Goal: Information Seeking & Learning: Learn about a topic

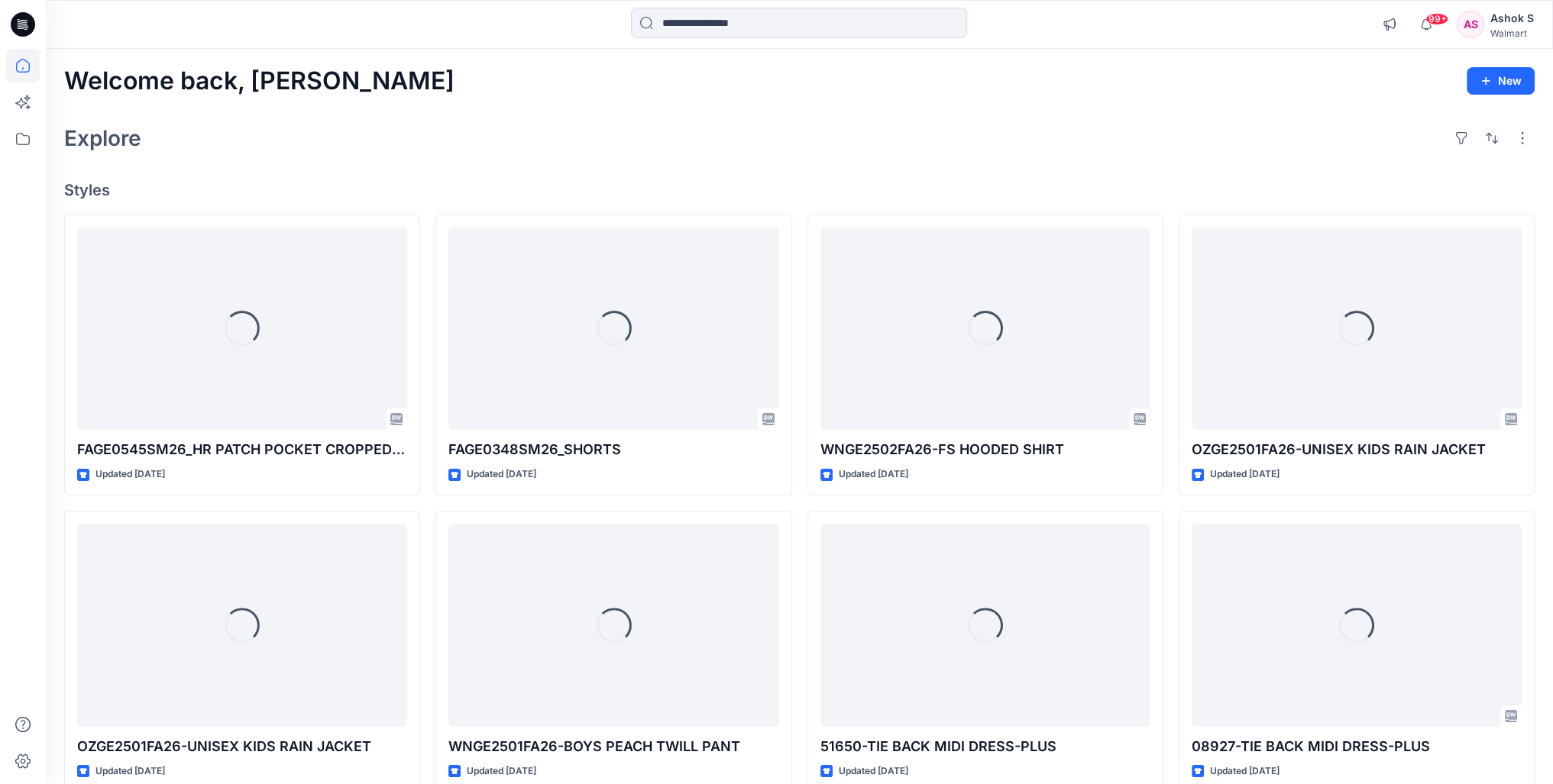
click at [1500, 32] on div "Walmart" at bounding box center [1512, 33] width 44 height 12
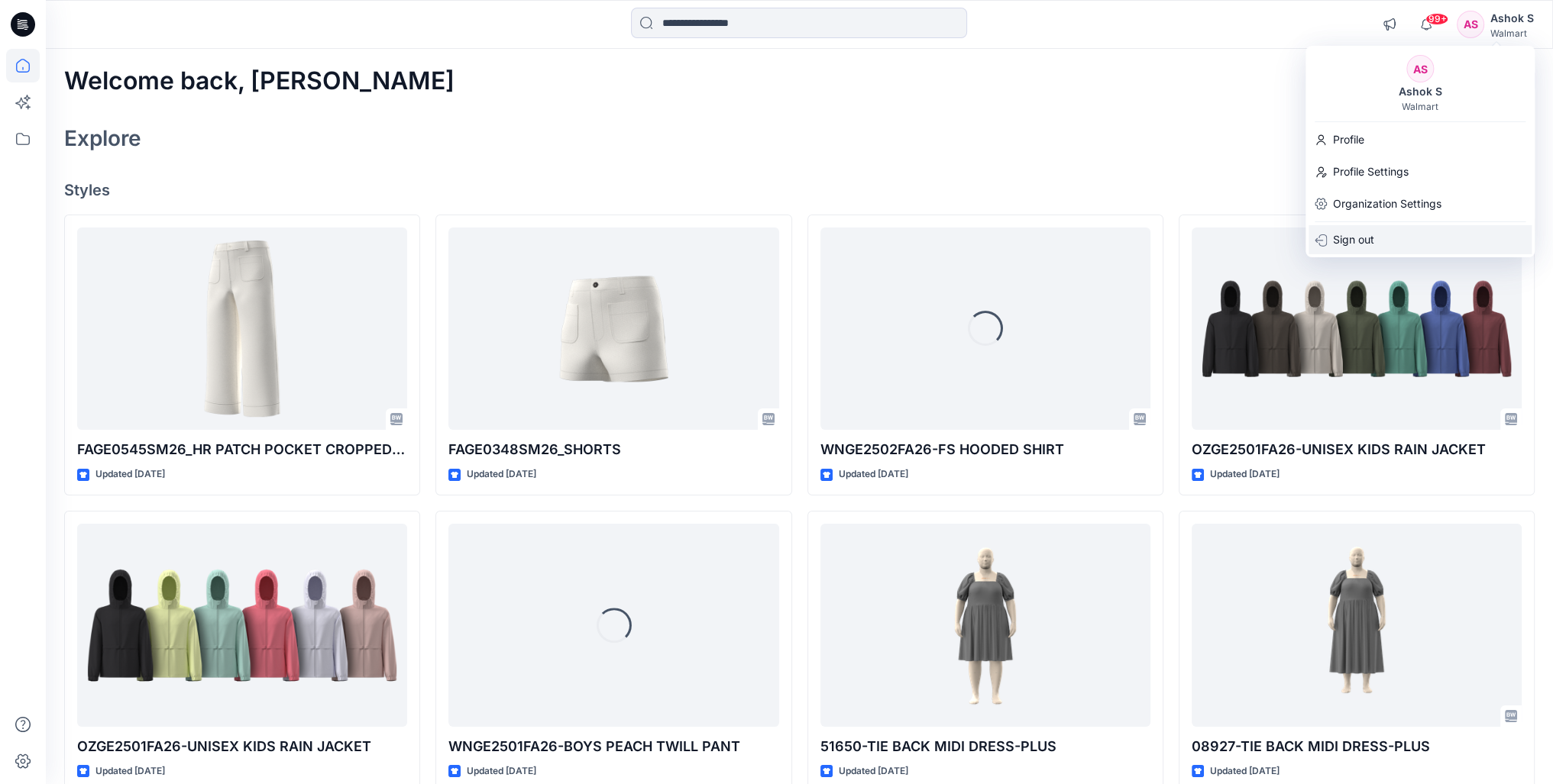
click at [1356, 236] on p "Sign out" at bounding box center [1353, 240] width 41 height 29
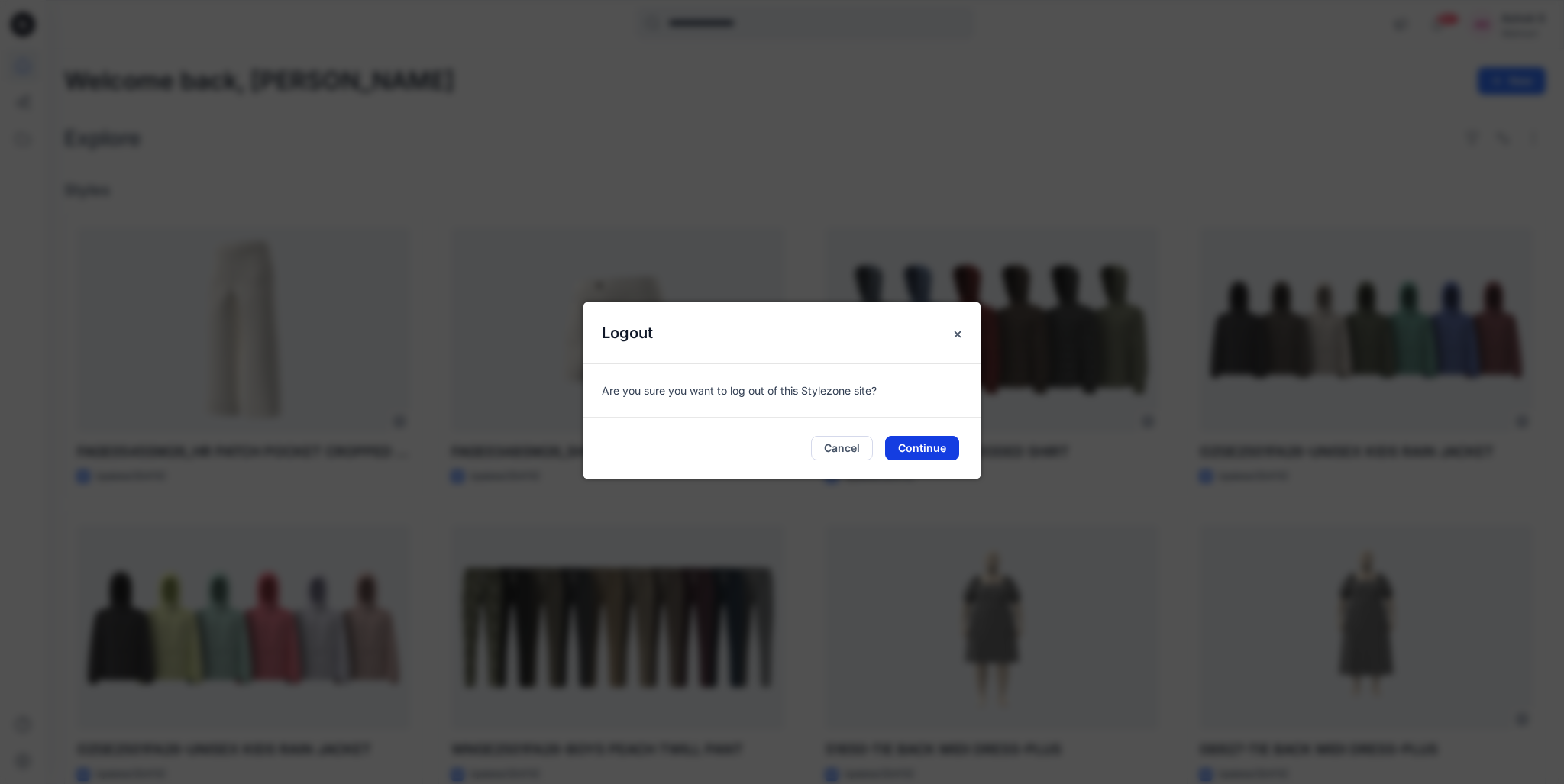
click at [926, 447] on button "Continue" at bounding box center [922, 448] width 74 height 24
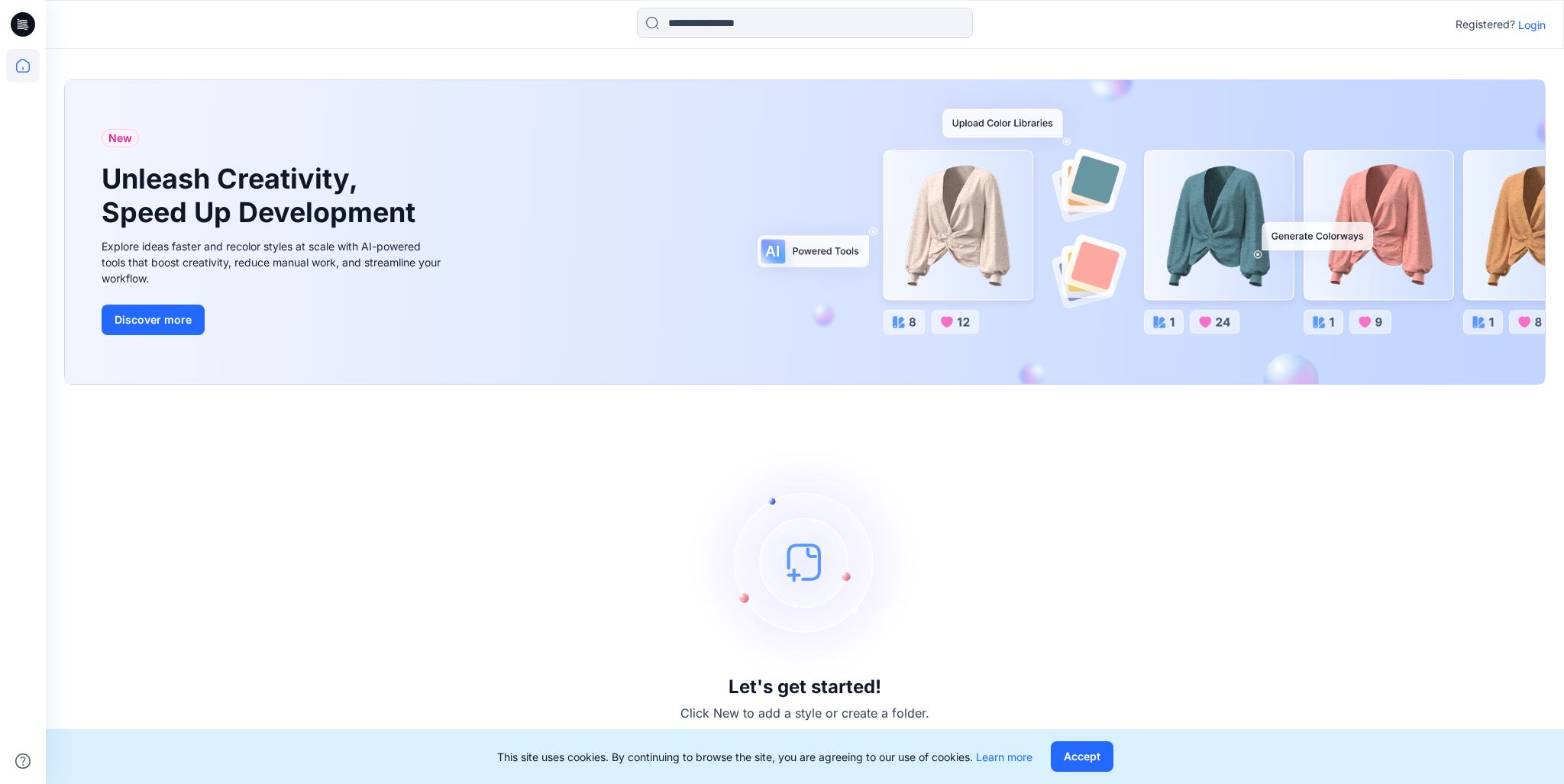
click at [1522, 25] on p "Login" at bounding box center [1532, 24] width 27 height 16
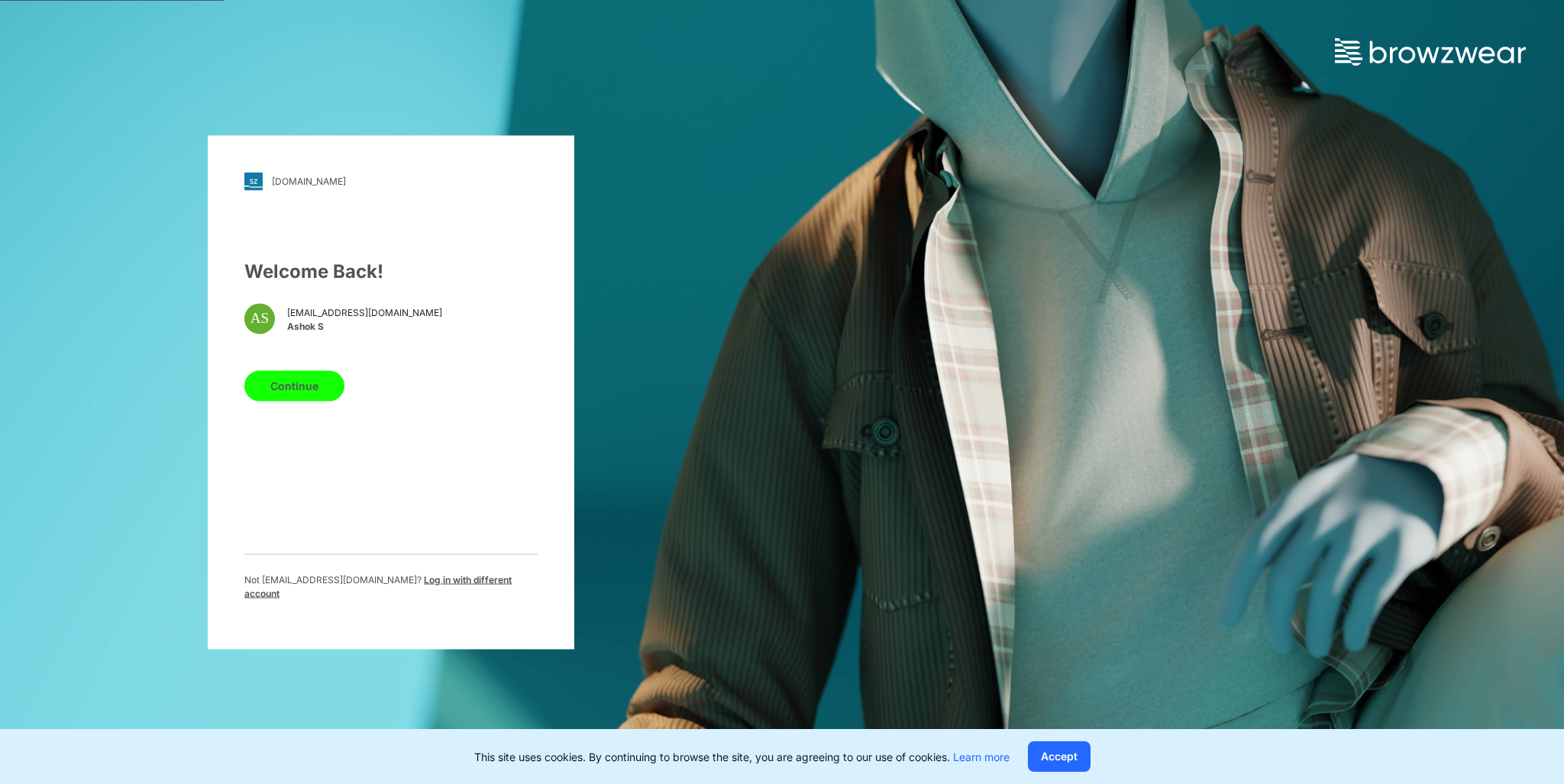
click at [471, 587] on span "Log in with different account" at bounding box center [379, 586] width 267 height 25
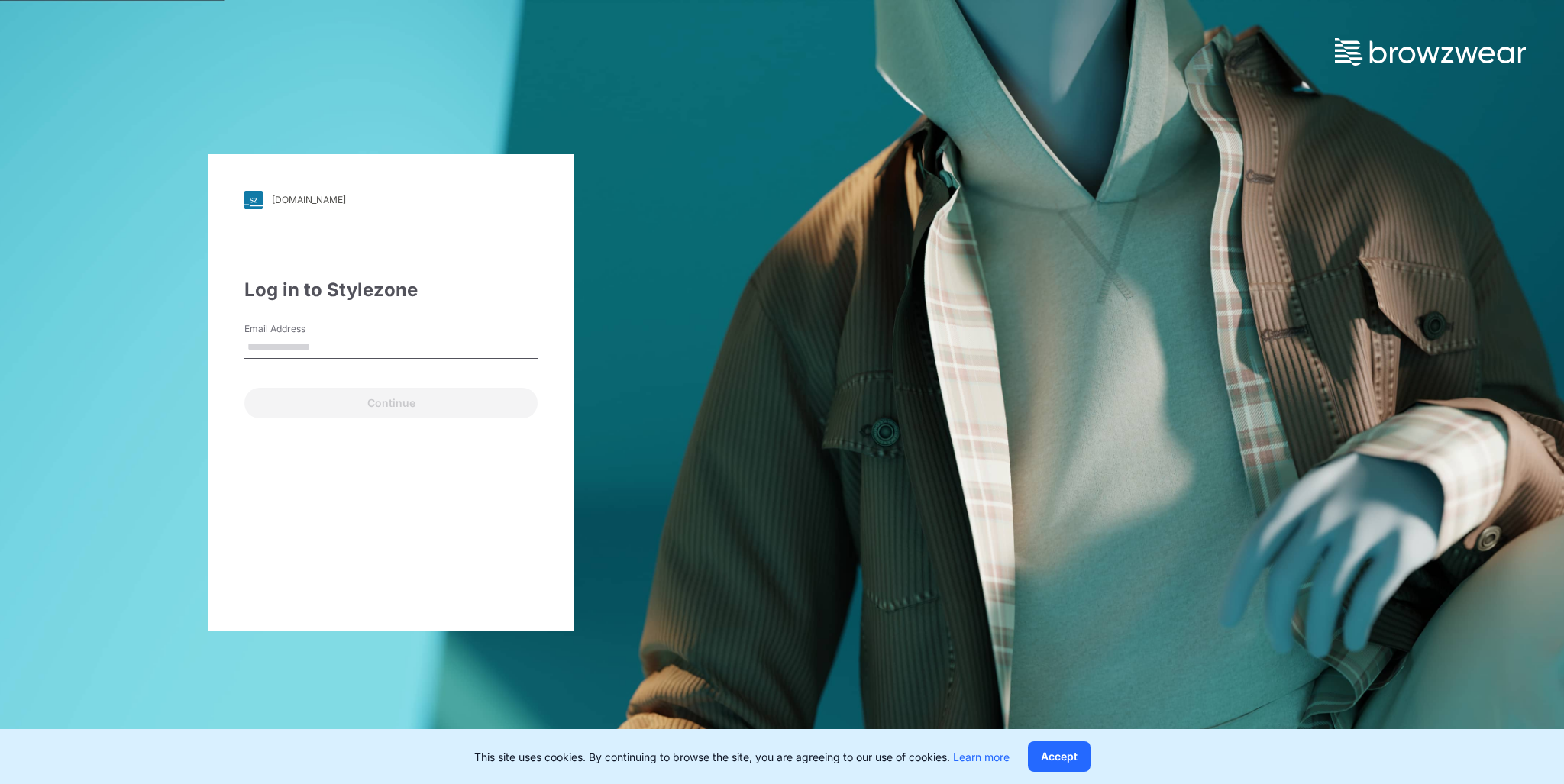
type input "**********"
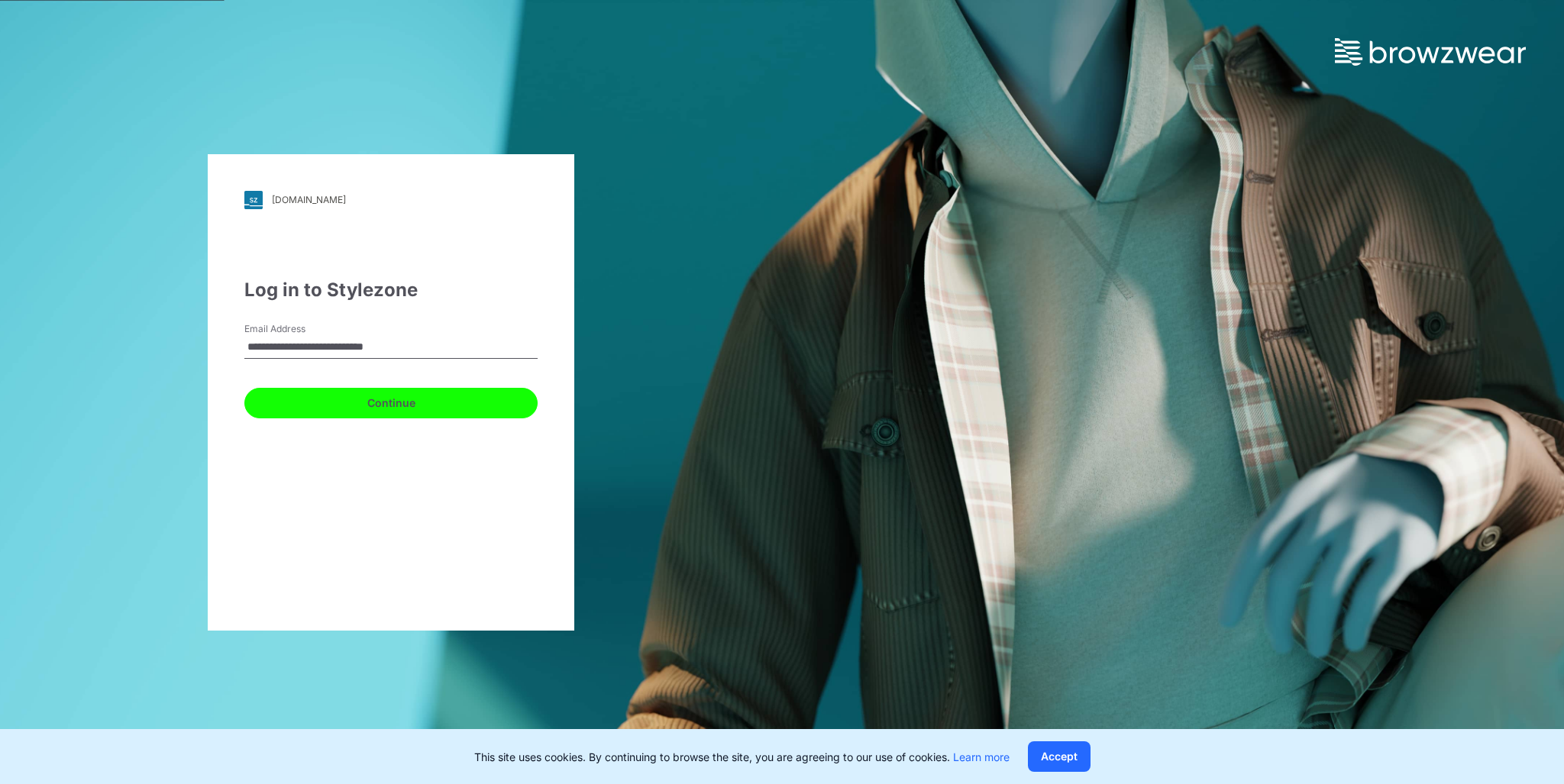
click at [381, 403] on button "Continue" at bounding box center [391, 403] width 294 height 30
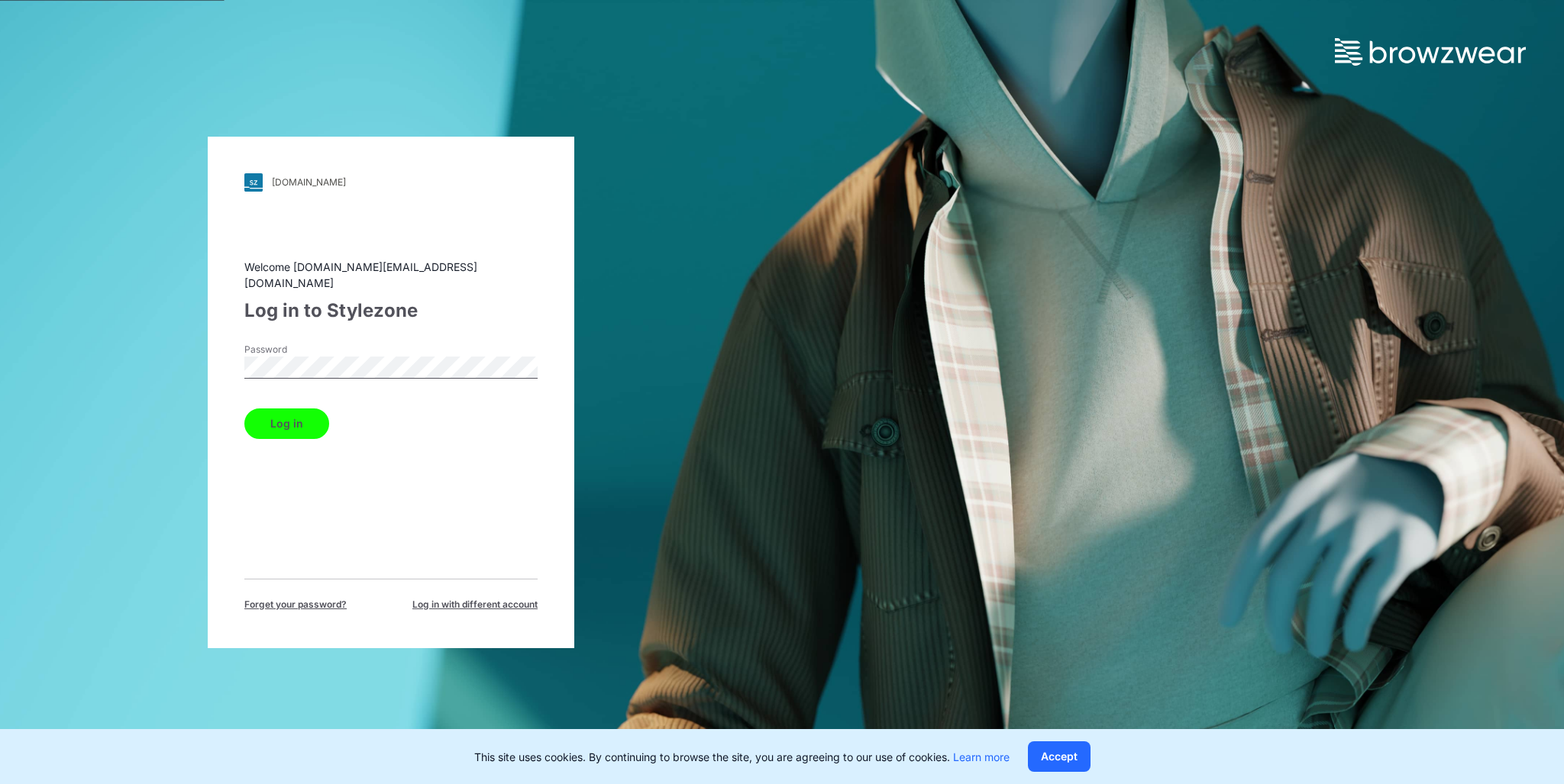
click at [269, 420] on button "Log in" at bounding box center [287, 423] width 85 height 30
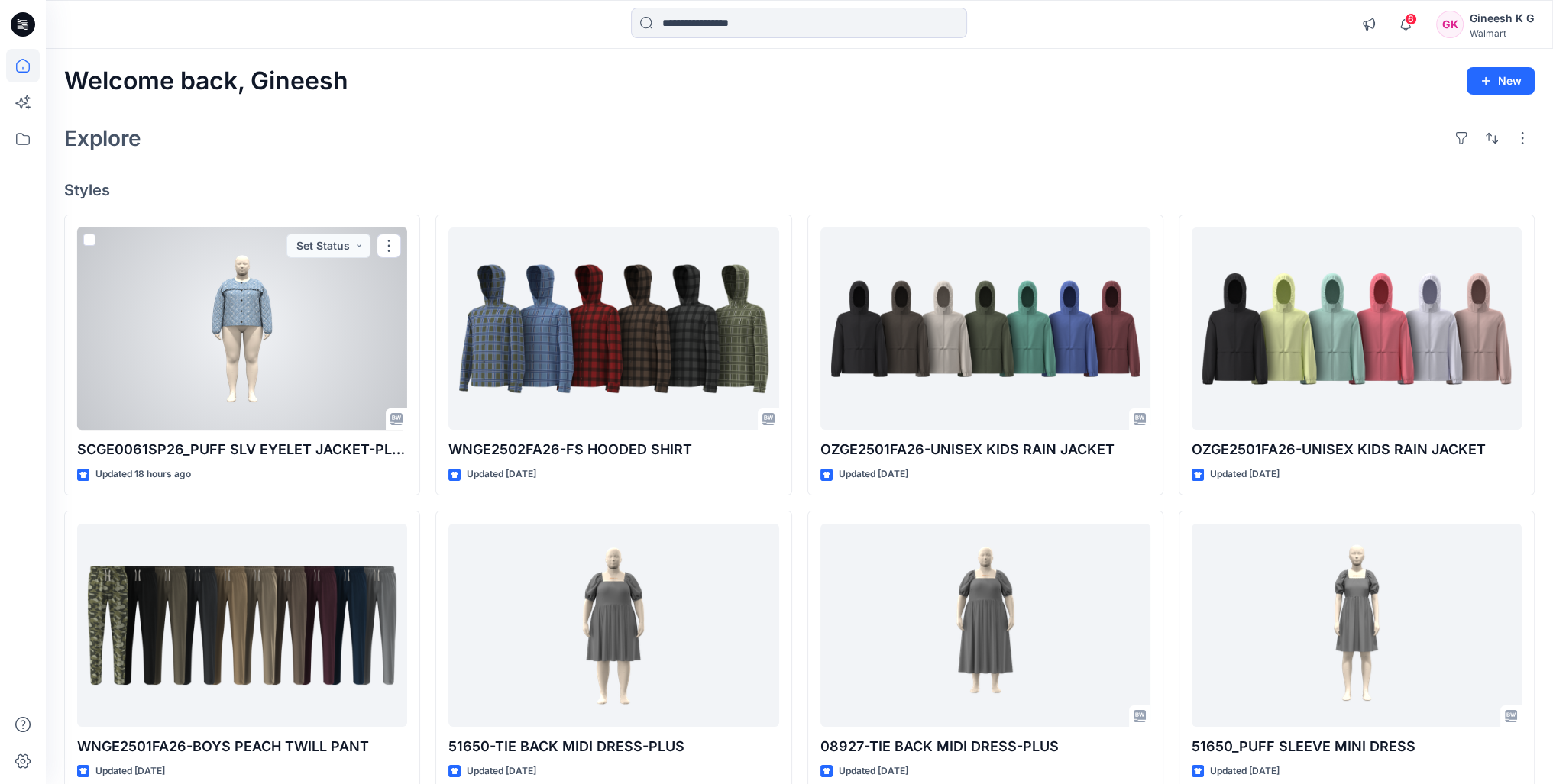
drag, startPoint x: 241, startPoint y: 334, endPoint x: 294, endPoint y: 364, distance: 60.9
click at [242, 334] on div at bounding box center [242, 329] width 330 height 203
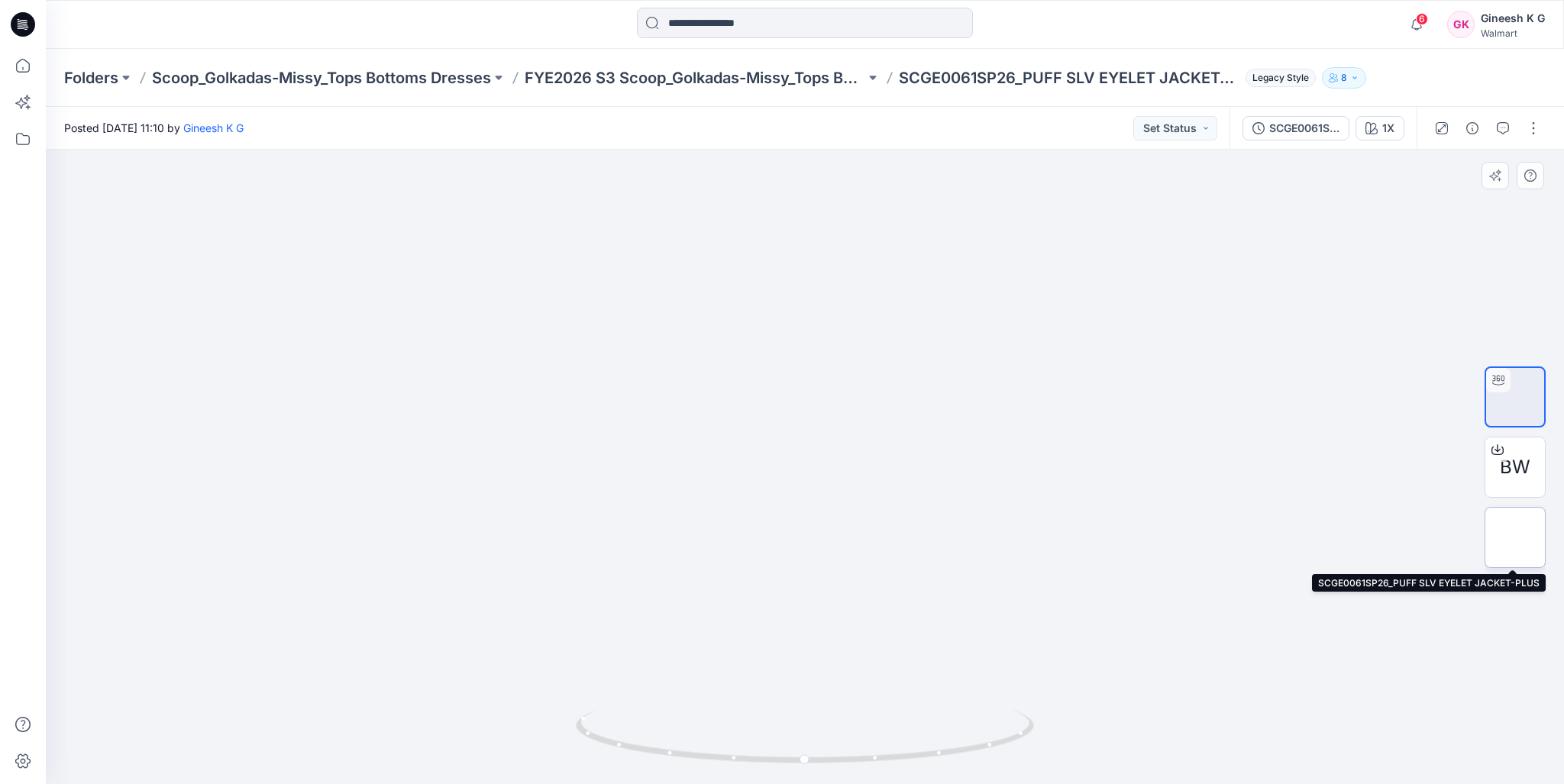
click at [1515, 537] on img at bounding box center [1515, 537] width 0 height 0
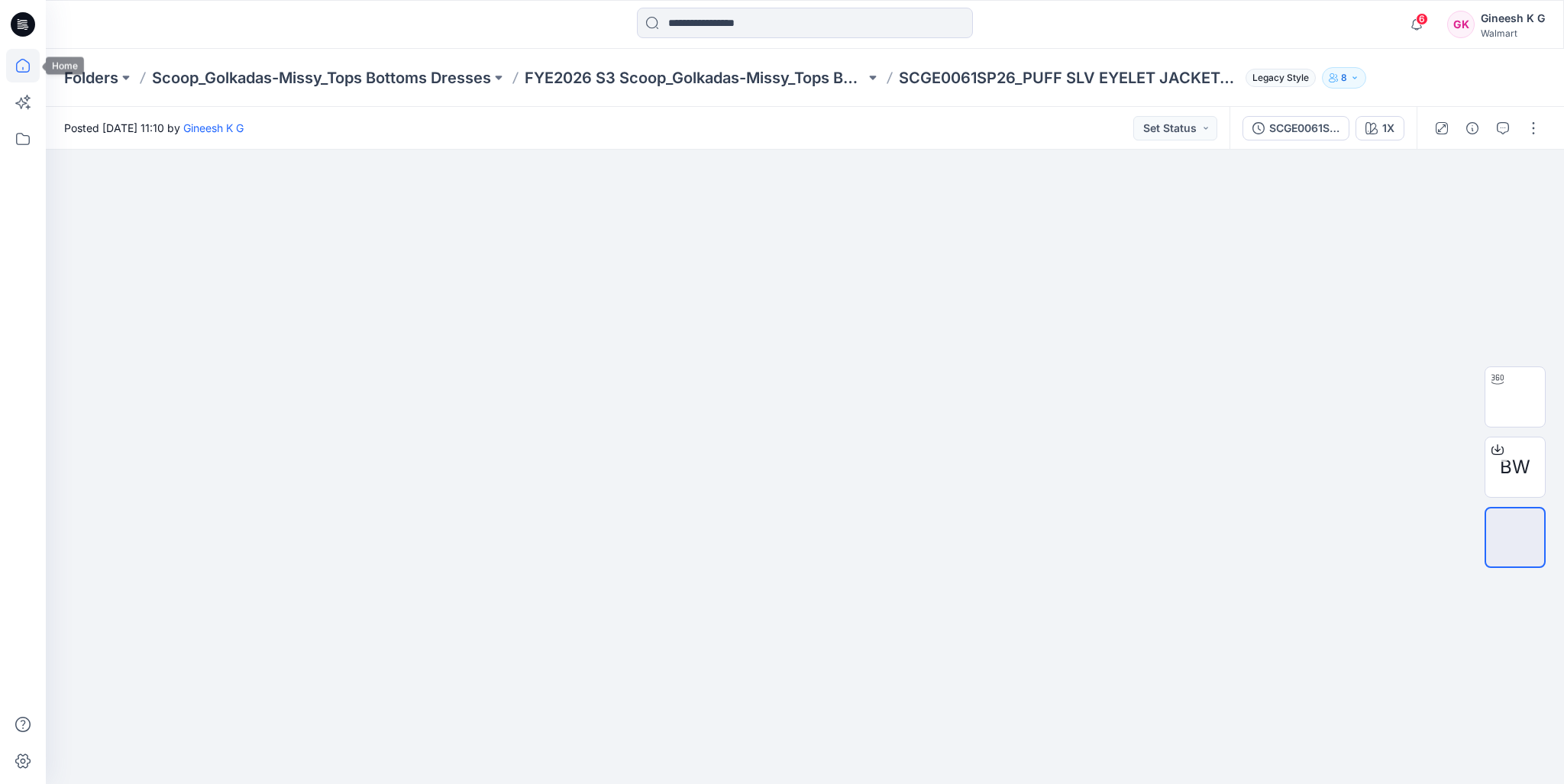
click at [21, 65] on icon at bounding box center [22, 65] width 33 height 33
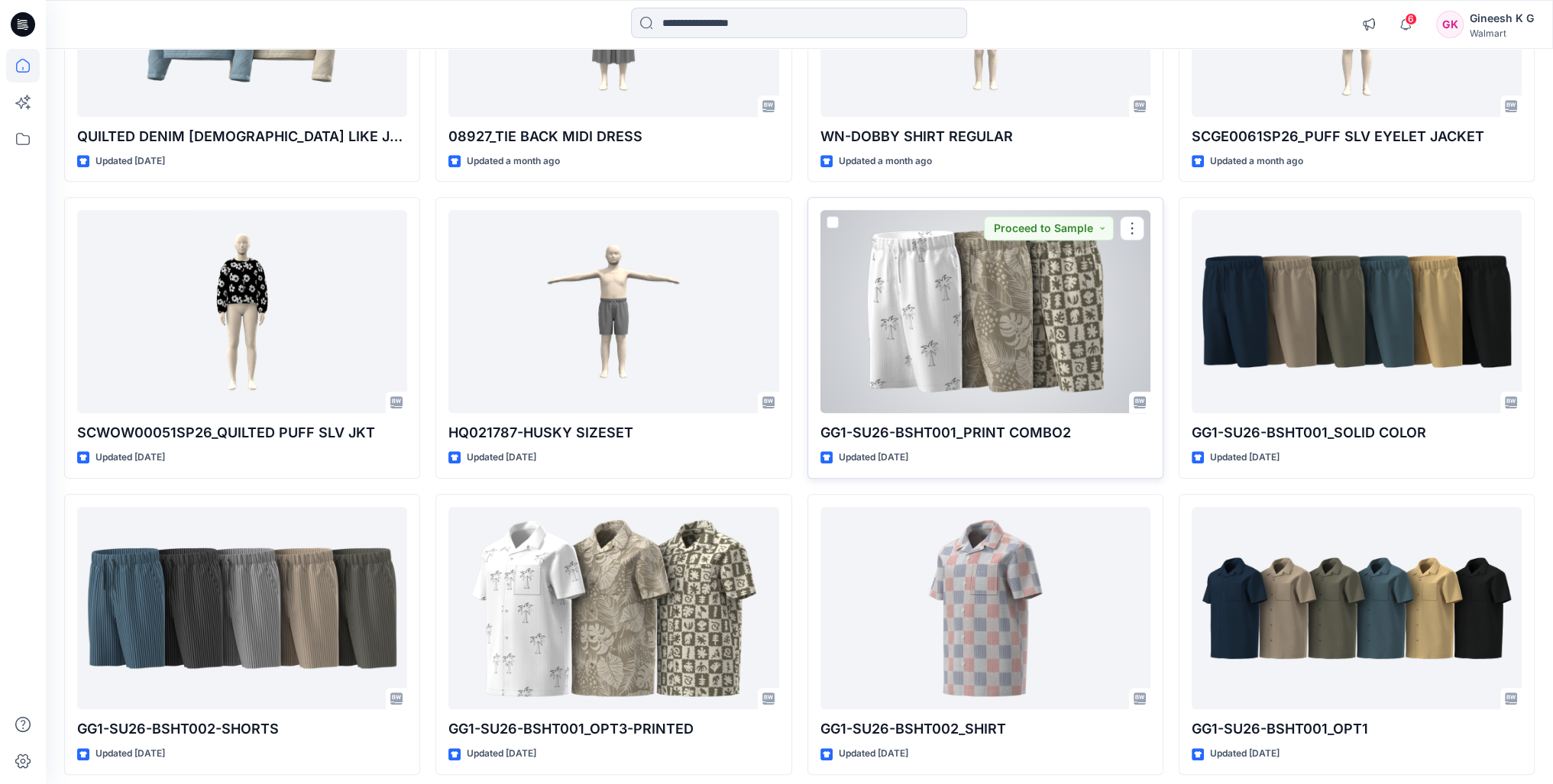
scroll to position [1266, 0]
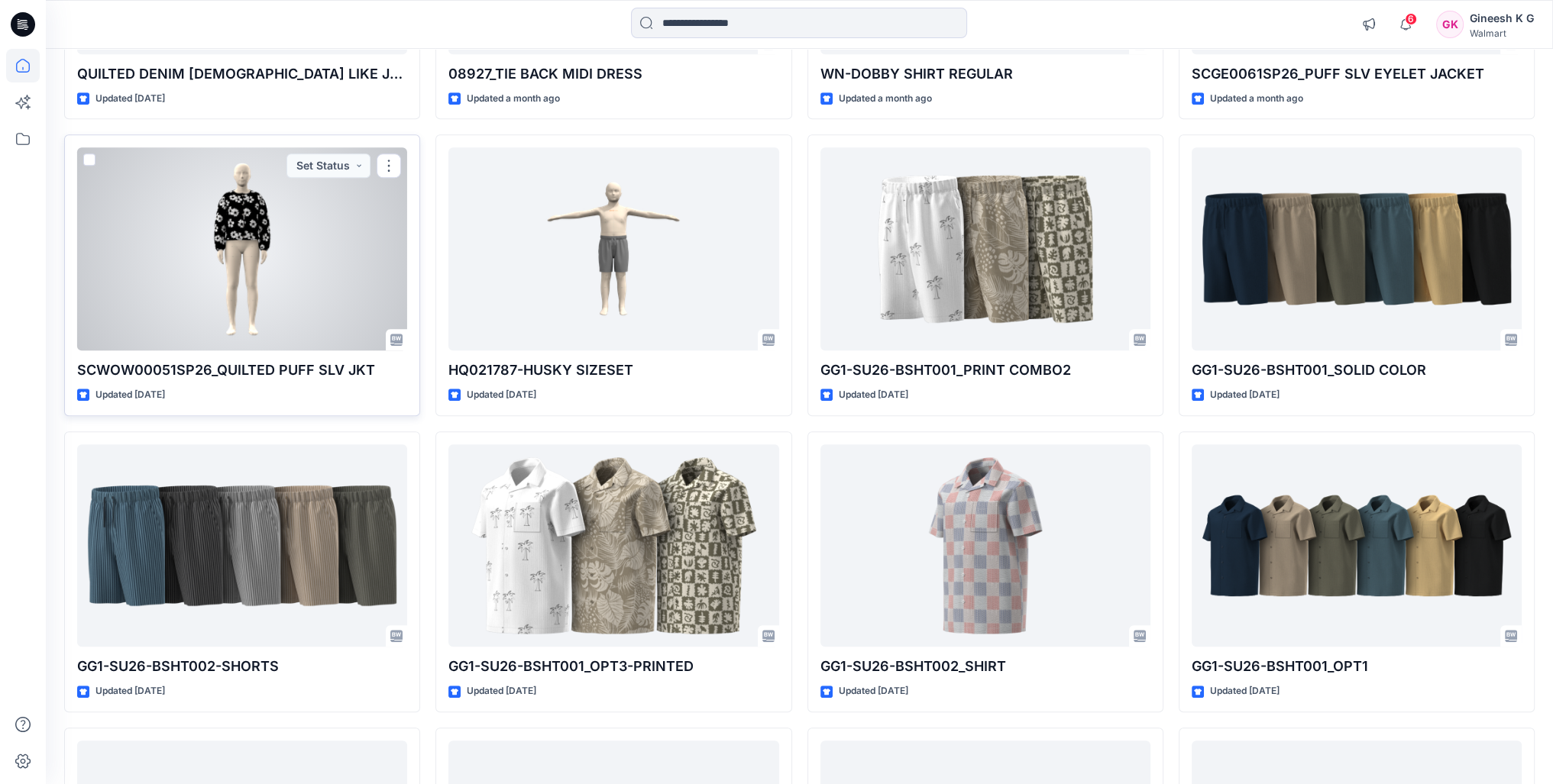
click at [230, 236] on div at bounding box center [242, 249] width 330 height 203
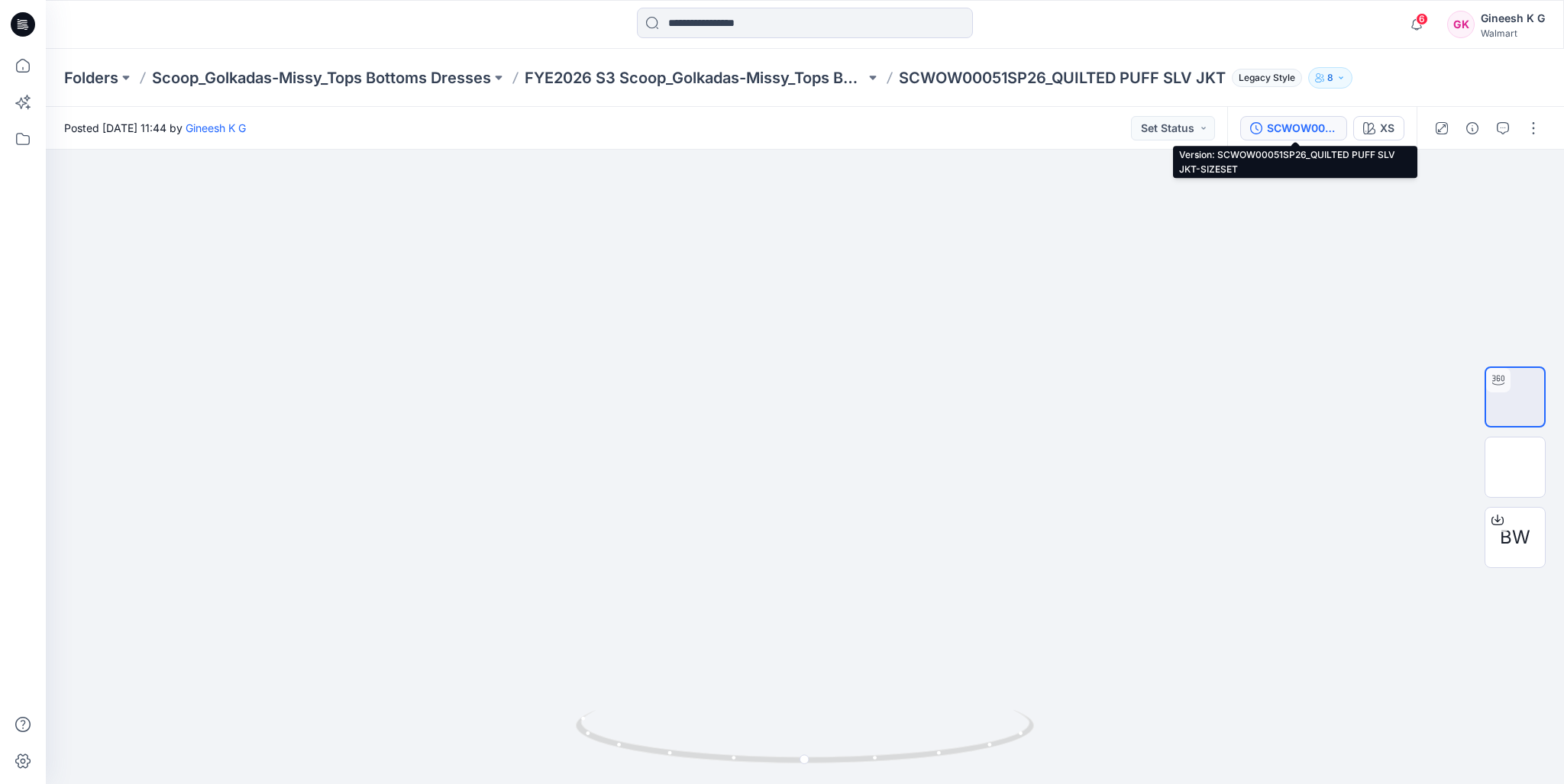
click at [1308, 127] on div "SCWOW00051SP26_QUILTED PUFF SLV JKT-SIZESET" at bounding box center [1303, 128] width 70 height 17
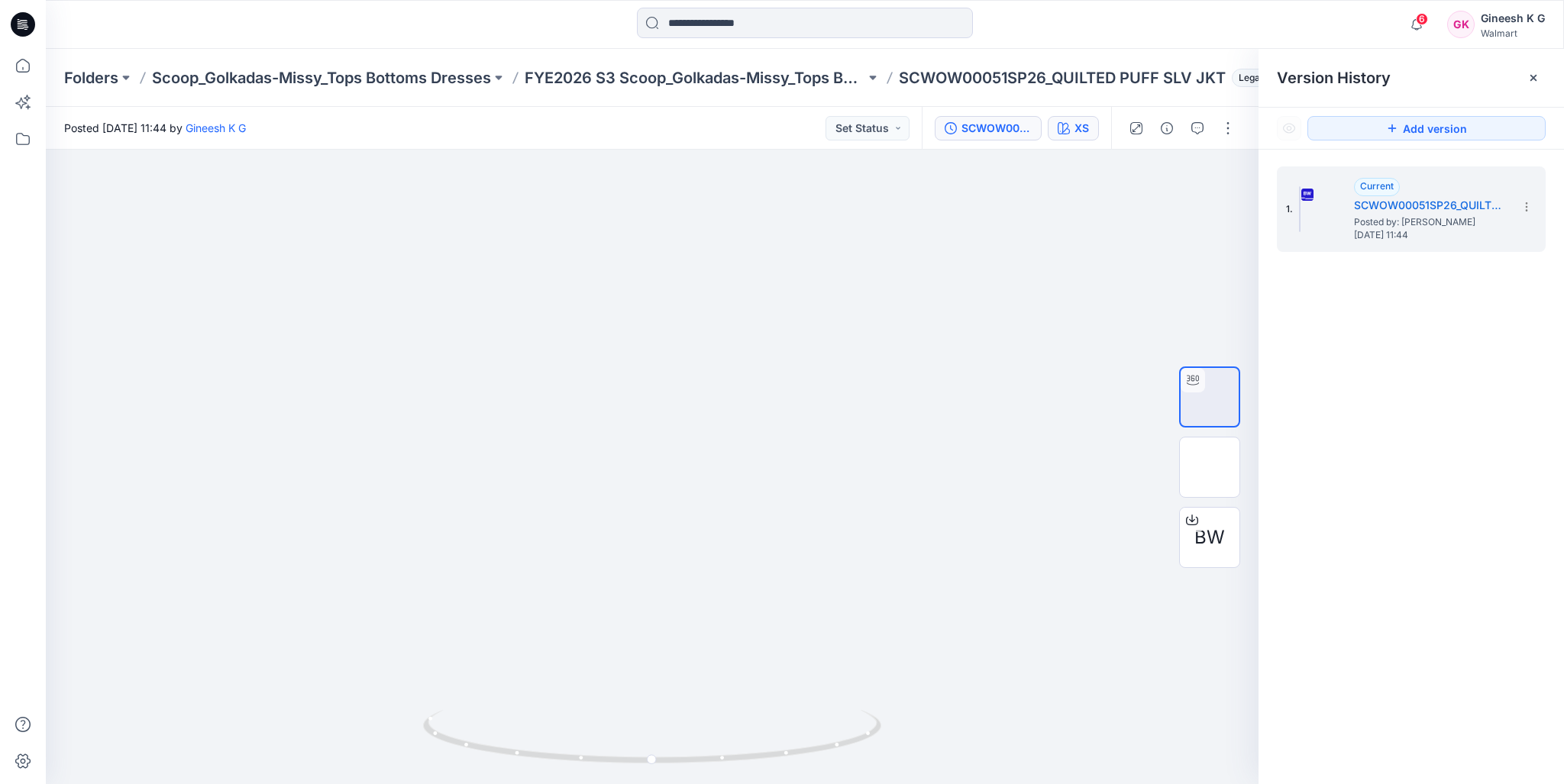
click at [1064, 132] on icon "button" at bounding box center [1063, 128] width 13 height 13
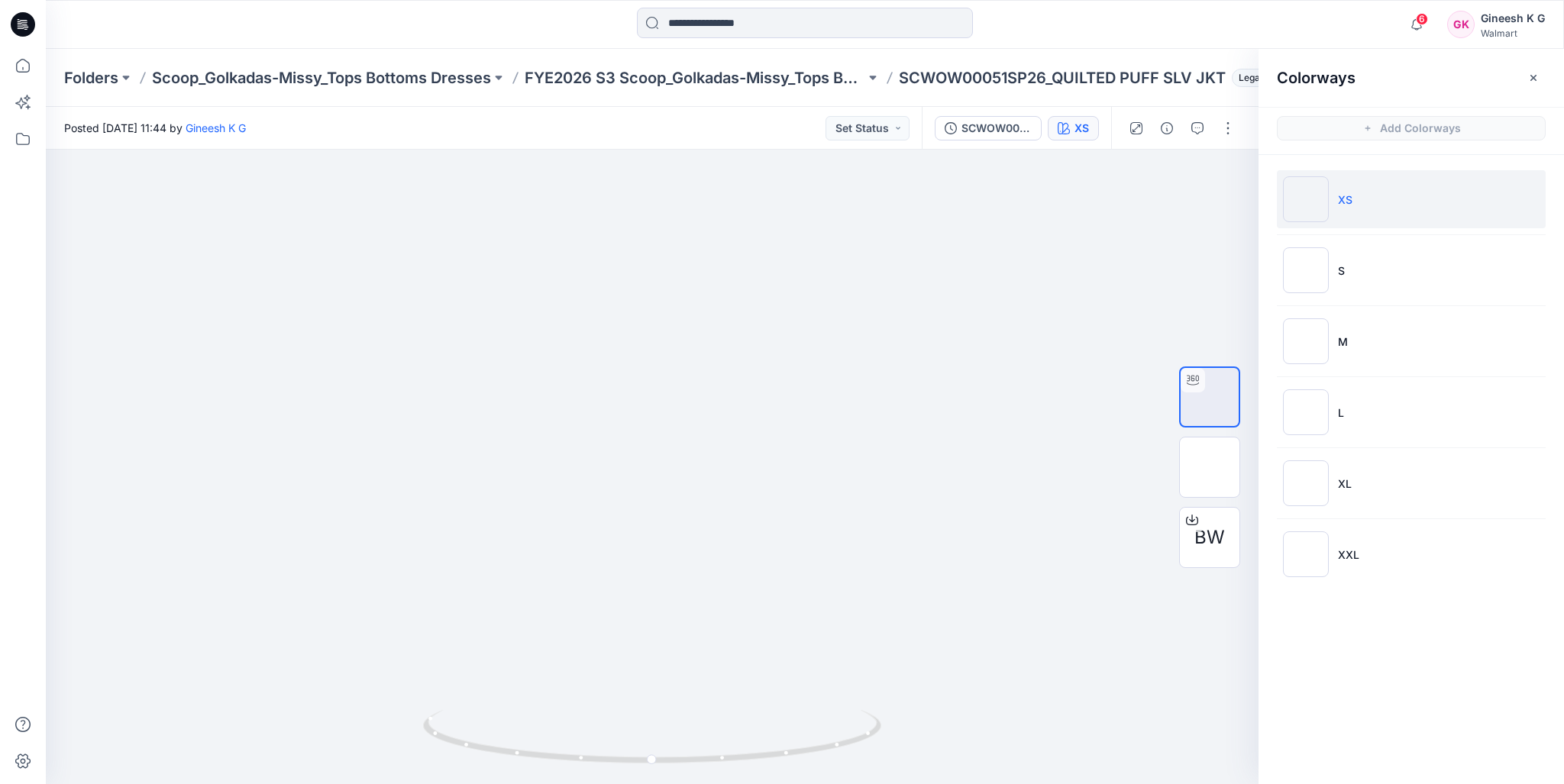
click at [1309, 199] on img at bounding box center [1305, 199] width 46 height 46
click at [1305, 265] on img at bounding box center [1305, 270] width 46 height 46
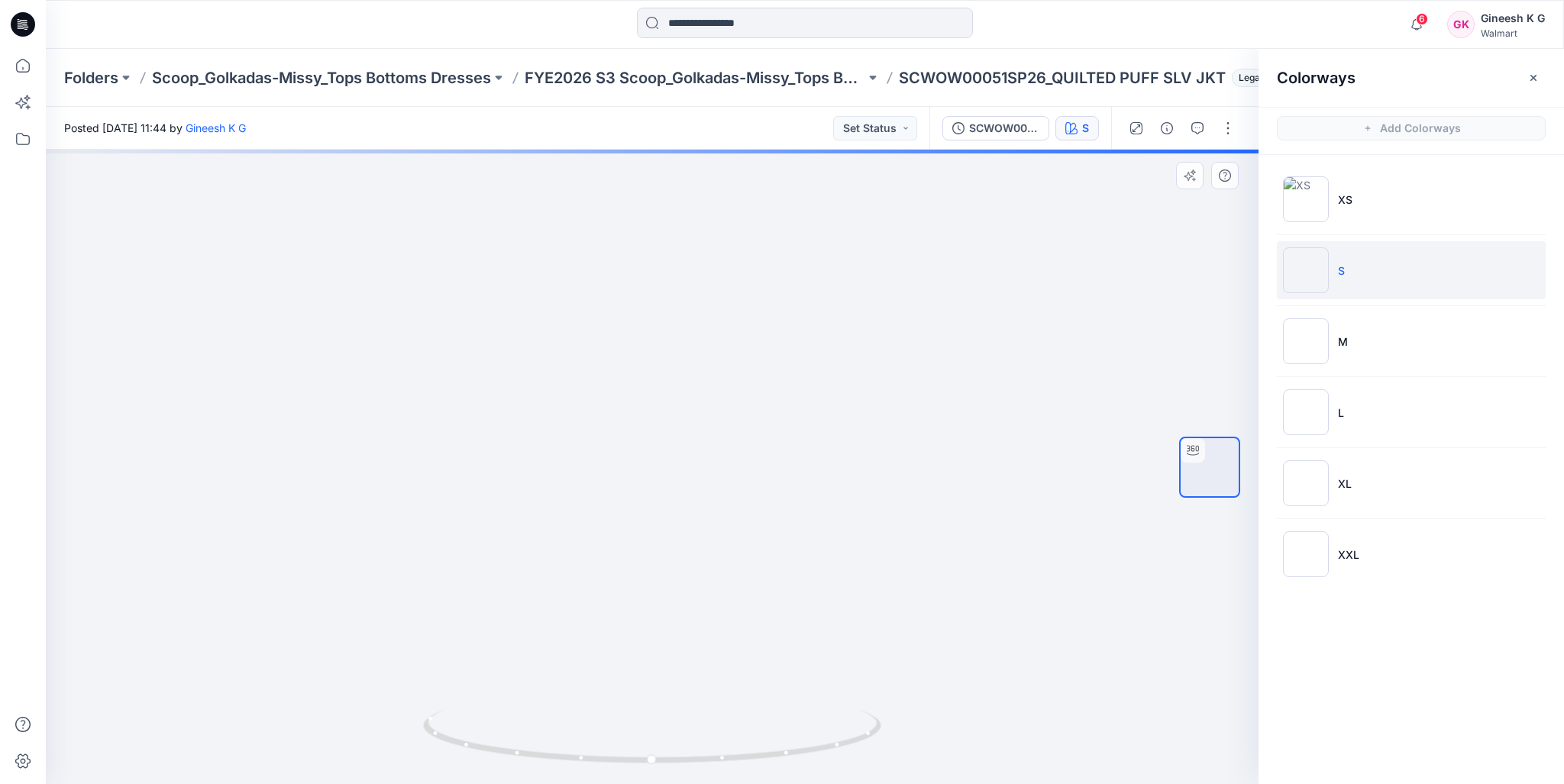
drag, startPoint x: 718, startPoint y: 427, endPoint x: 712, endPoint y: 508, distance: 81.2
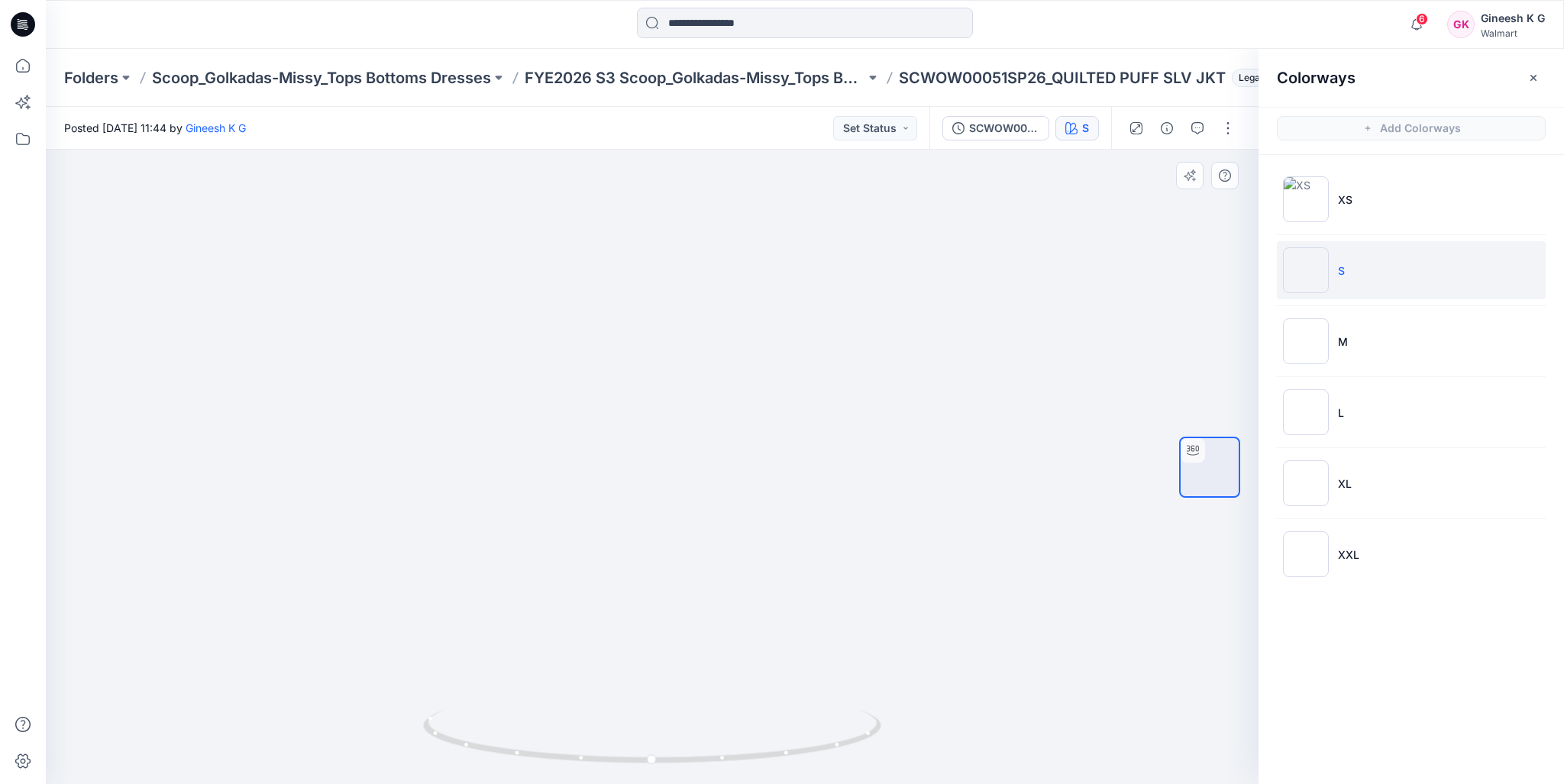
drag, startPoint x: 692, startPoint y: 352, endPoint x: 706, endPoint y: 464, distance: 112.9
click at [1309, 335] on img at bounding box center [1305, 340] width 46 height 46
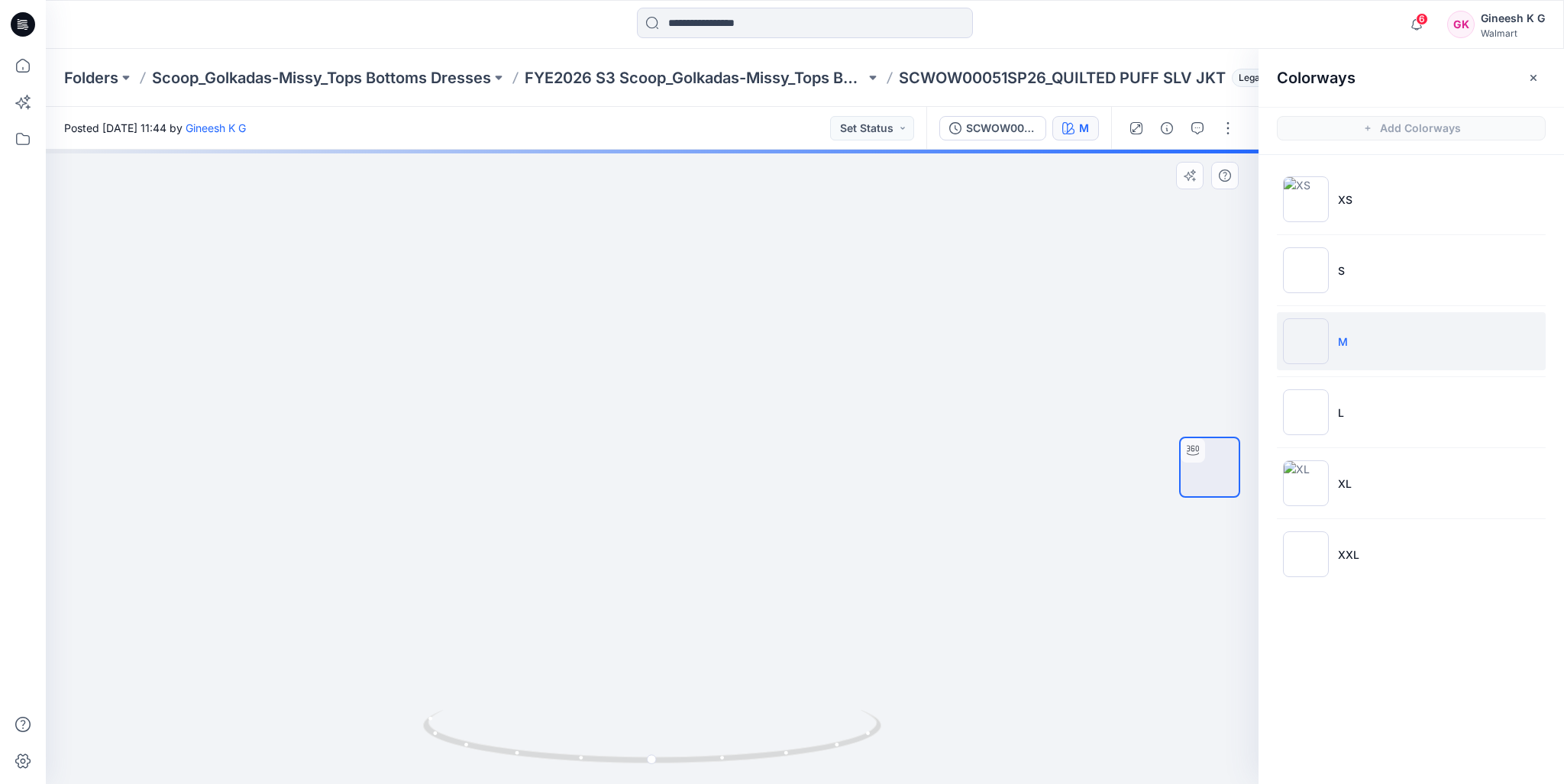
drag, startPoint x: 699, startPoint y: 336, endPoint x: 680, endPoint y: 455, distance: 120.5
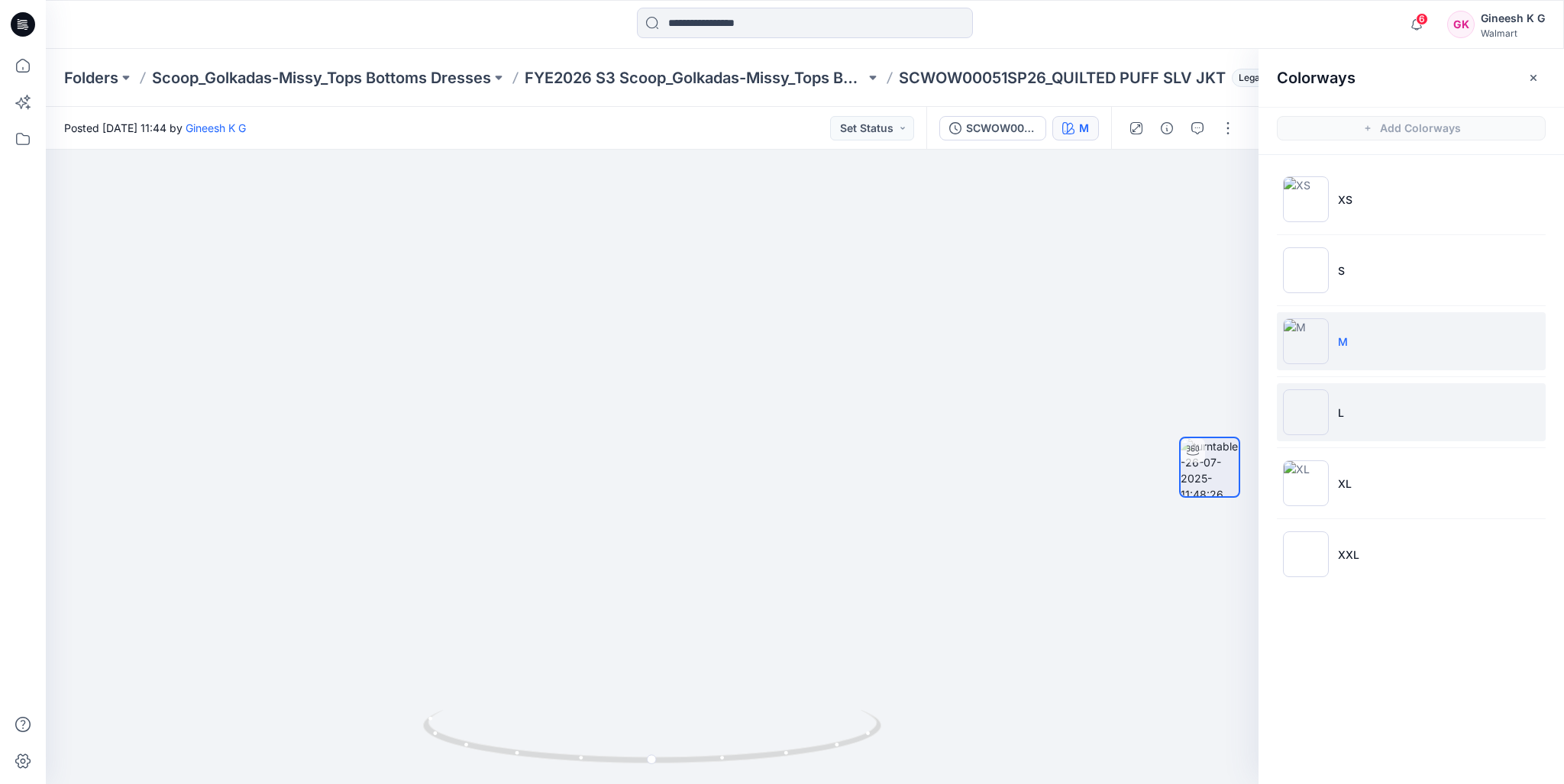
click at [1314, 412] on img at bounding box center [1305, 412] width 46 height 46
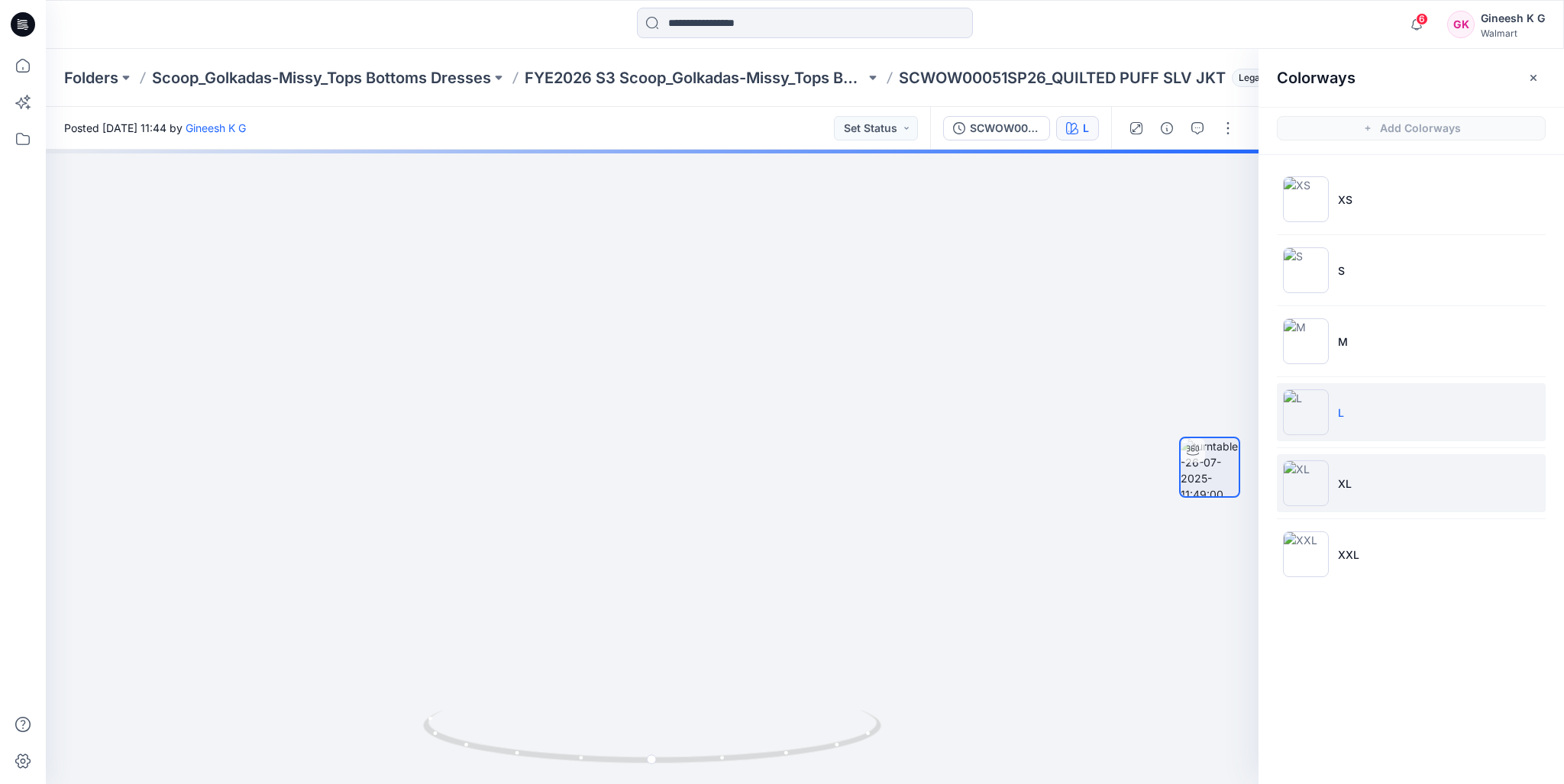
click at [1299, 474] on img at bounding box center [1305, 483] width 46 height 46
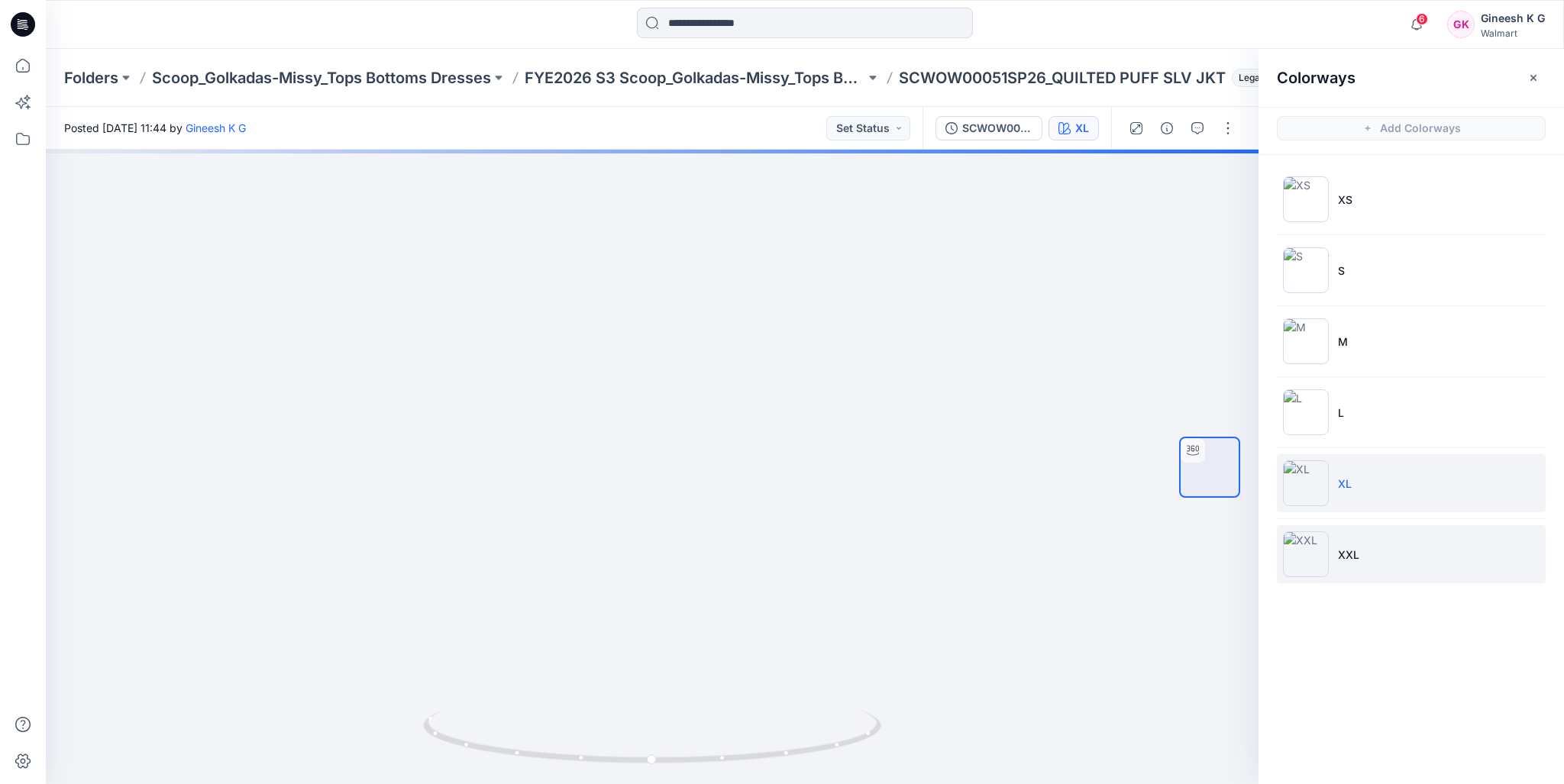
click at [1312, 550] on img at bounding box center [1305, 554] width 46 height 46
click at [1304, 477] on img at bounding box center [1305, 483] width 46 height 46
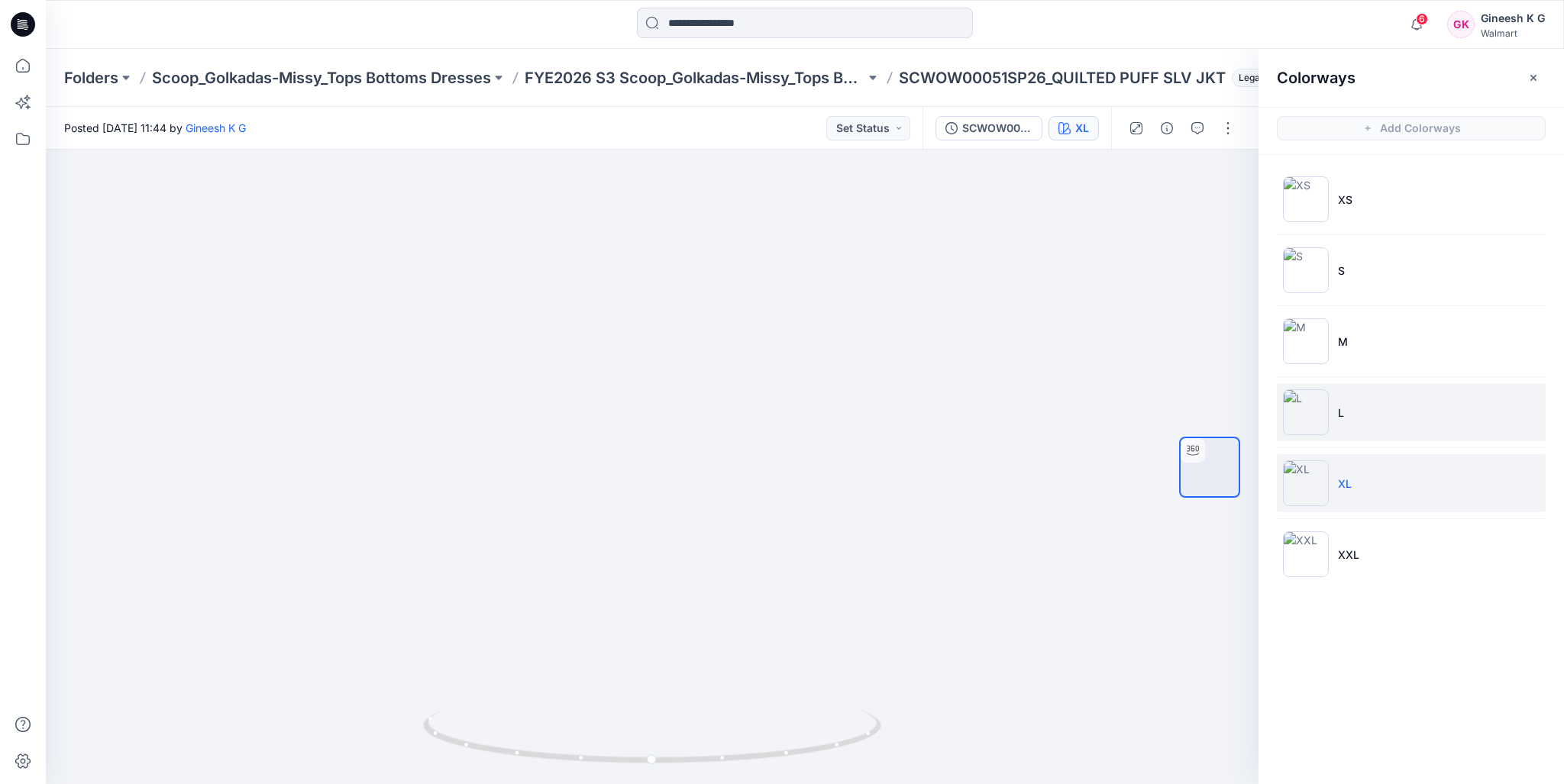
click at [1304, 406] on img at bounding box center [1305, 412] width 46 height 46
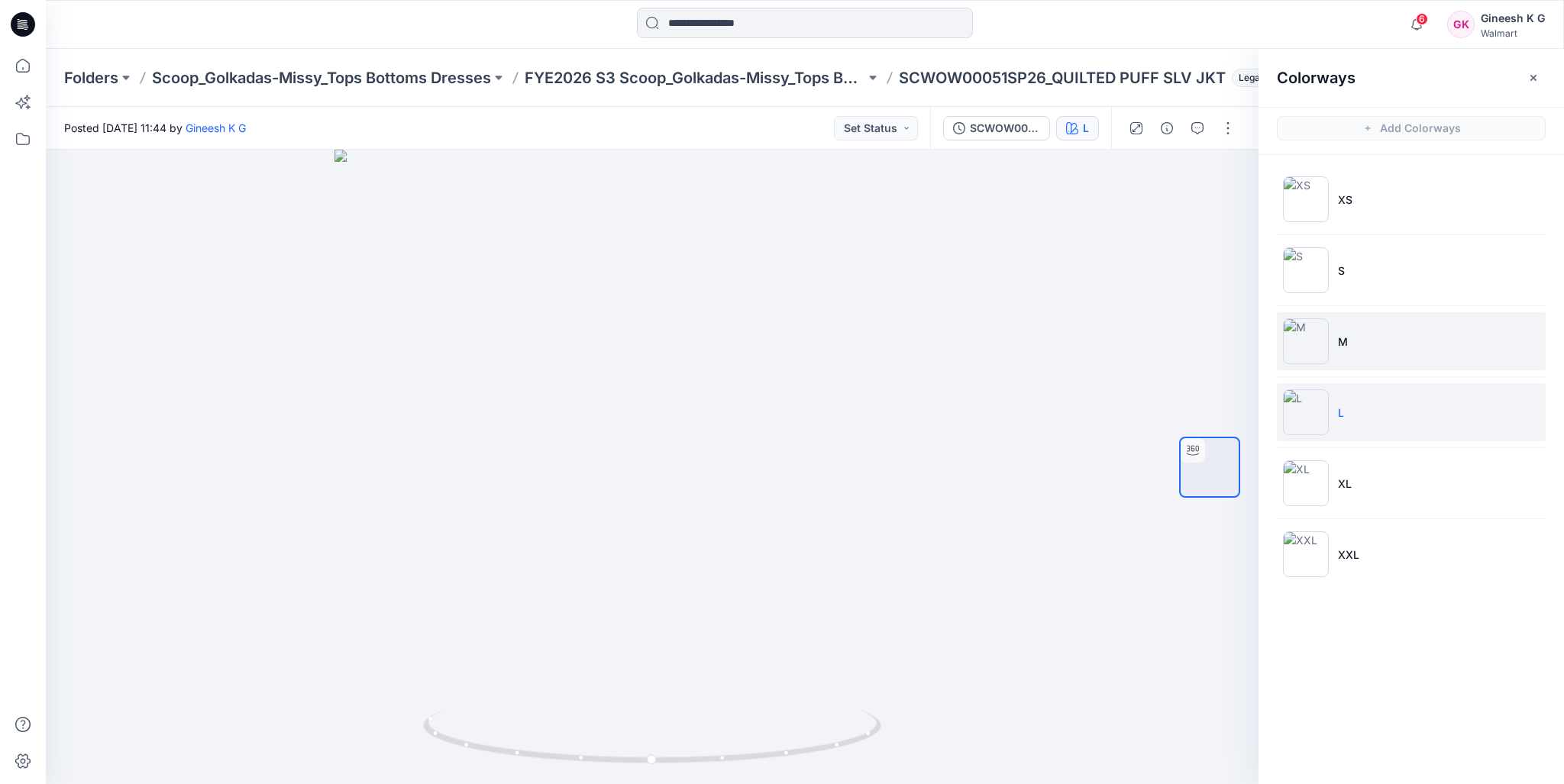
click at [1295, 339] on img at bounding box center [1305, 340] width 46 height 46
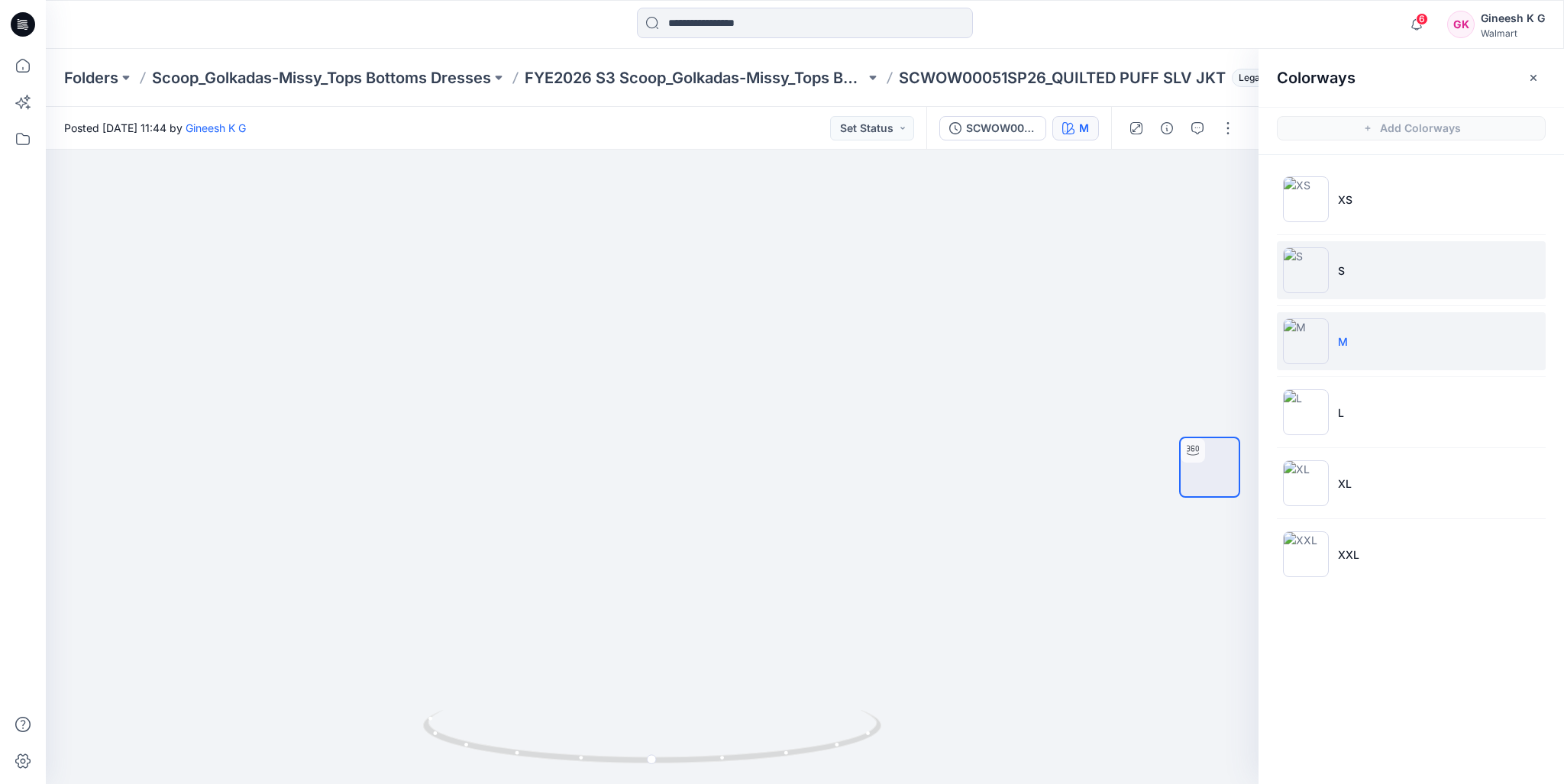
click at [1301, 258] on img at bounding box center [1305, 270] width 46 height 46
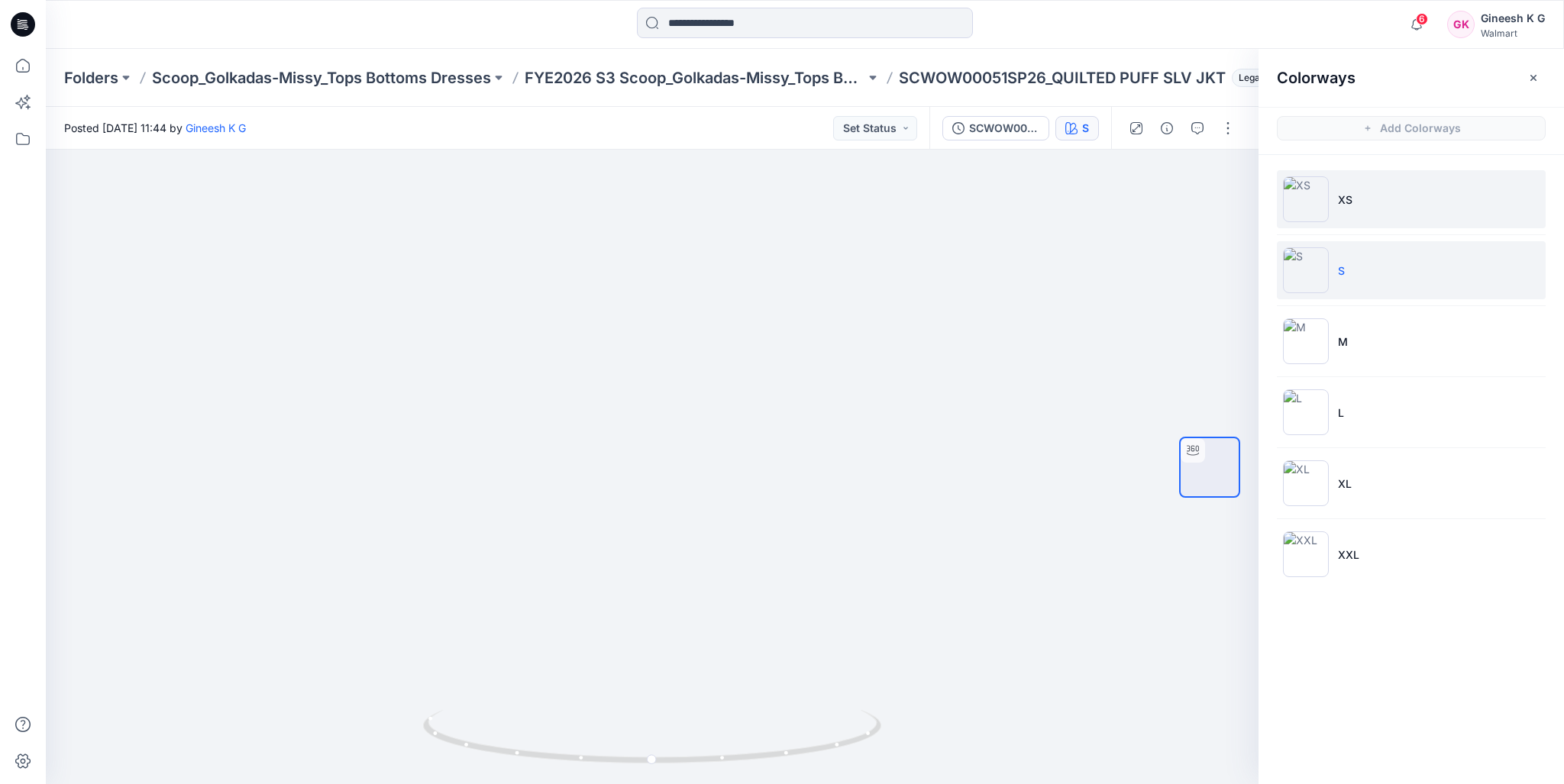
click at [1308, 193] on img at bounding box center [1305, 199] width 46 height 46
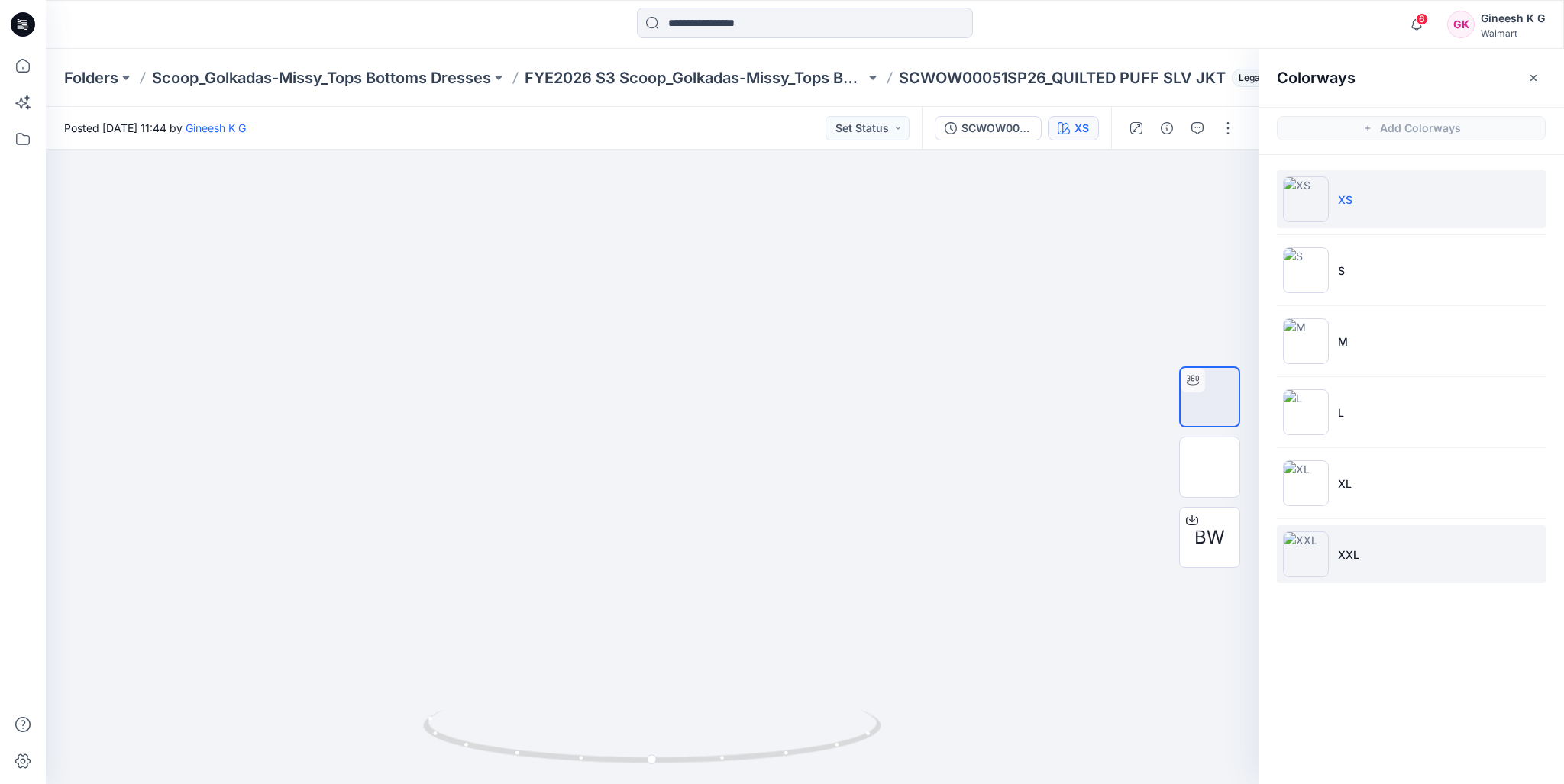
click at [1306, 561] on img at bounding box center [1305, 554] width 46 height 46
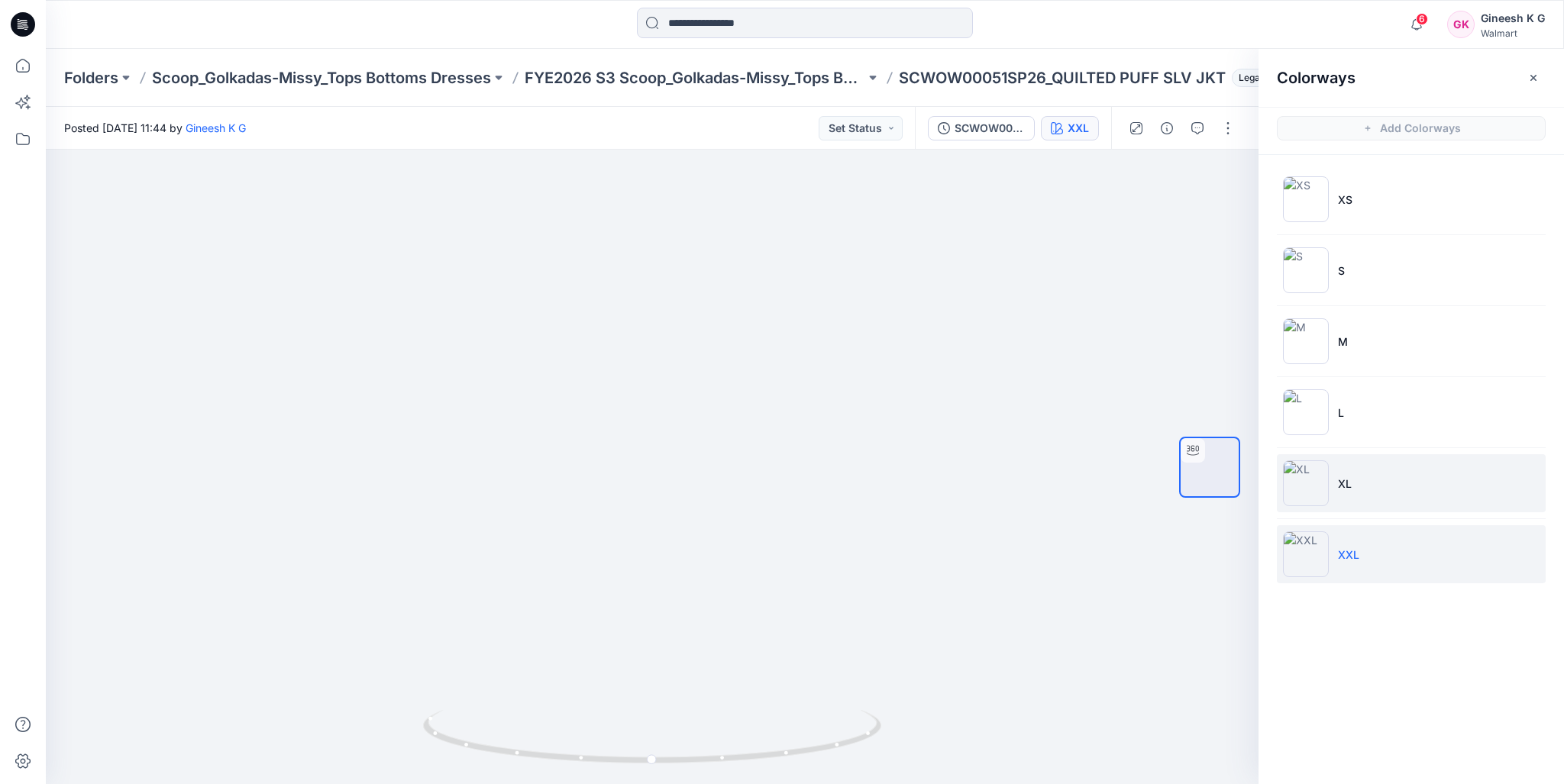
click at [1304, 475] on img at bounding box center [1305, 483] width 46 height 46
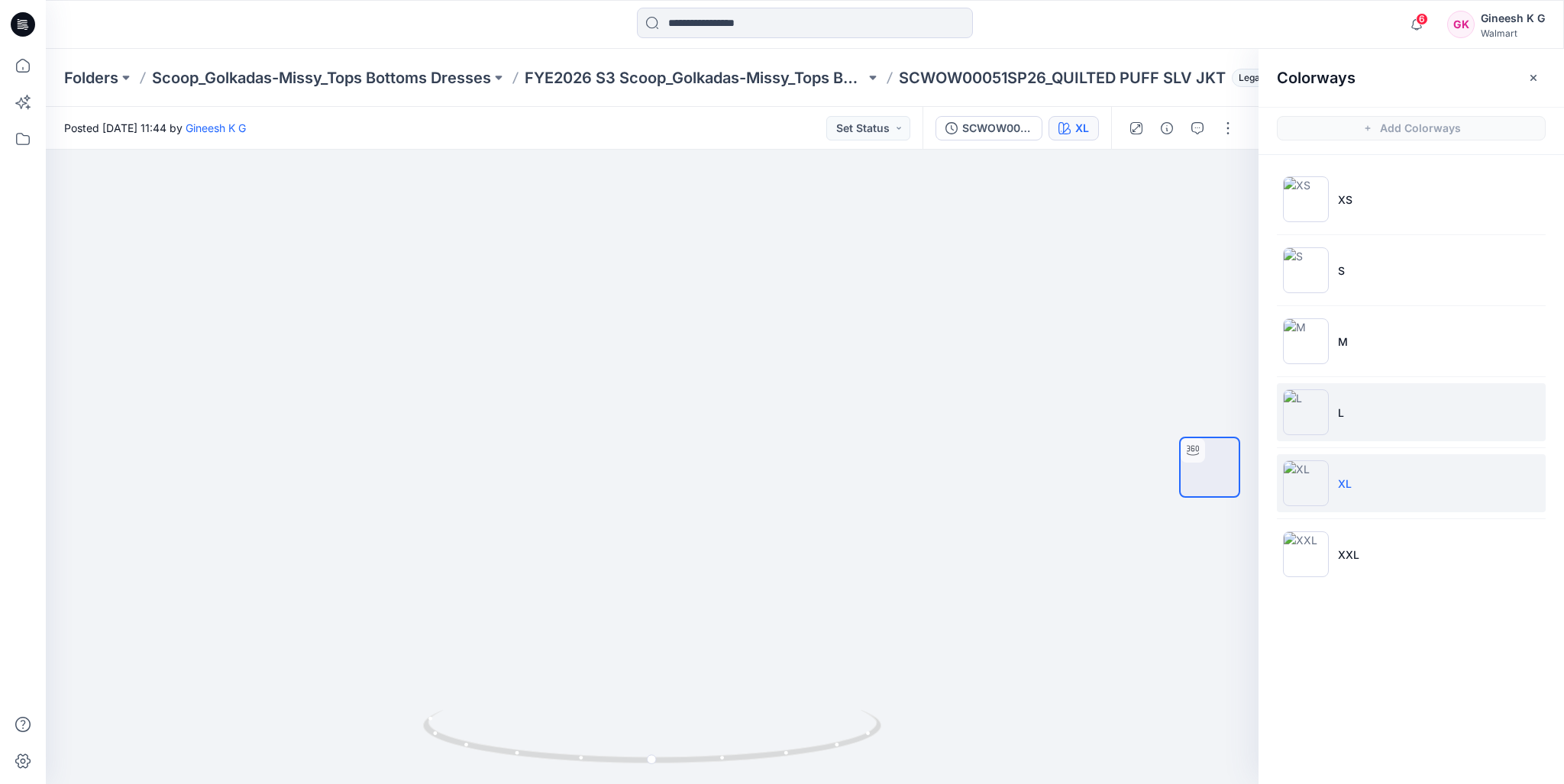
click at [1314, 412] on img at bounding box center [1305, 412] width 46 height 46
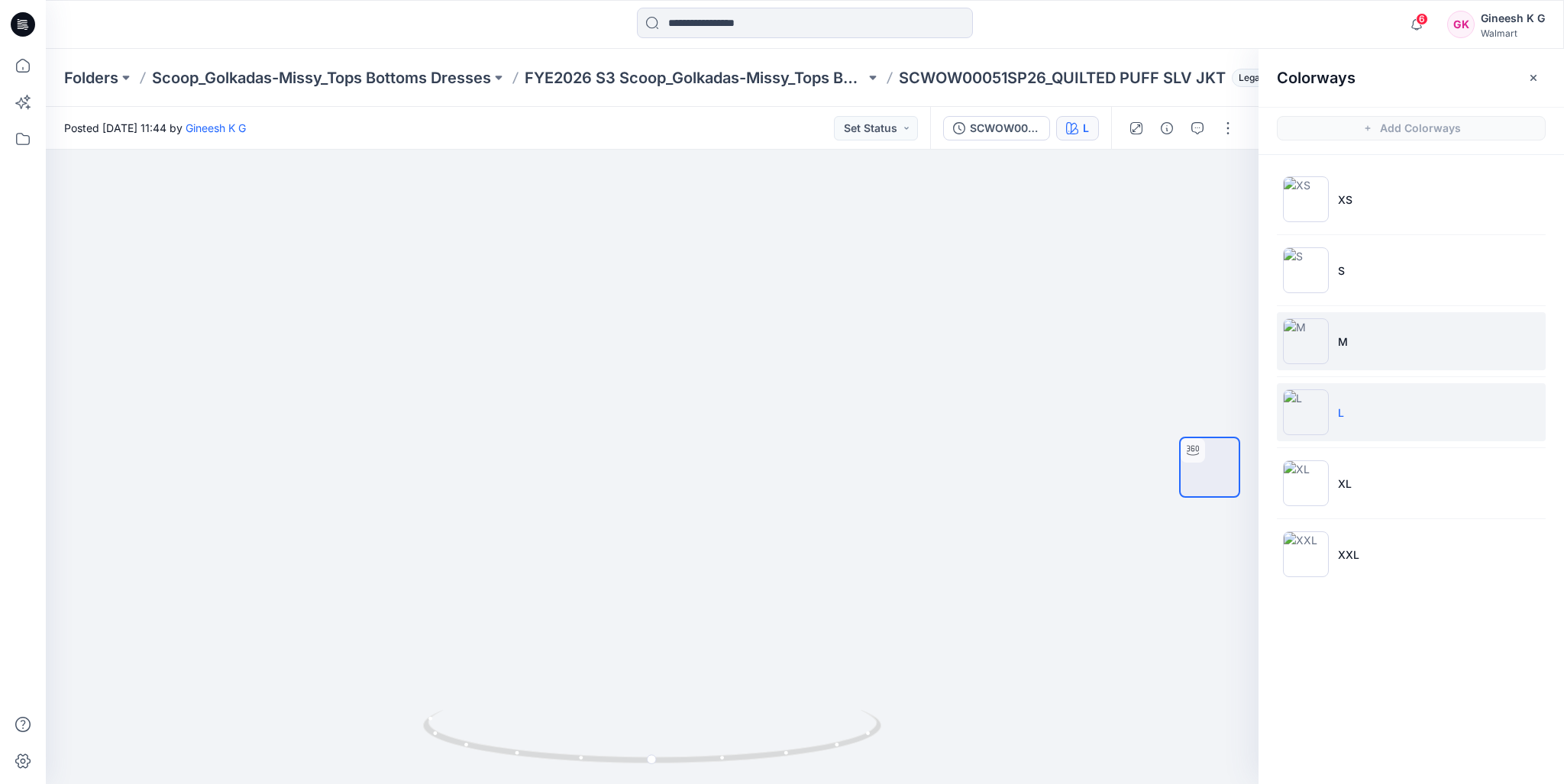
click at [1306, 350] on img at bounding box center [1305, 340] width 46 height 46
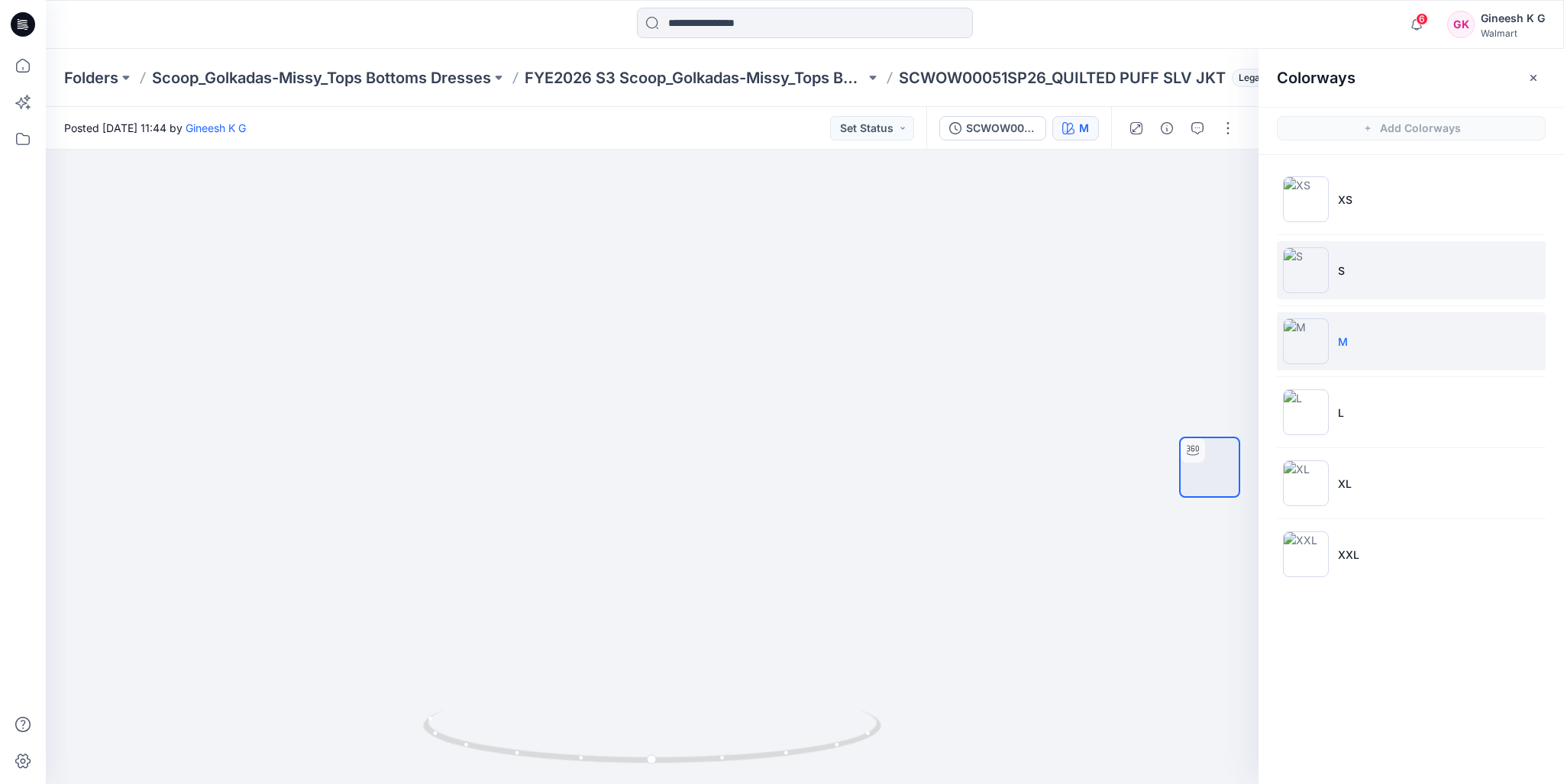
click at [1308, 276] on img at bounding box center [1305, 270] width 46 height 46
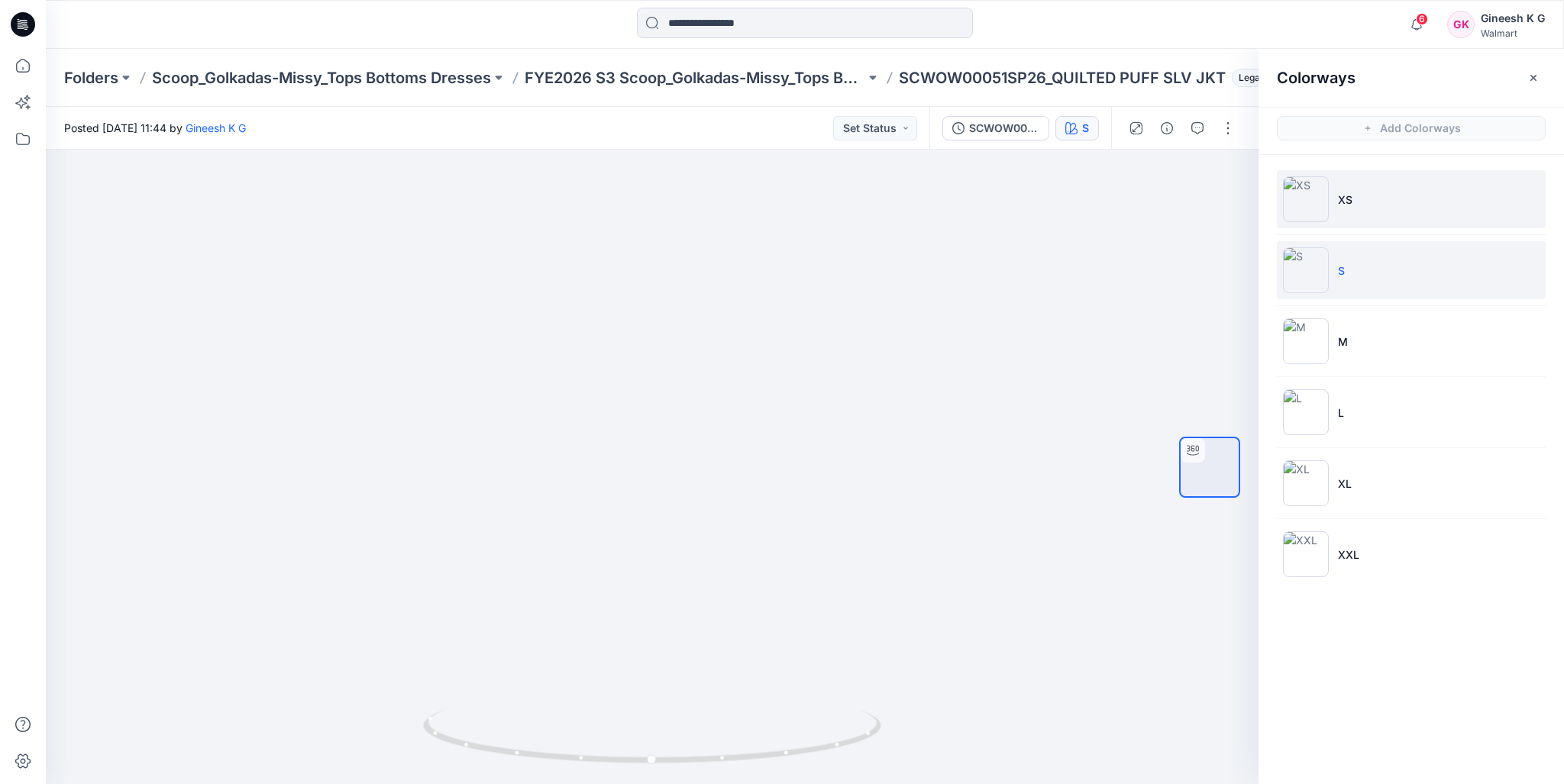
click at [1311, 193] on img at bounding box center [1305, 199] width 46 height 46
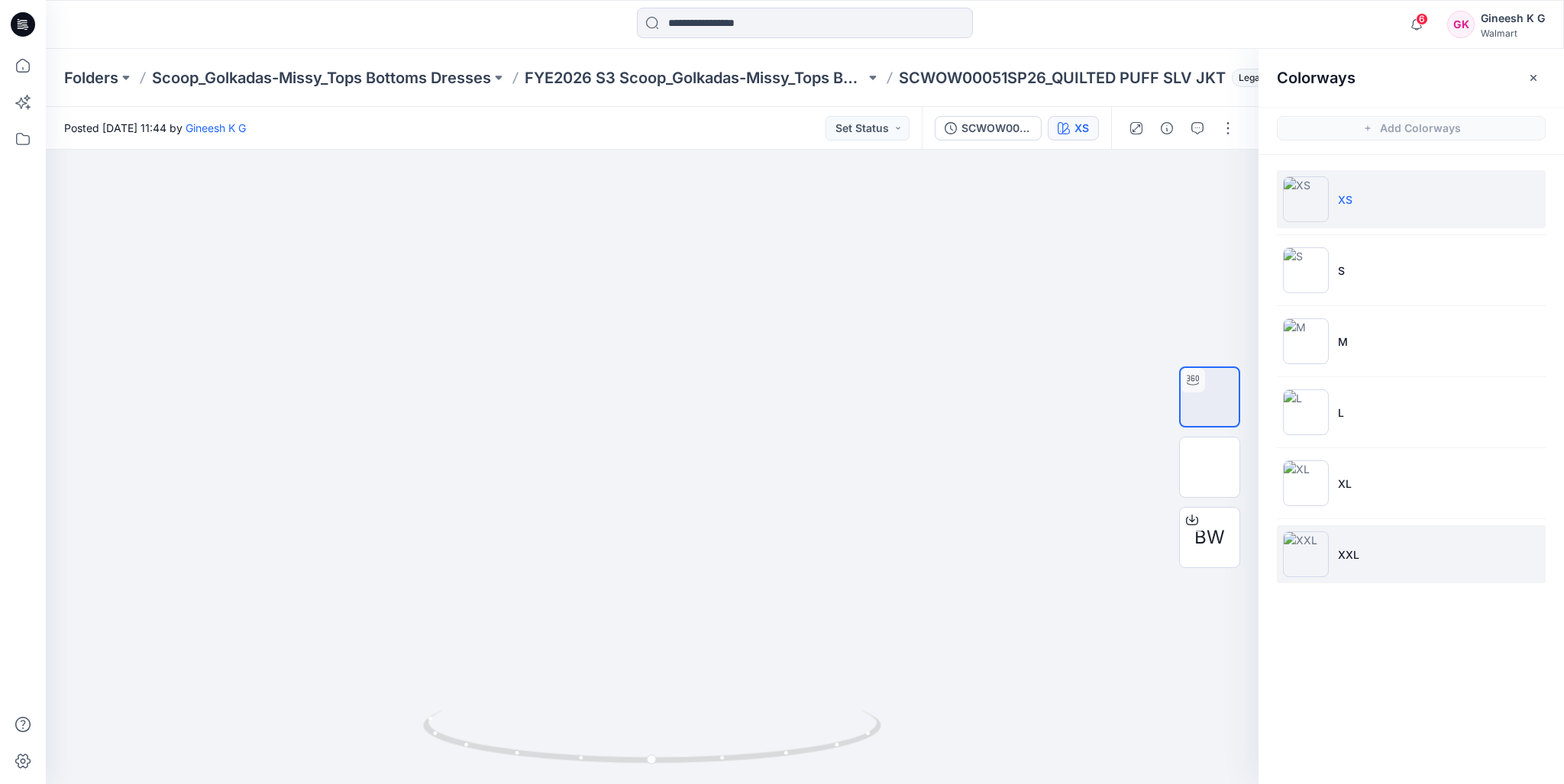
click at [1308, 557] on img at bounding box center [1305, 554] width 46 height 46
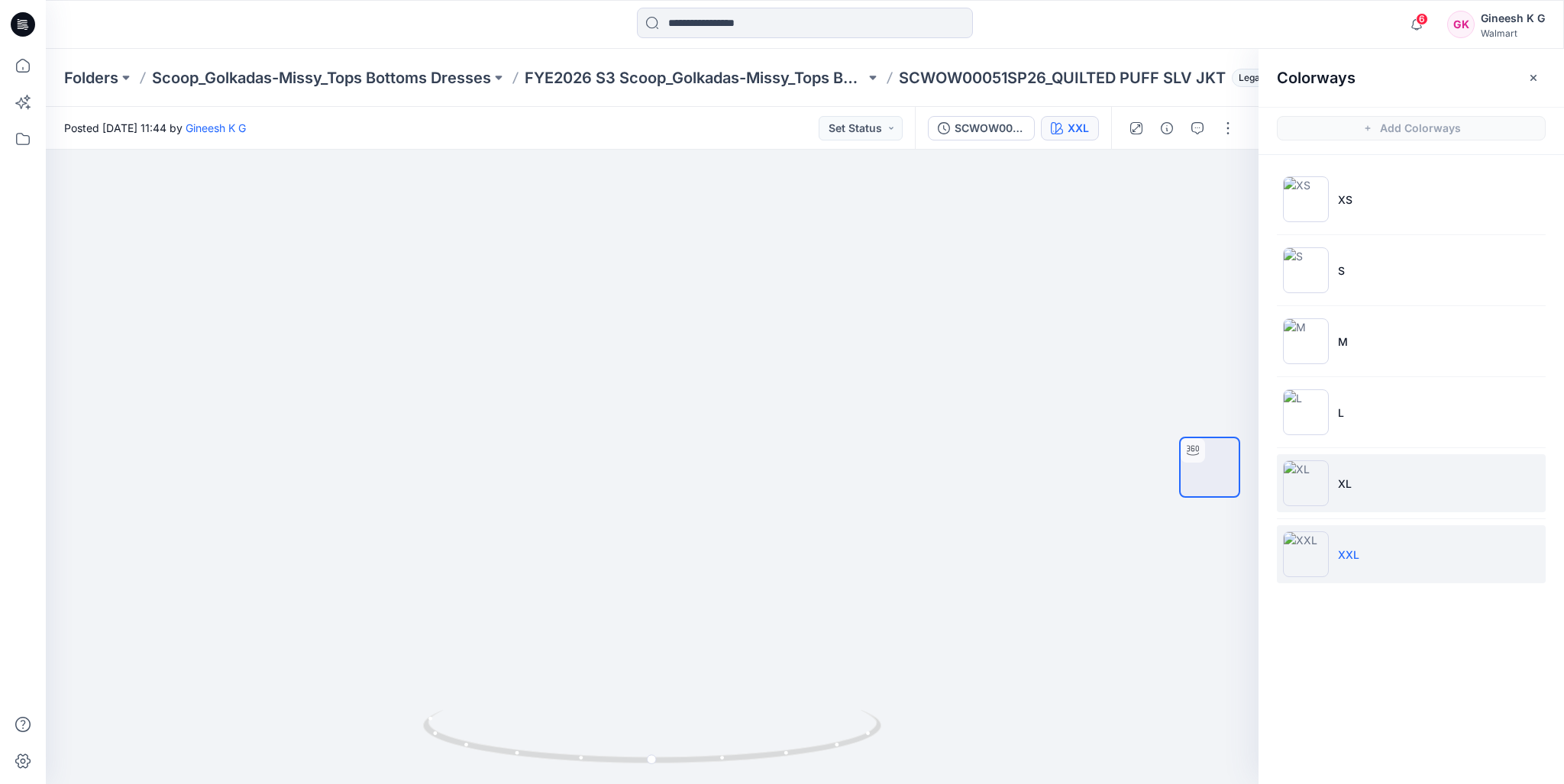
click at [1304, 473] on img at bounding box center [1305, 483] width 46 height 46
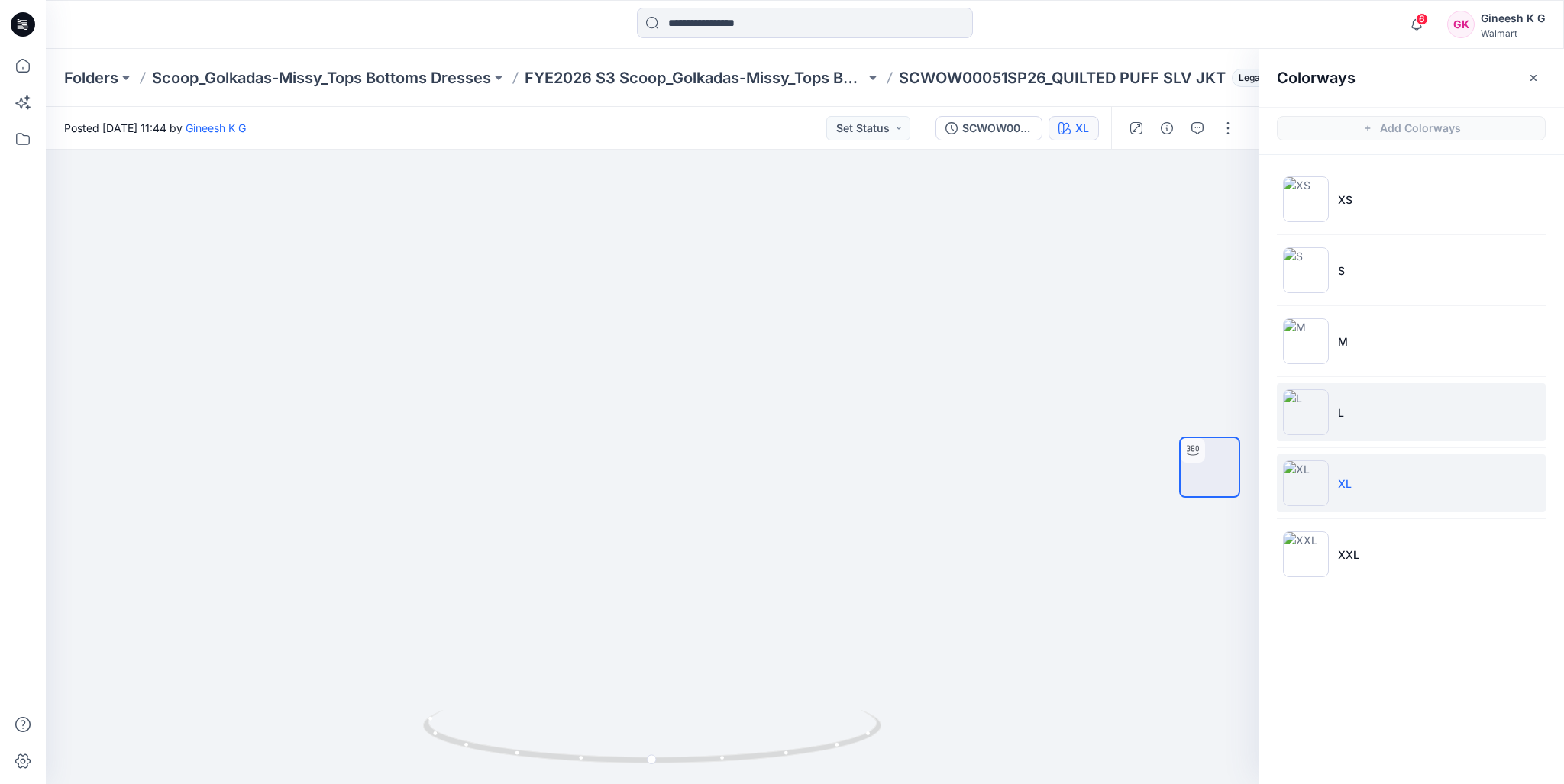
click at [1301, 410] on img at bounding box center [1305, 412] width 46 height 46
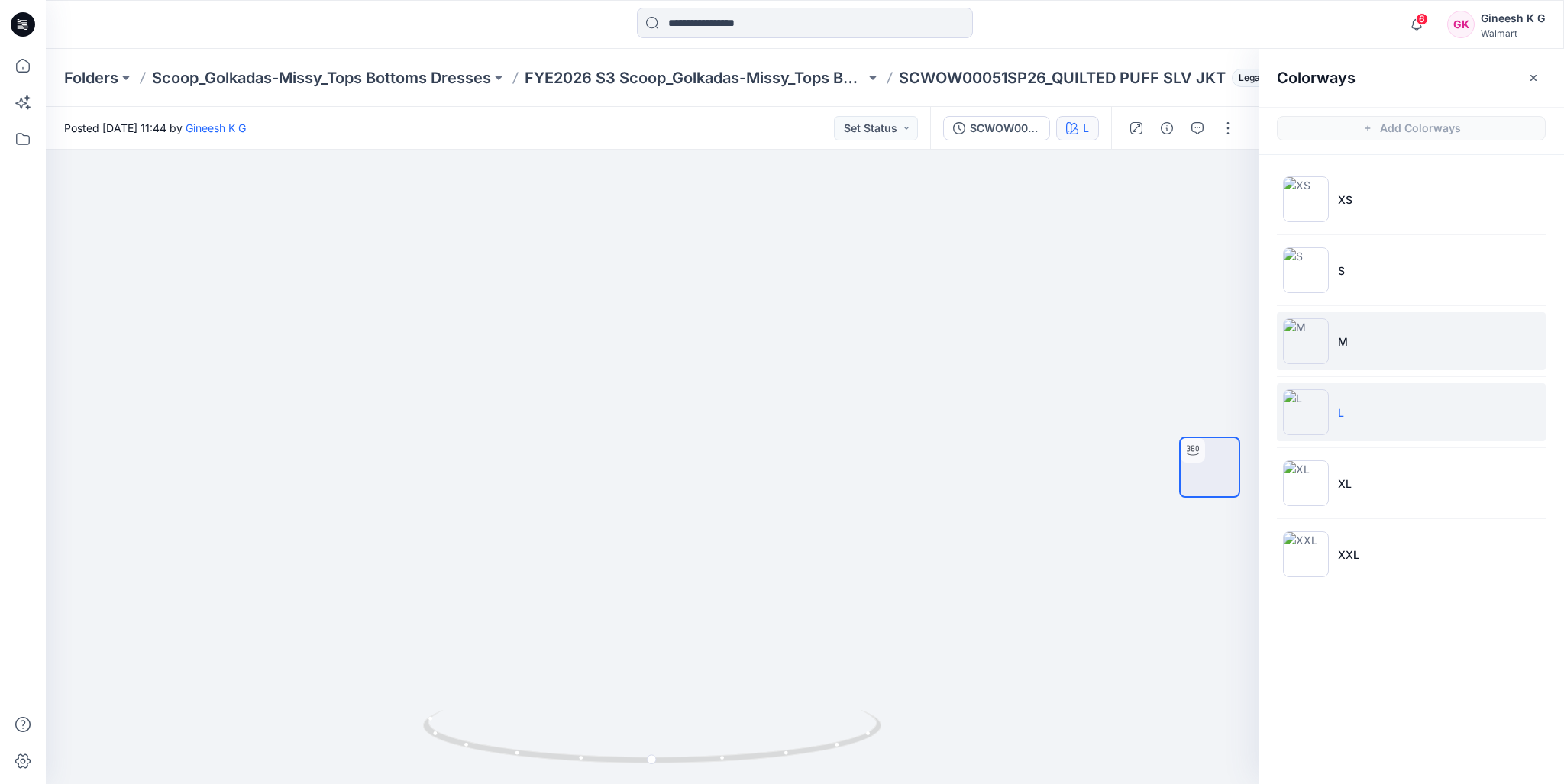
click at [1306, 336] on img at bounding box center [1305, 340] width 46 height 46
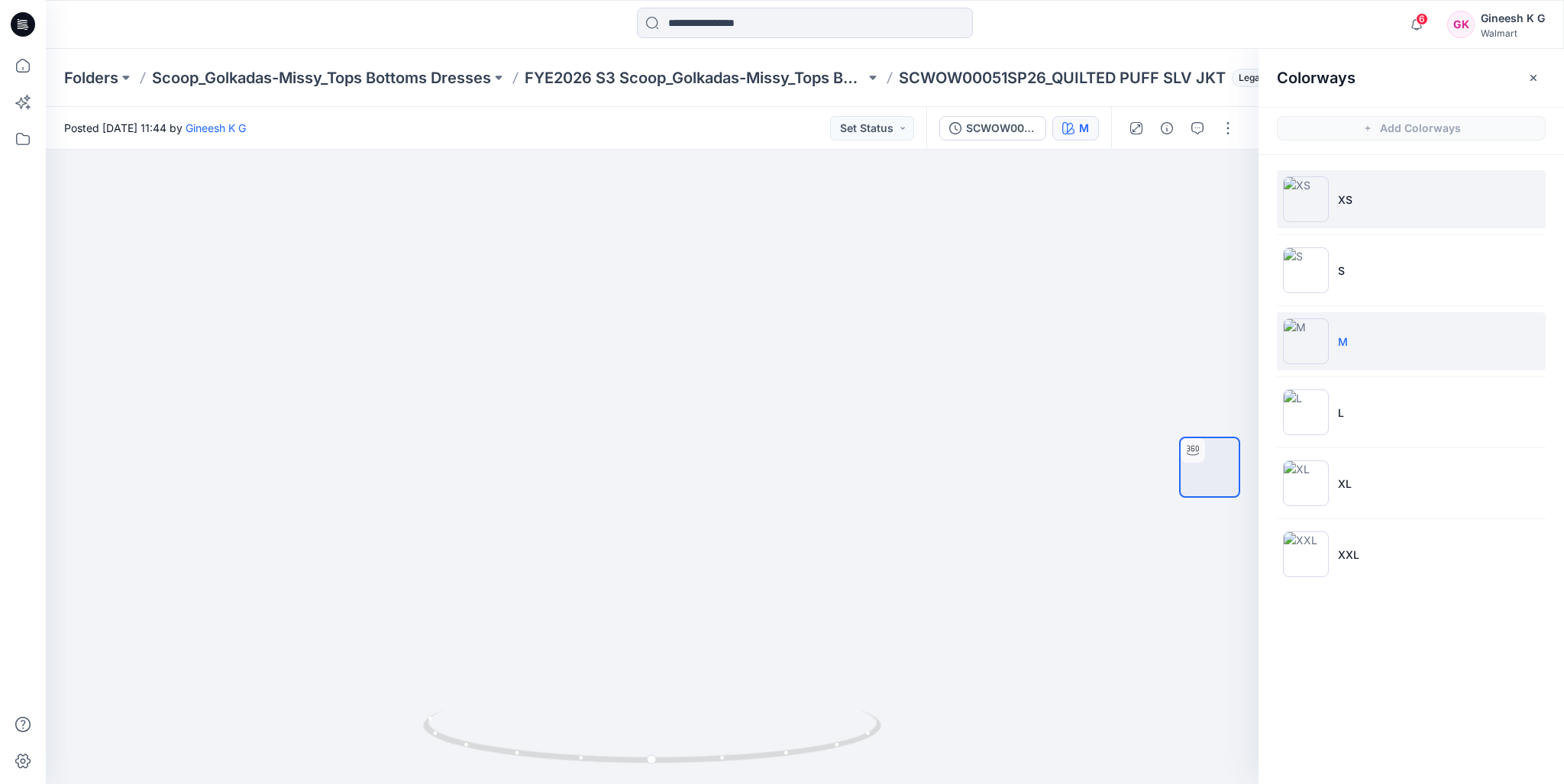
drag, startPoint x: 1307, startPoint y: 272, endPoint x: 1305, endPoint y: 215, distance: 57.0
click at [1307, 271] on img at bounding box center [1305, 270] width 46 height 46
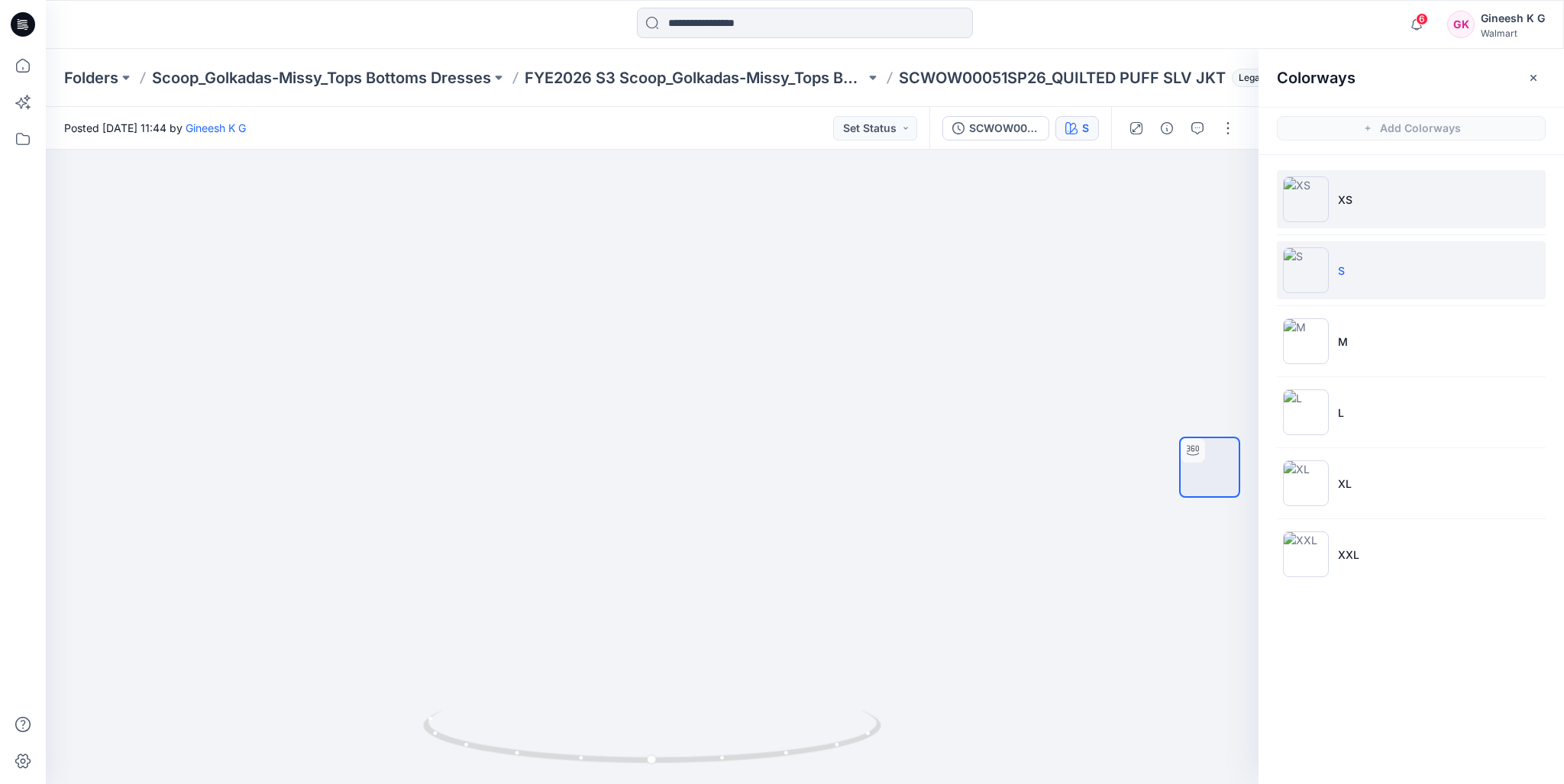
click at [1305, 199] on img at bounding box center [1305, 199] width 46 height 46
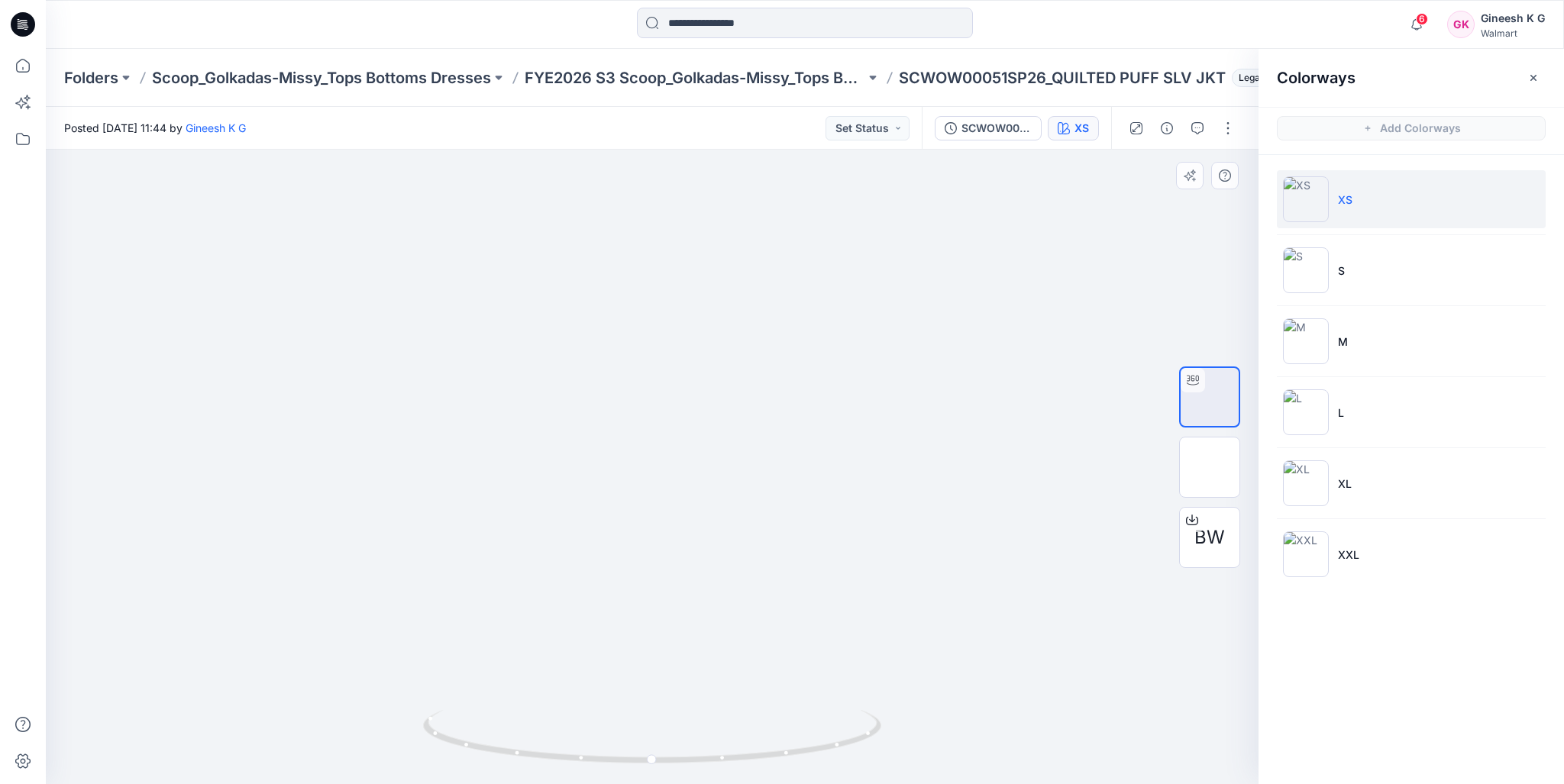
drag, startPoint x: 1195, startPoint y: 521, endPoint x: 1063, endPoint y: 495, distance: 134.5
click at [1063, 495] on div "BW XS Loading... Material Properties Loading..." at bounding box center [652, 466] width 1213 height 635
drag, startPoint x: 902, startPoint y: 74, endPoint x: 1228, endPoint y: 87, distance: 326.3
click at [1226, 87] on p "SCWOW00051SP26_QUILTED PUFF SLV JKT" at bounding box center [1063, 78] width 327 height 21
click at [24, 65] on icon at bounding box center [22, 65] width 33 height 33
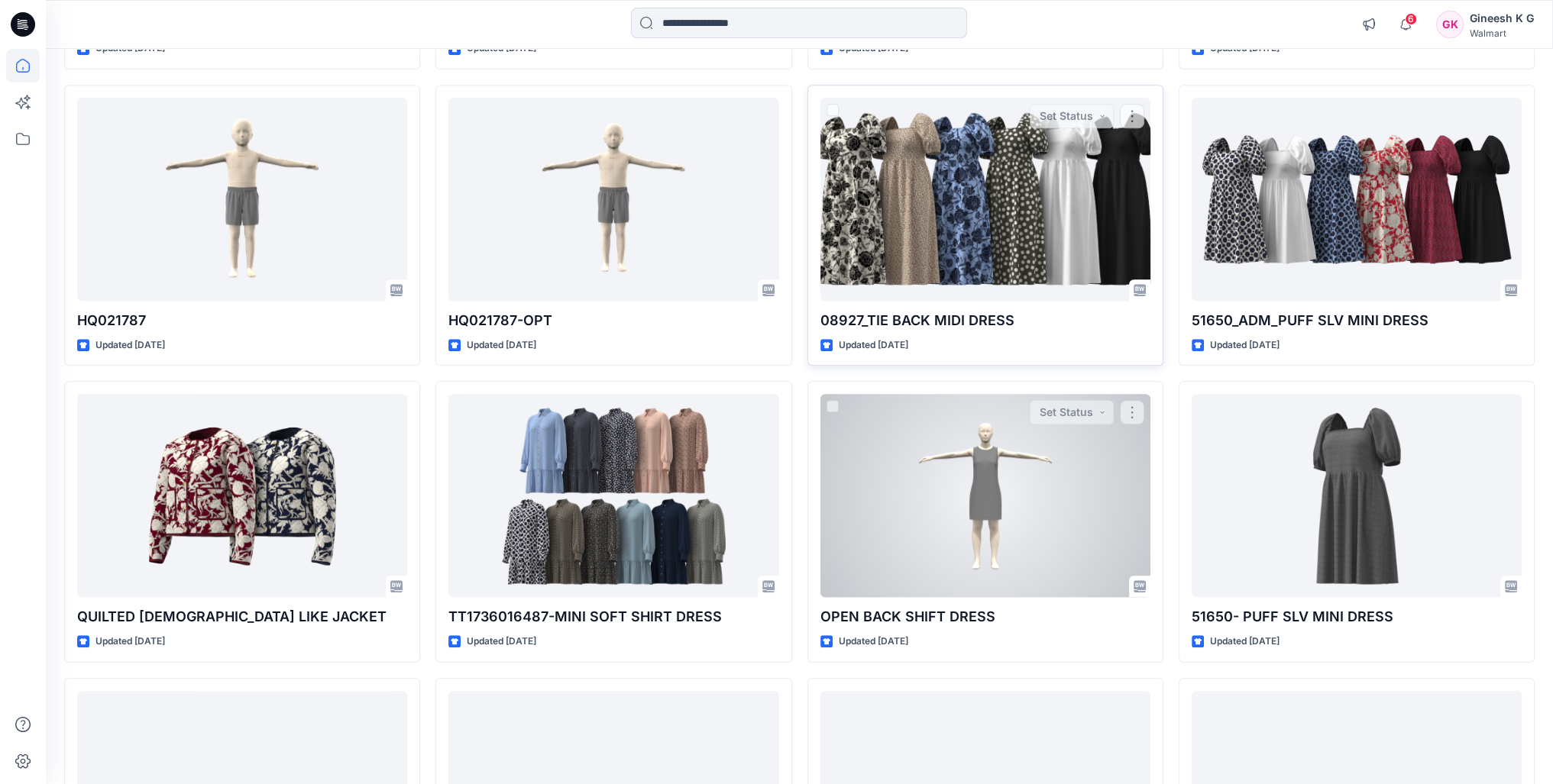
scroll to position [2155, 0]
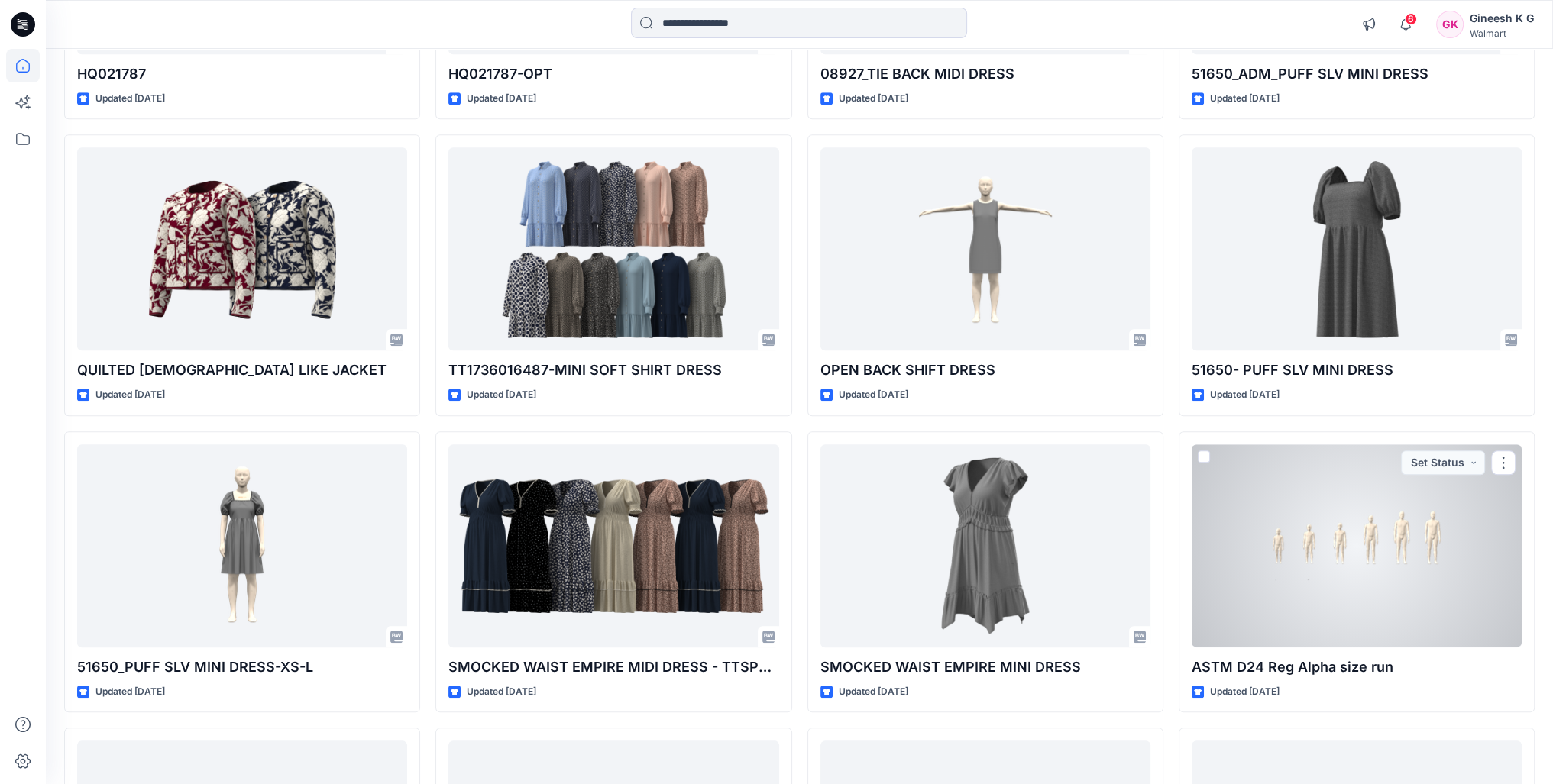
click at [1346, 560] on div at bounding box center [1356, 546] width 330 height 203
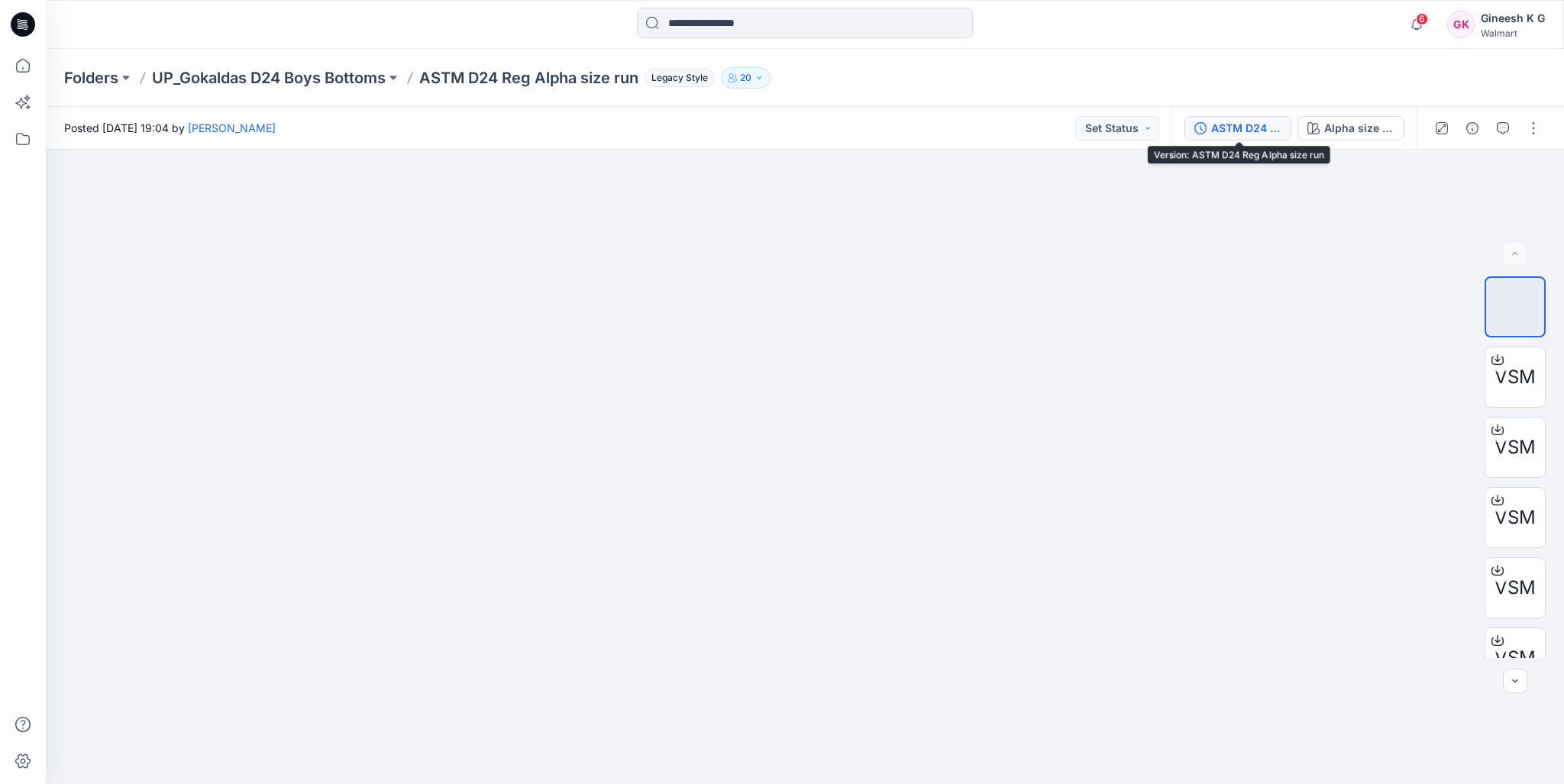
click at [1237, 138] on button "ASTM D24 Reg Alpha size run" at bounding box center [1238, 128] width 107 height 24
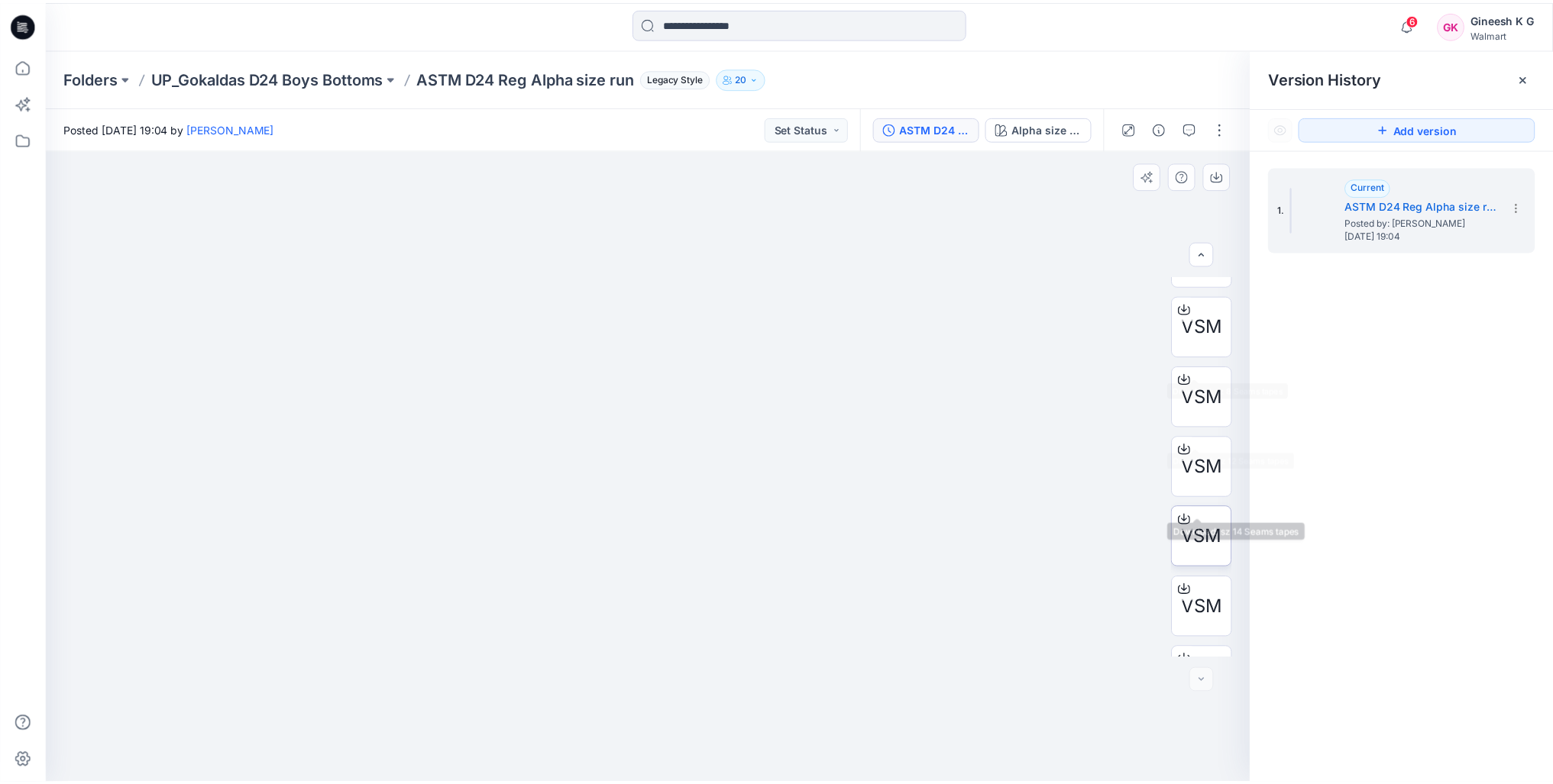
scroll to position [171, 0]
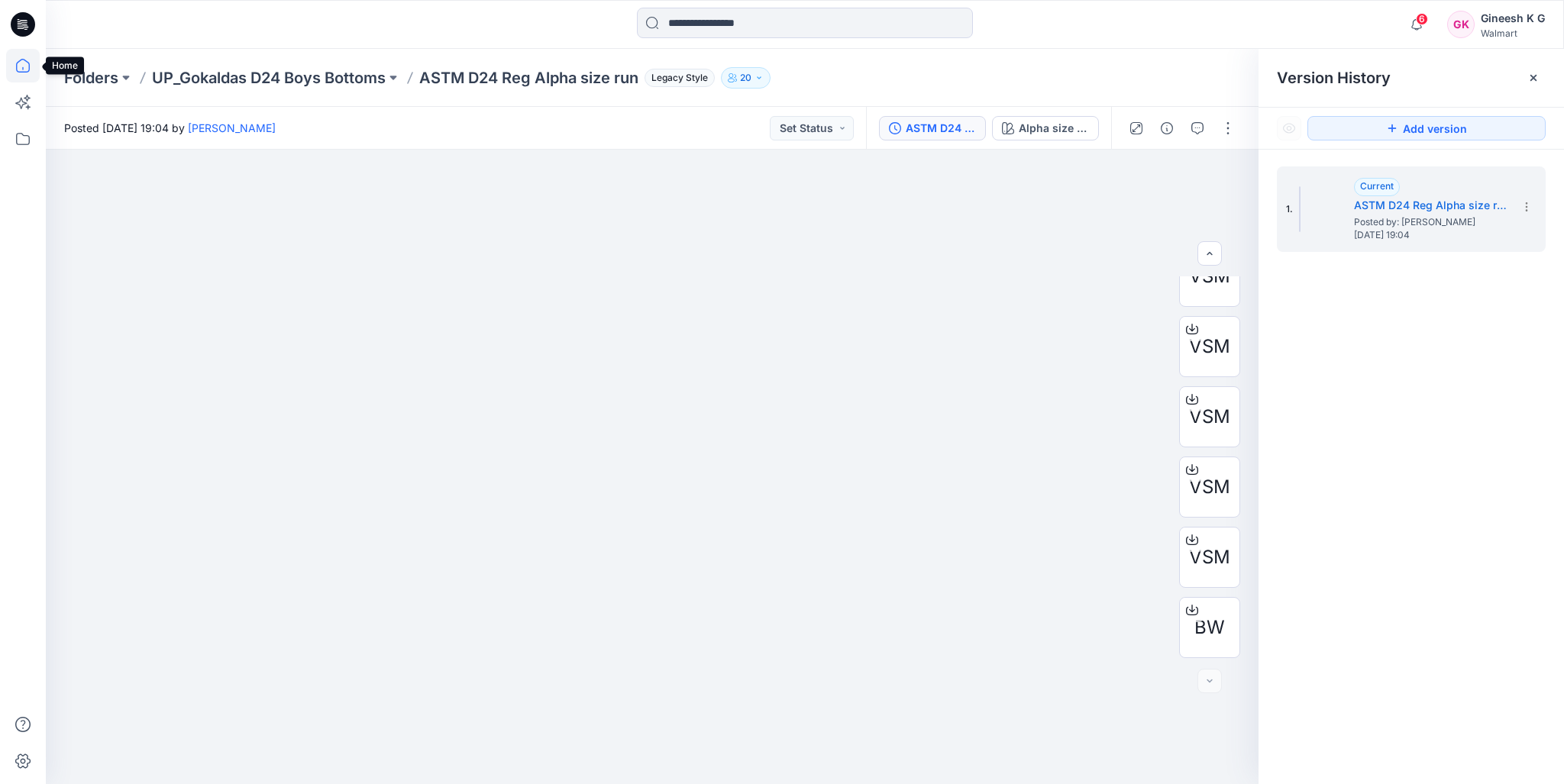
click at [18, 71] on icon at bounding box center [22, 65] width 14 height 14
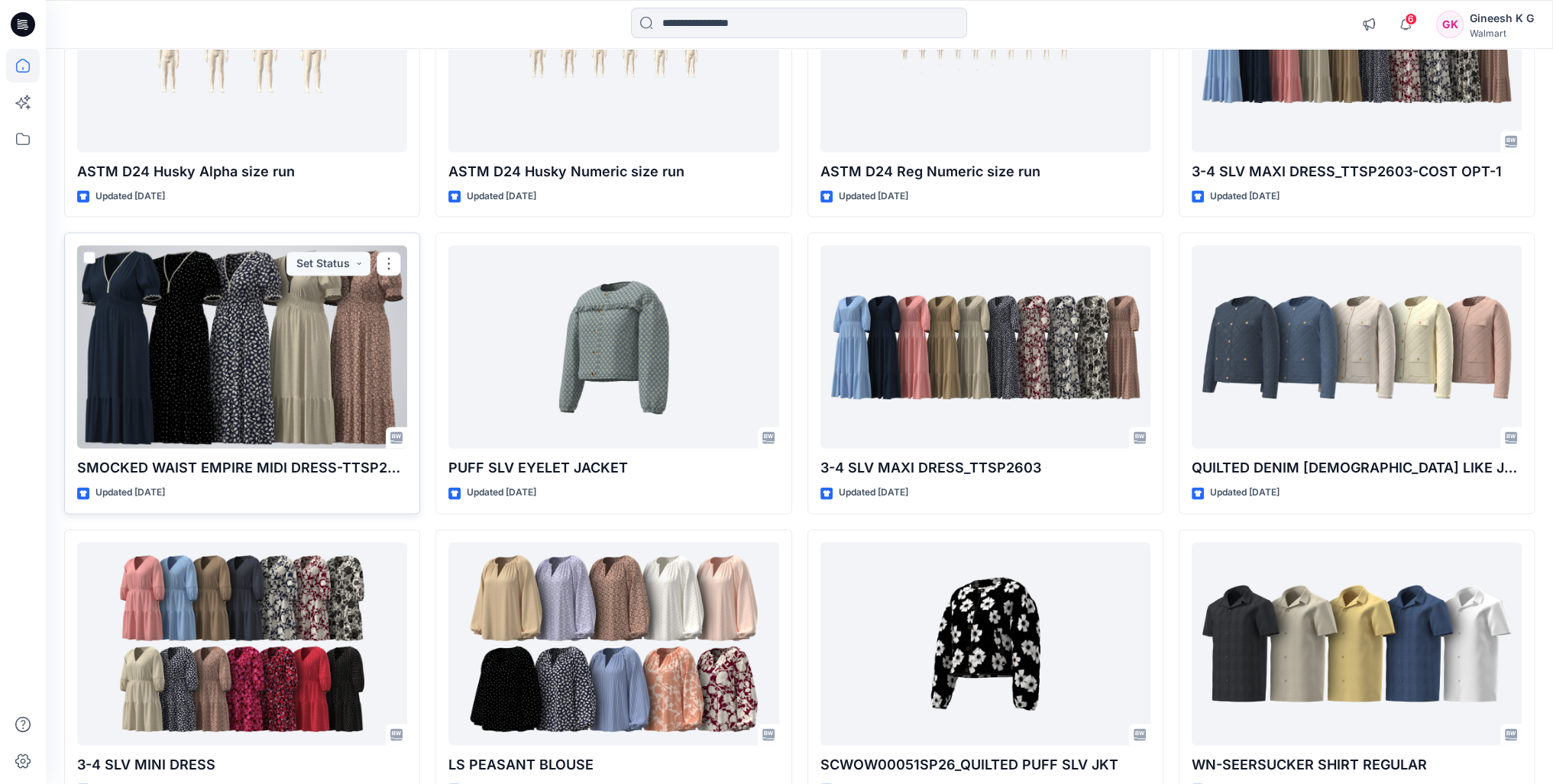
scroll to position [3044, 0]
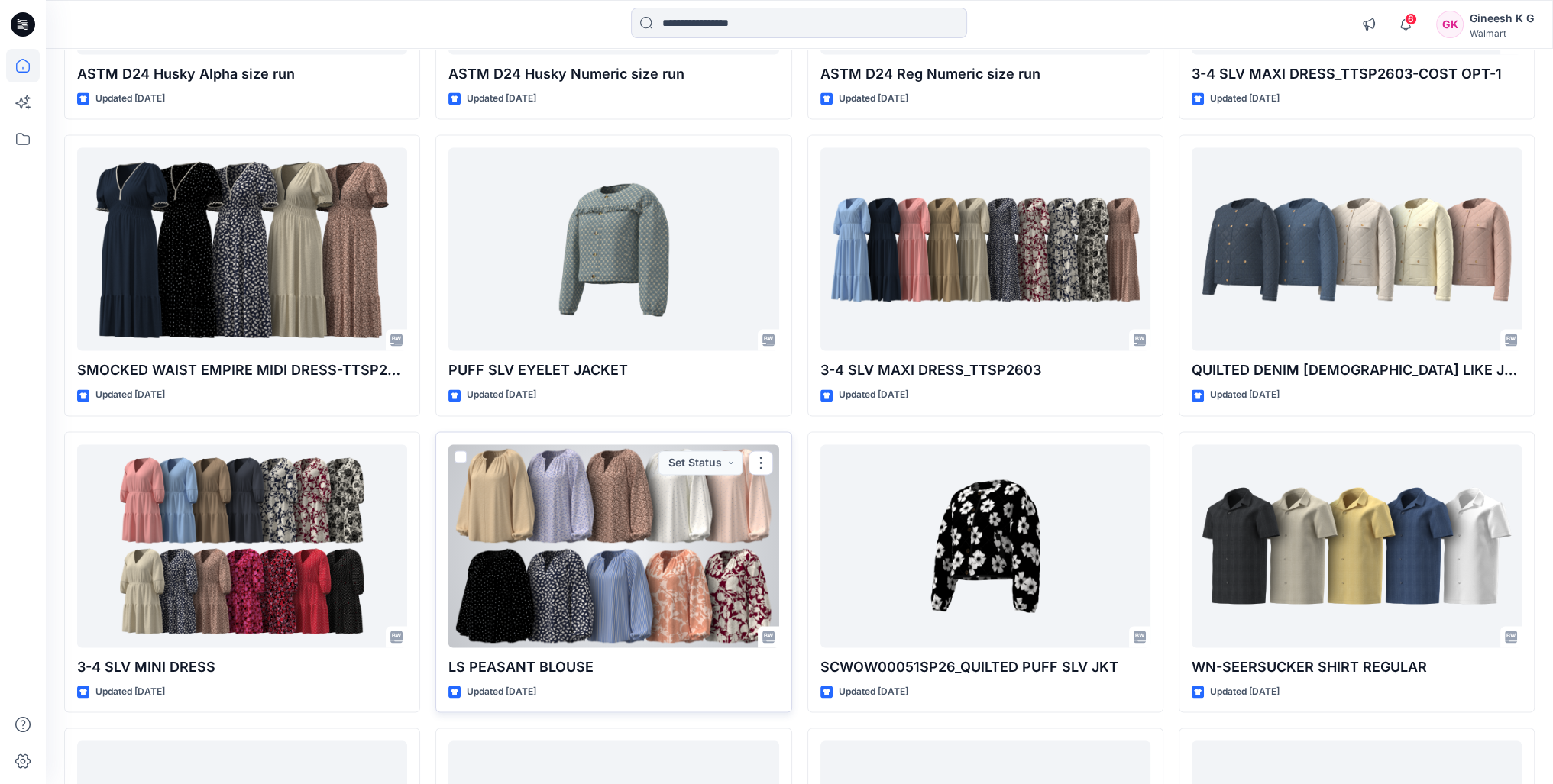
click at [642, 601] on div at bounding box center [614, 546] width 330 height 203
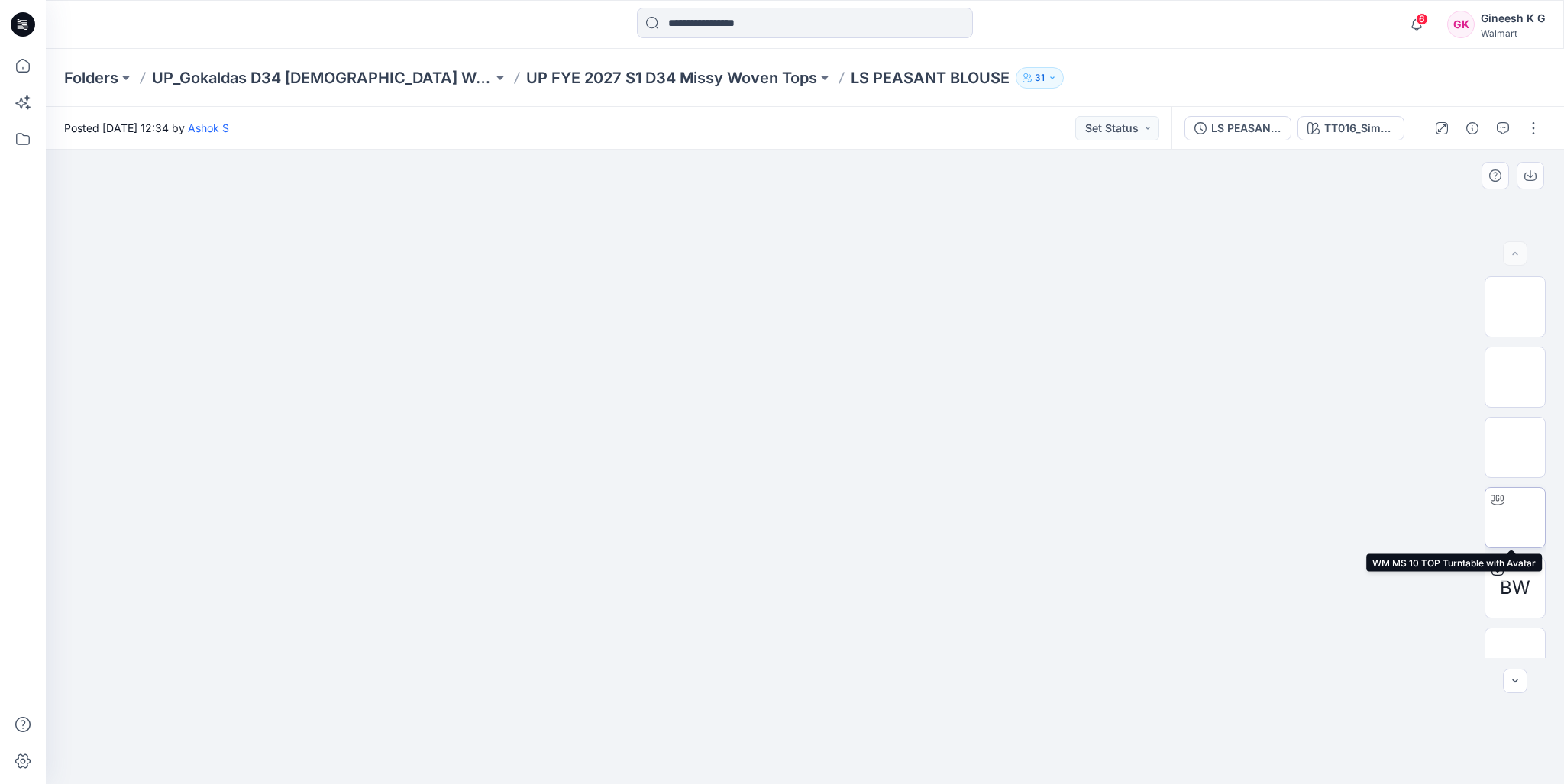
click at [1515, 518] on img at bounding box center [1515, 518] width 0 height 0
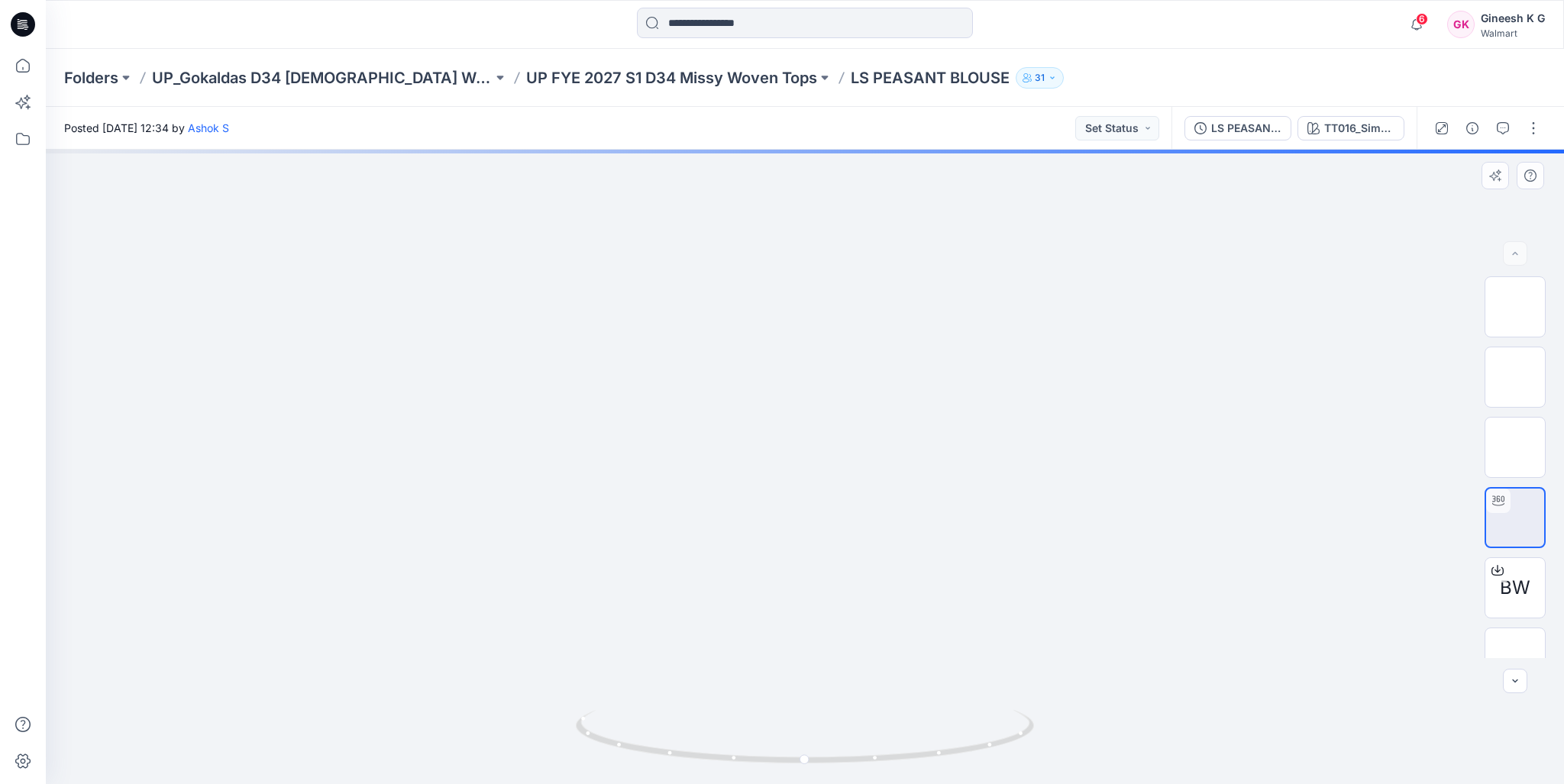
drag, startPoint x: 809, startPoint y: 407, endPoint x: 776, endPoint y: 631, distance: 226.4
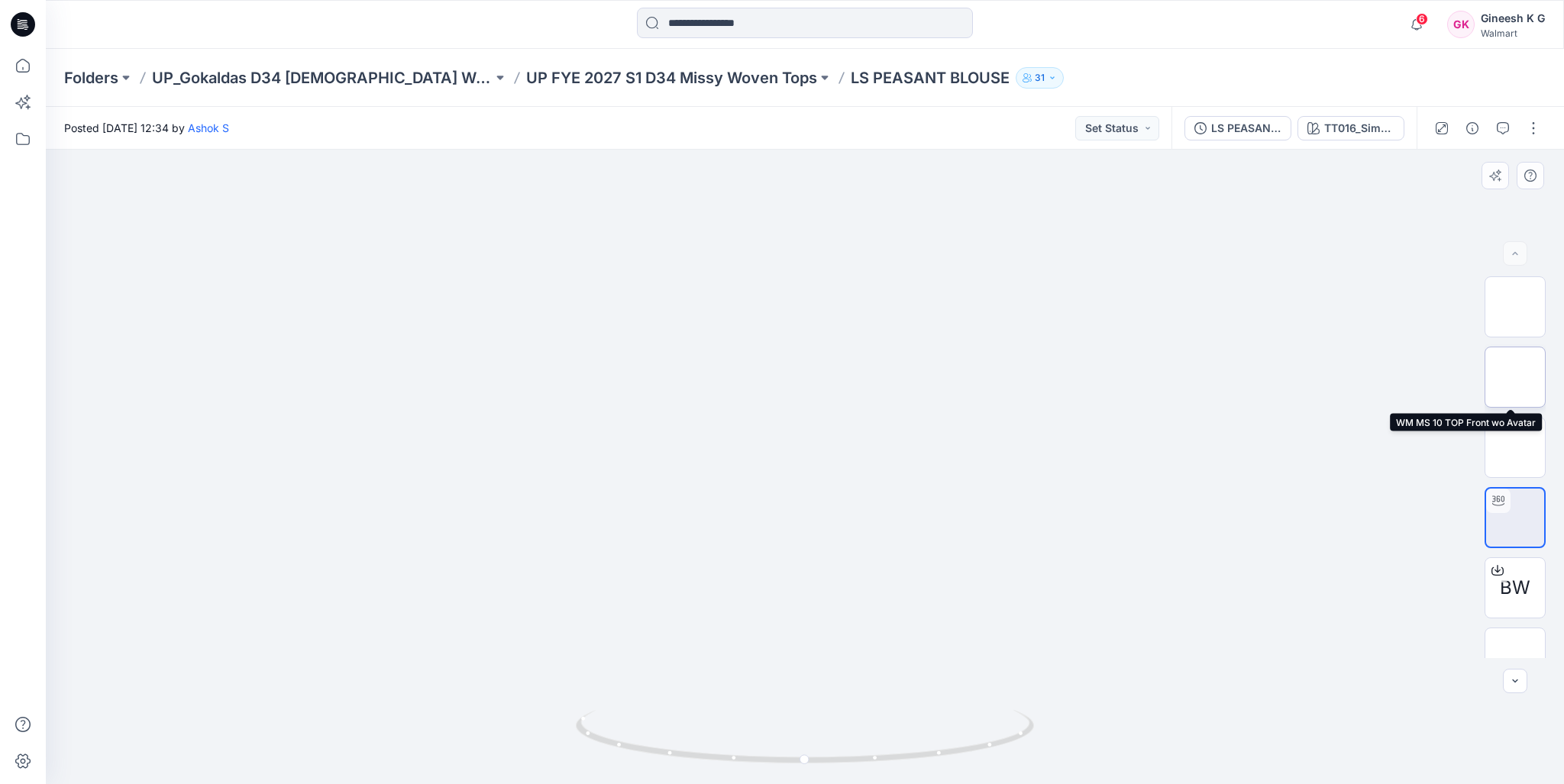
click at [1515, 377] on img at bounding box center [1515, 377] width 0 height 0
drag, startPoint x: 815, startPoint y: 392, endPoint x: 794, endPoint y: 541, distance: 150.5
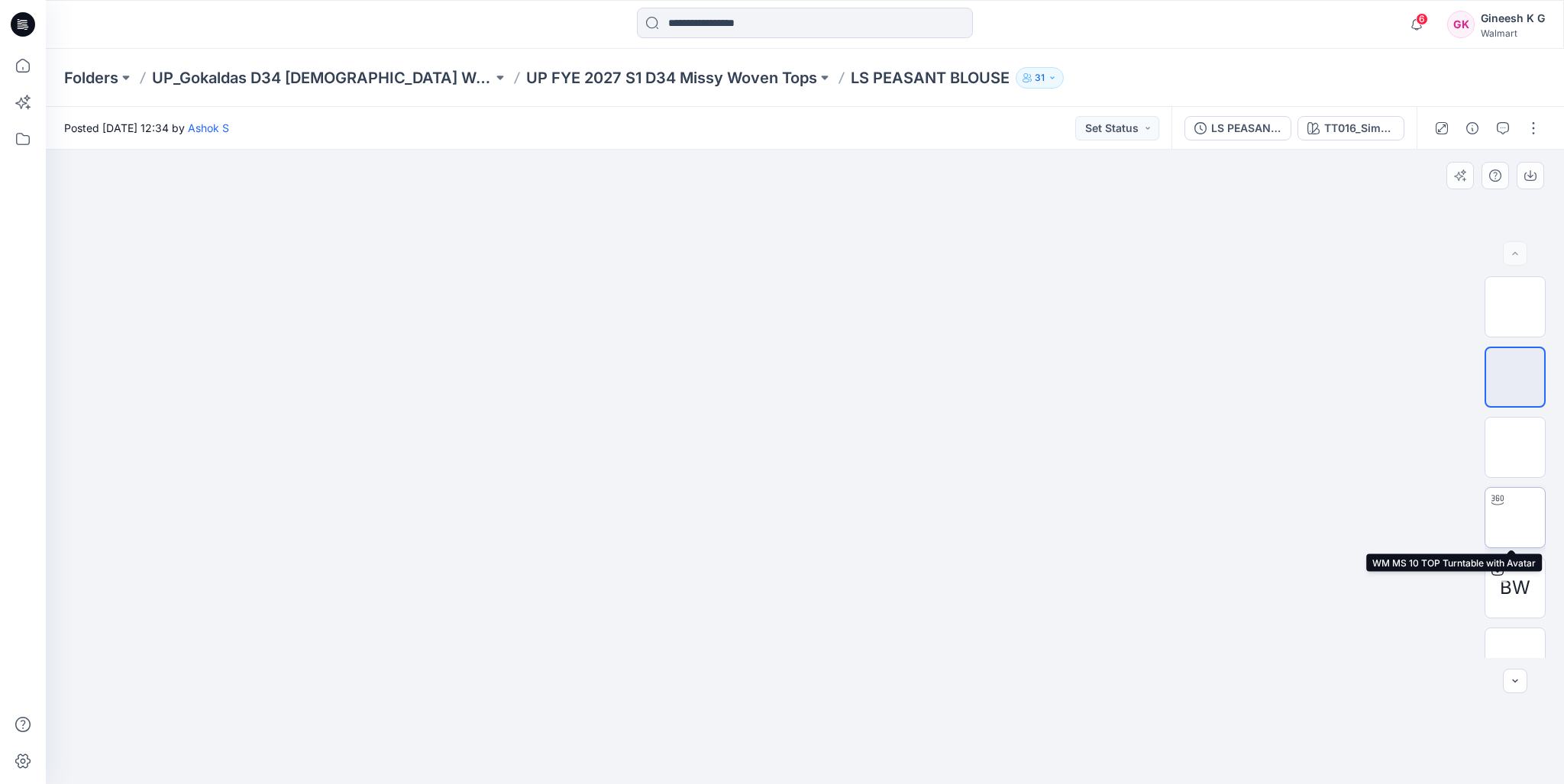
click at [1504, 504] on div at bounding box center [1498, 499] width 24 height 24
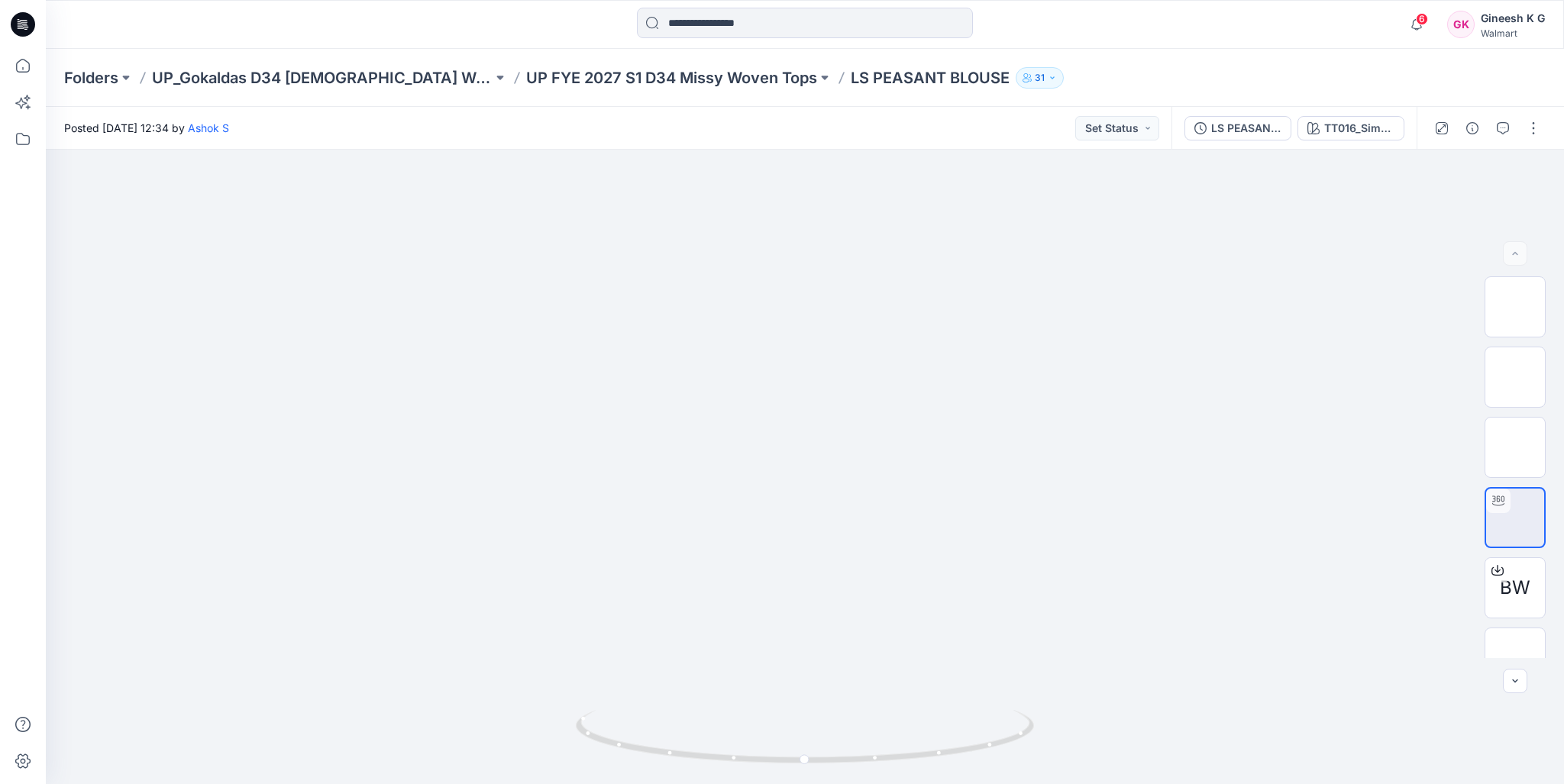
drag, startPoint x: 808, startPoint y: 424, endPoint x: 718, endPoint y: 811, distance: 397.3
click at [1496, 568] on icon at bounding box center [1498, 570] width 13 height 13
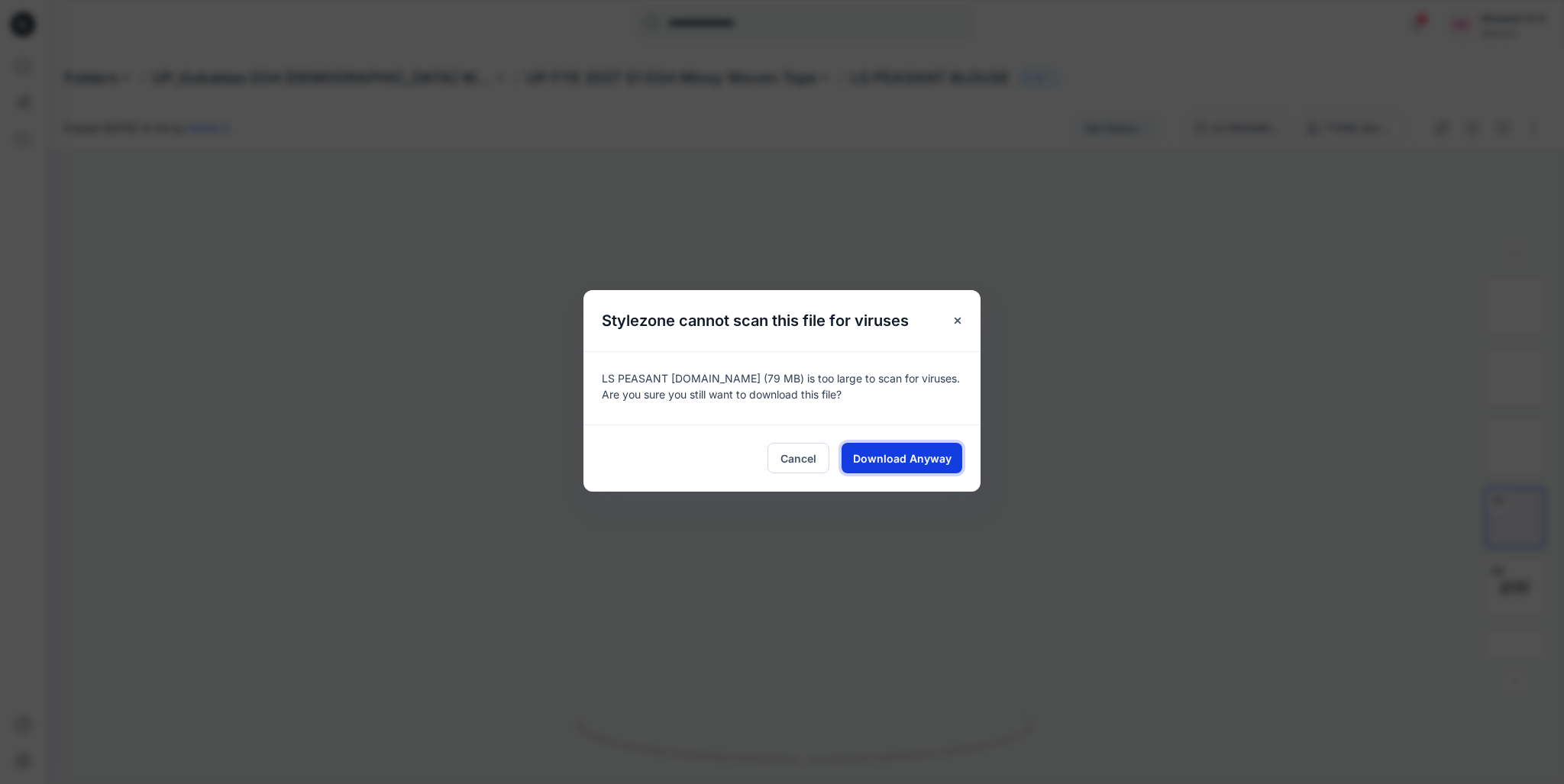
click at [943, 464] on span "Download Anyway" at bounding box center [902, 458] width 99 height 16
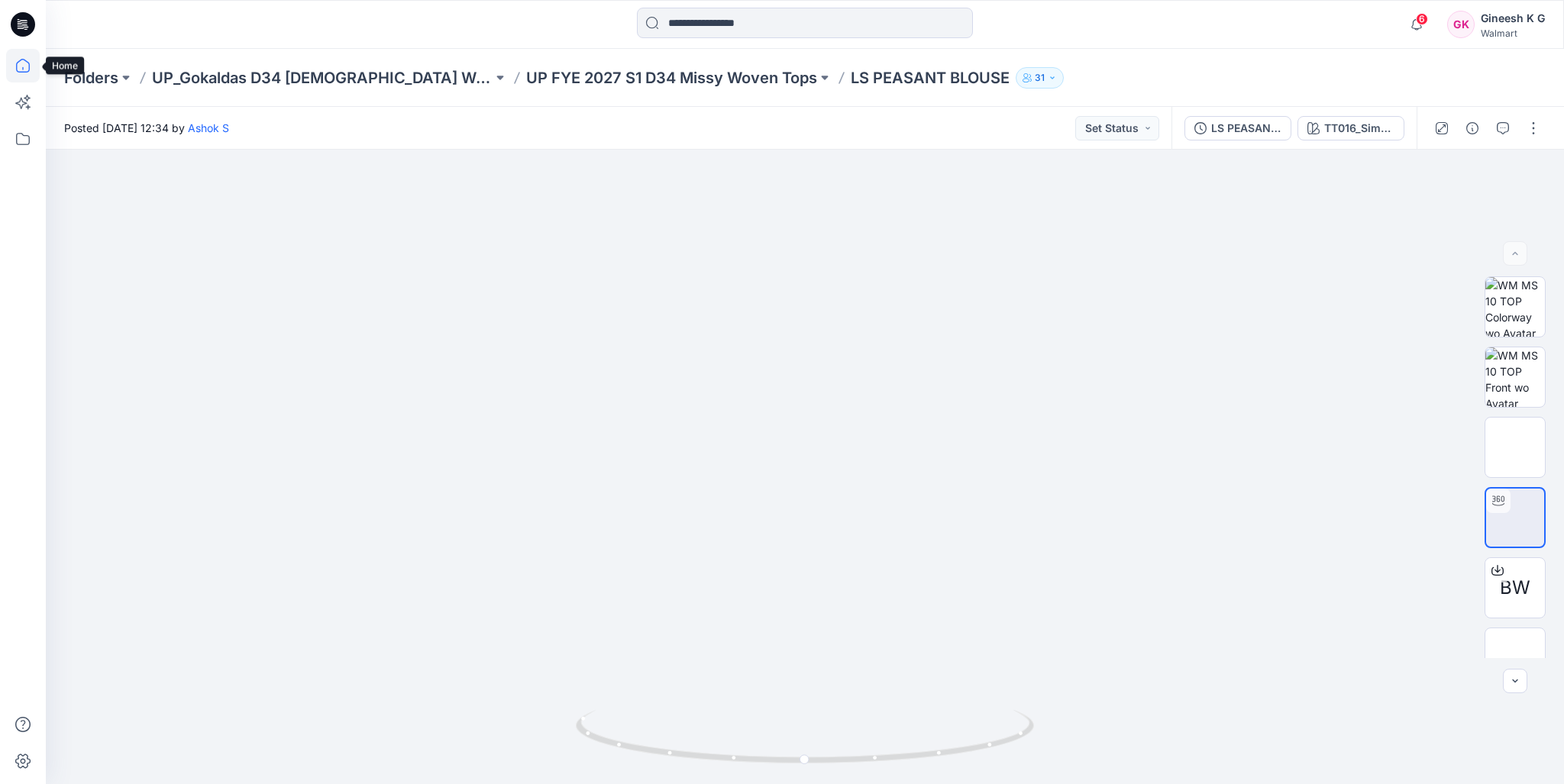
click at [23, 66] on icon at bounding box center [22, 65] width 33 height 33
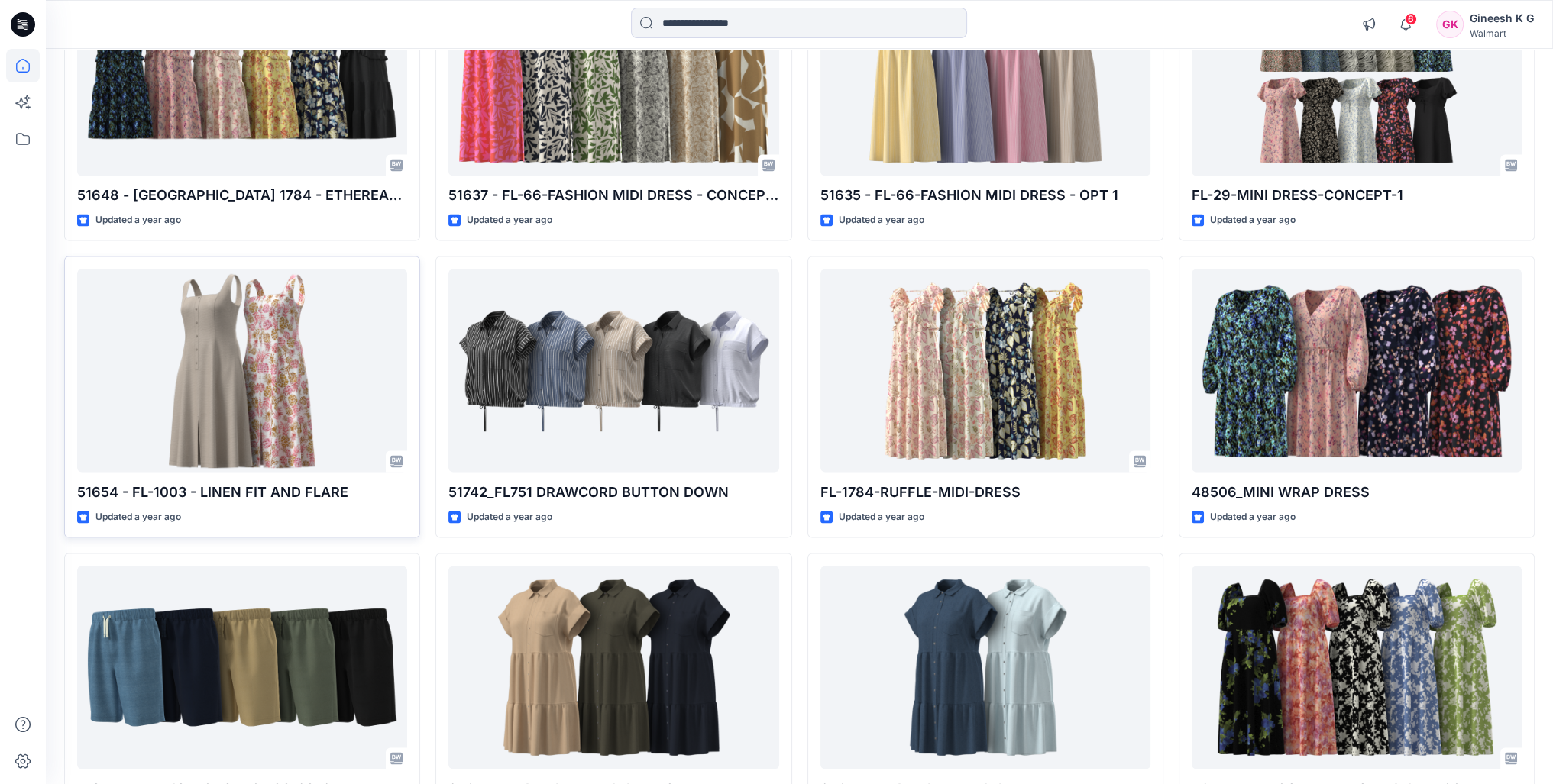
scroll to position [11198, 0]
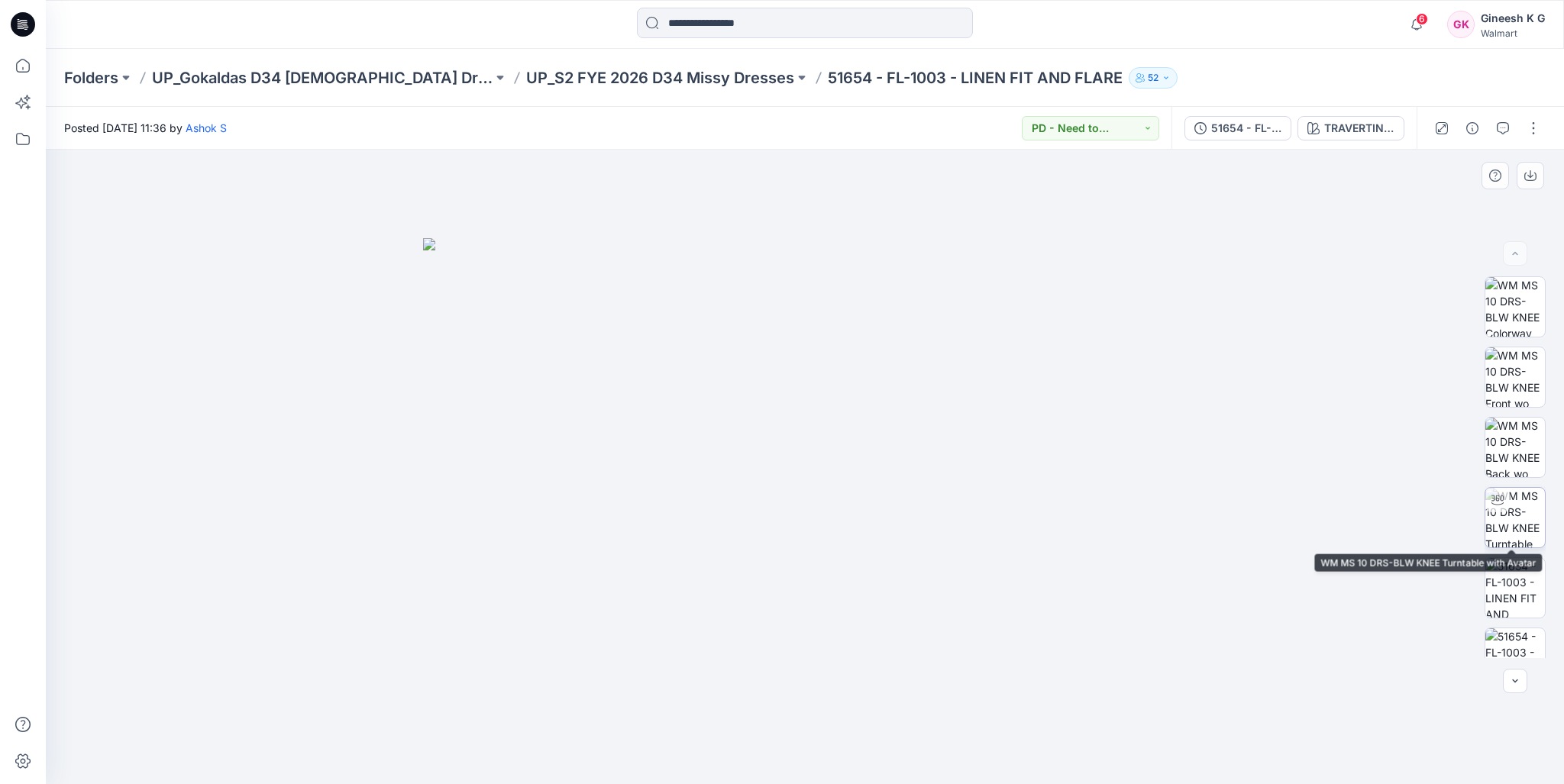
click at [1504, 520] on img at bounding box center [1515, 517] width 60 height 59
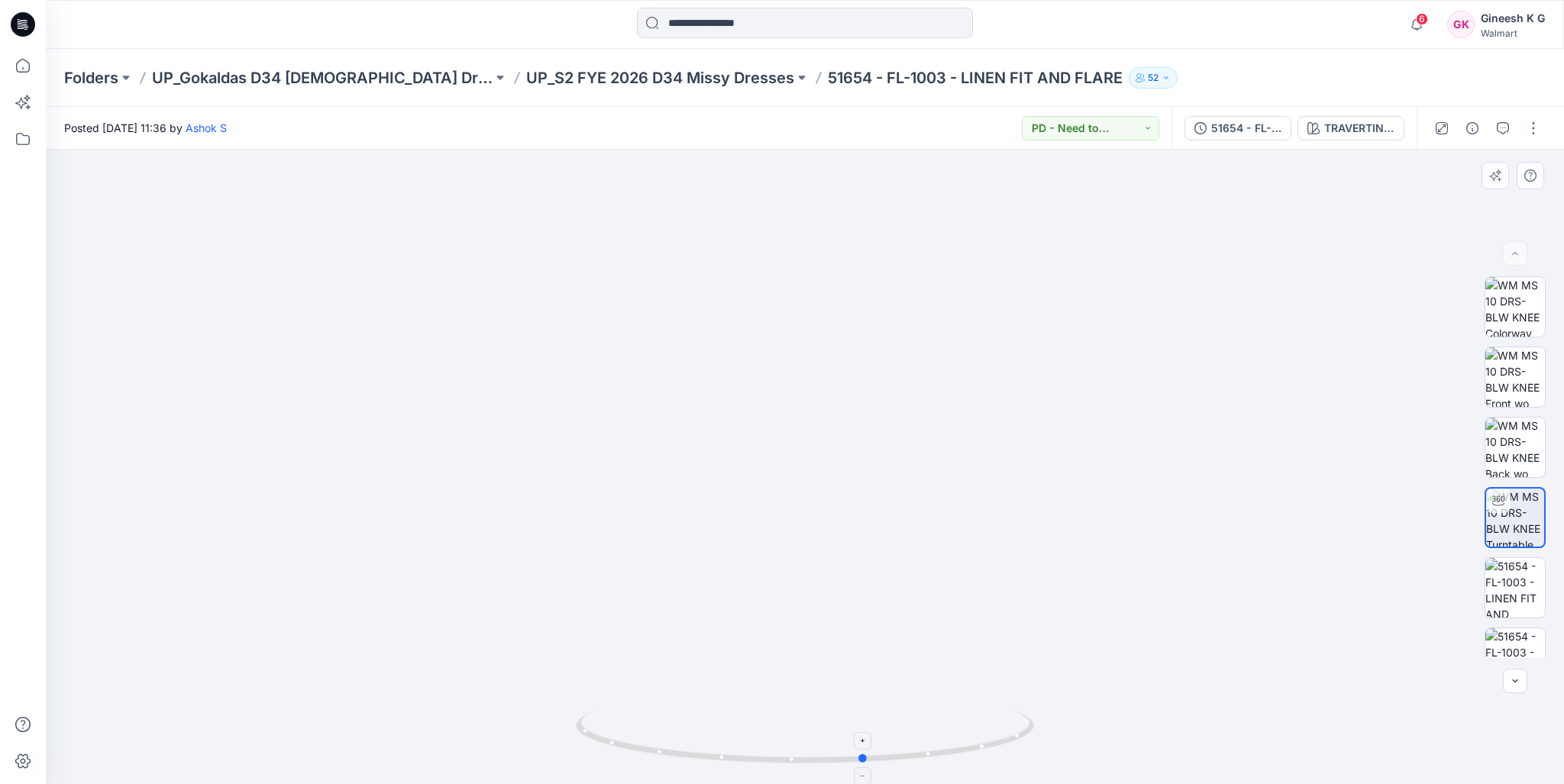
drag, startPoint x: 842, startPoint y: 760, endPoint x: 902, endPoint y: 738, distance: 63.9
click at [902, 738] on icon at bounding box center [807, 738] width 462 height 58
click at [1486, 600] on img at bounding box center [1515, 587] width 60 height 59
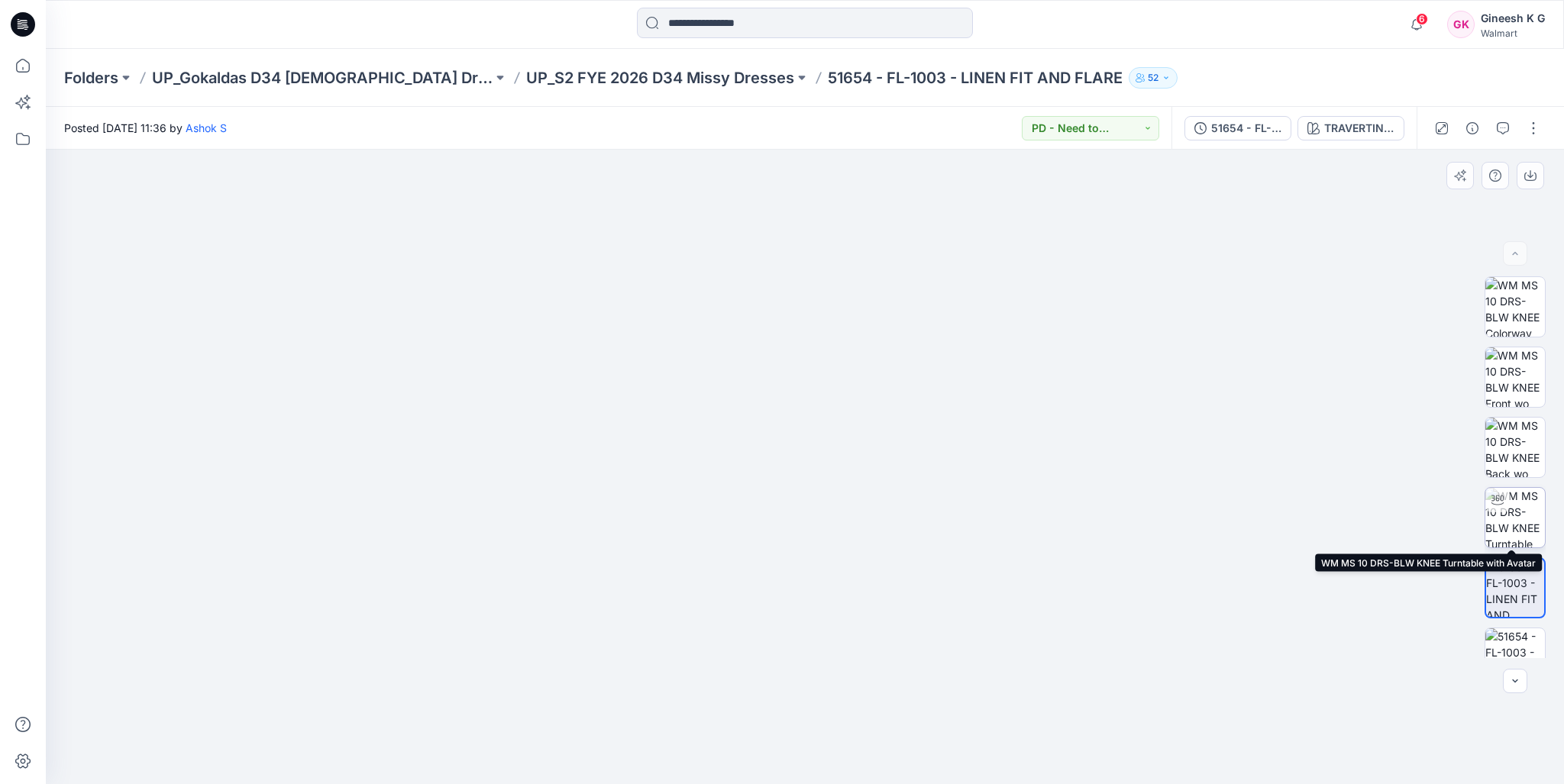
drag, startPoint x: 1512, startPoint y: 517, endPoint x: 1503, endPoint y: 512, distance: 10.3
click at [1513, 517] on img at bounding box center [1515, 517] width 60 height 59
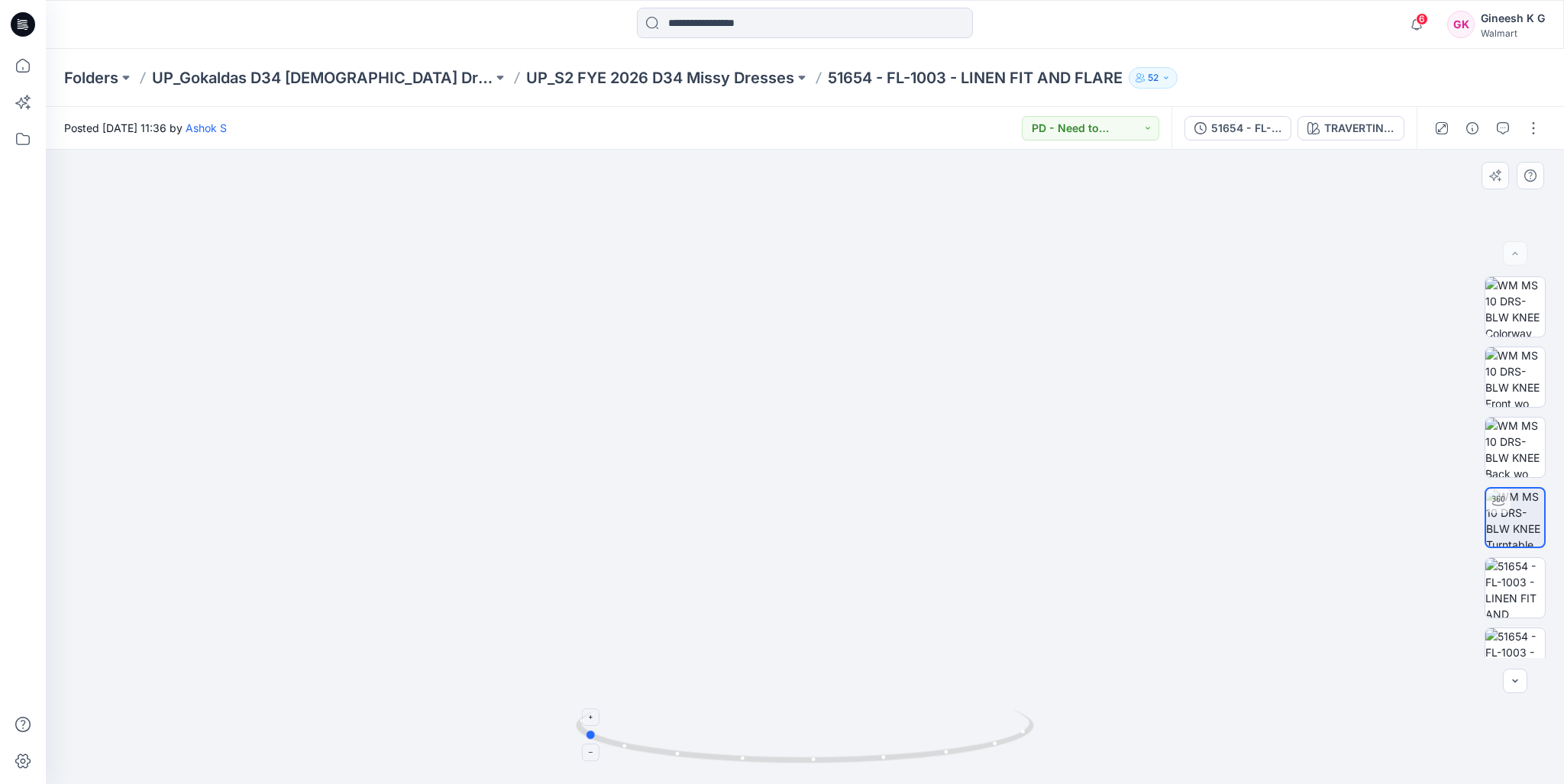
drag, startPoint x: 789, startPoint y: 764, endPoint x: 585, endPoint y: 733, distance: 206.3
click at [585, 733] on icon at bounding box center [807, 738] width 462 height 58
drag, startPoint x: 657, startPoint y: 752, endPoint x: 538, endPoint y: 729, distance: 121.2
click at [538, 729] on div at bounding box center [805, 466] width 1518 height 635
click at [1501, 438] on img at bounding box center [1515, 447] width 60 height 59
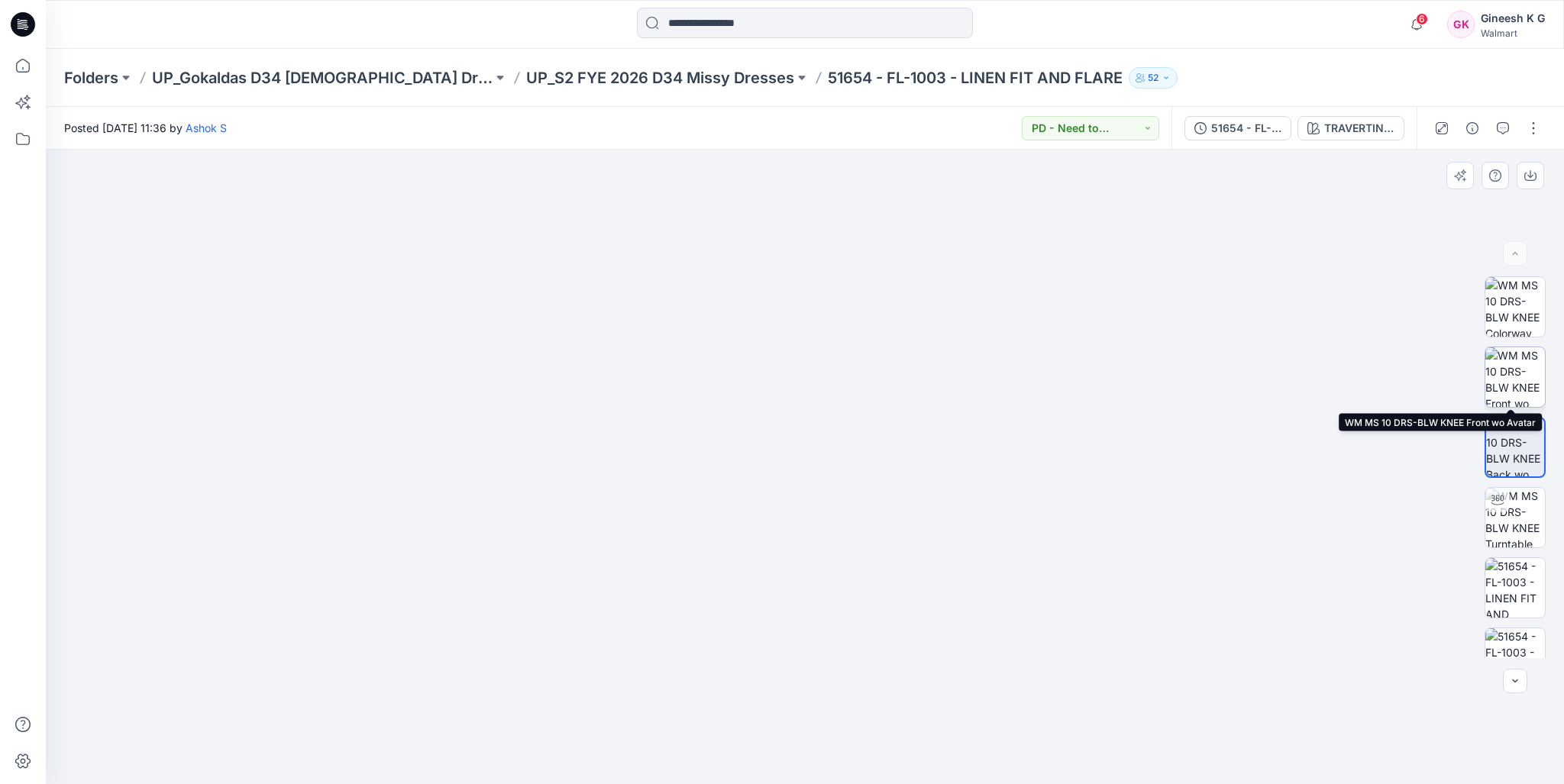
click at [1511, 376] on img at bounding box center [1515, 376] width 60 height 59
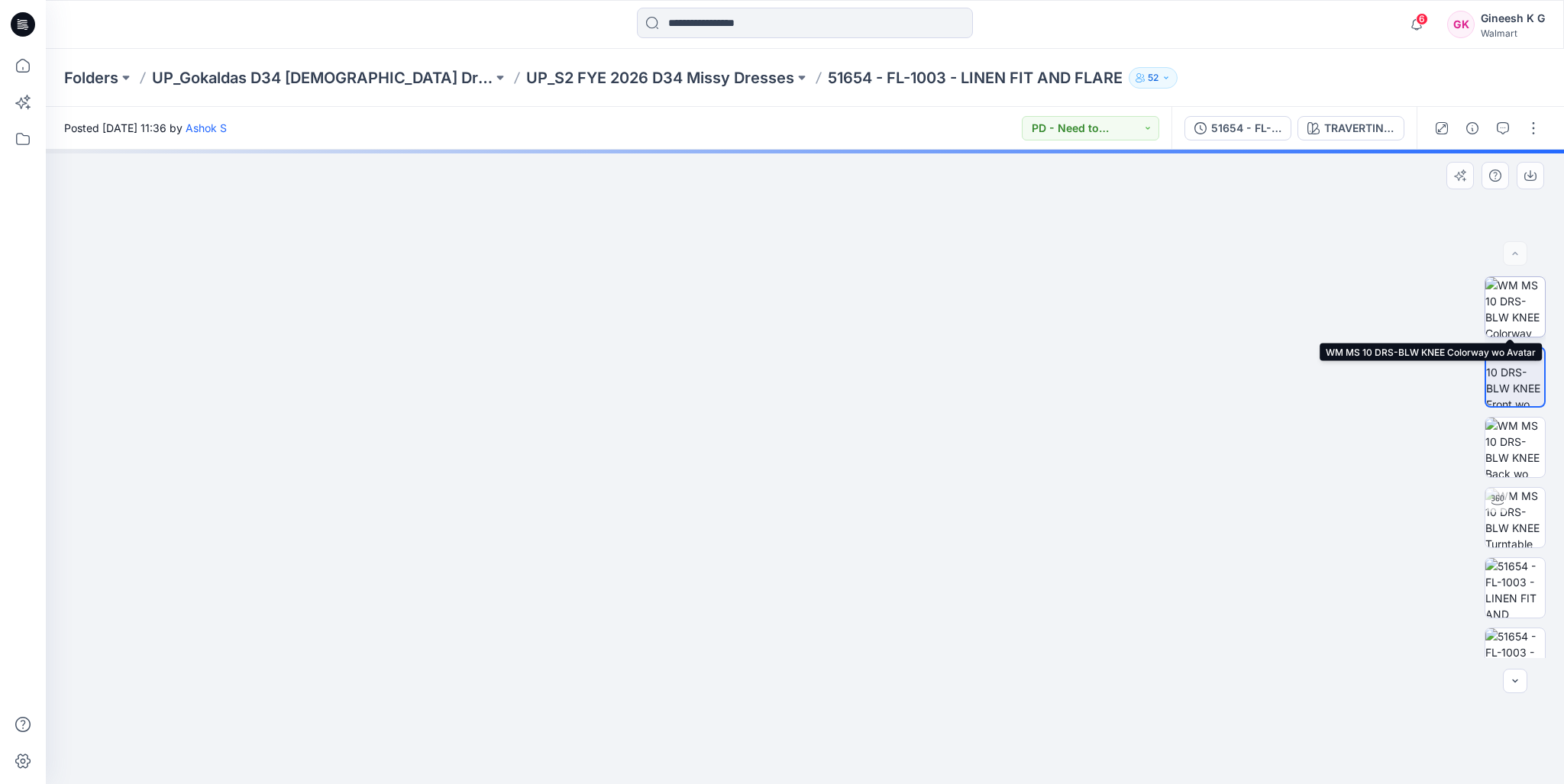
click at [1504, 297] on img at bounding box center [1515, 306] width 60 height 59
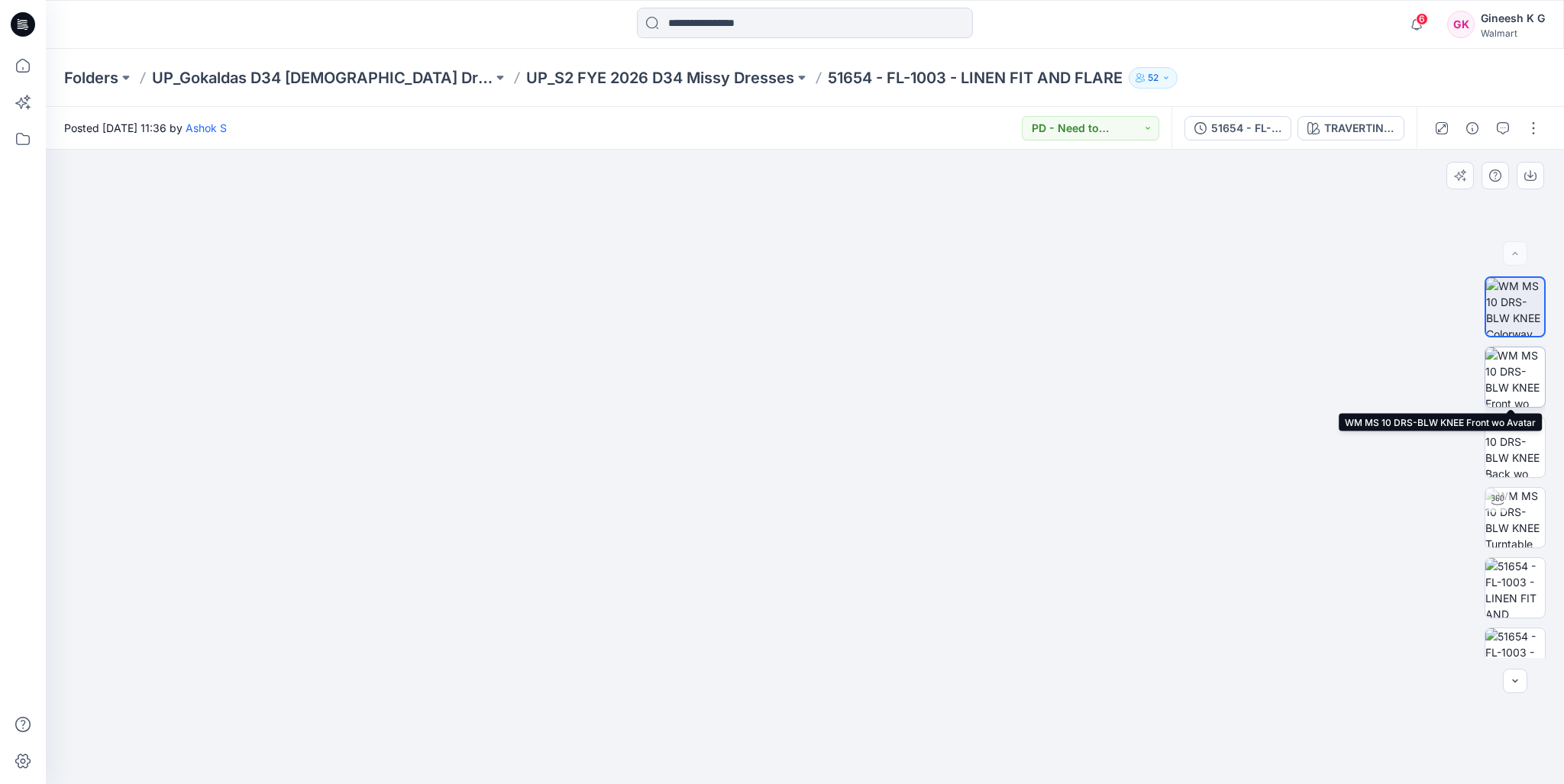
click at [1510, 378] on img at bounding box center [1515, 376] width 60 height 59
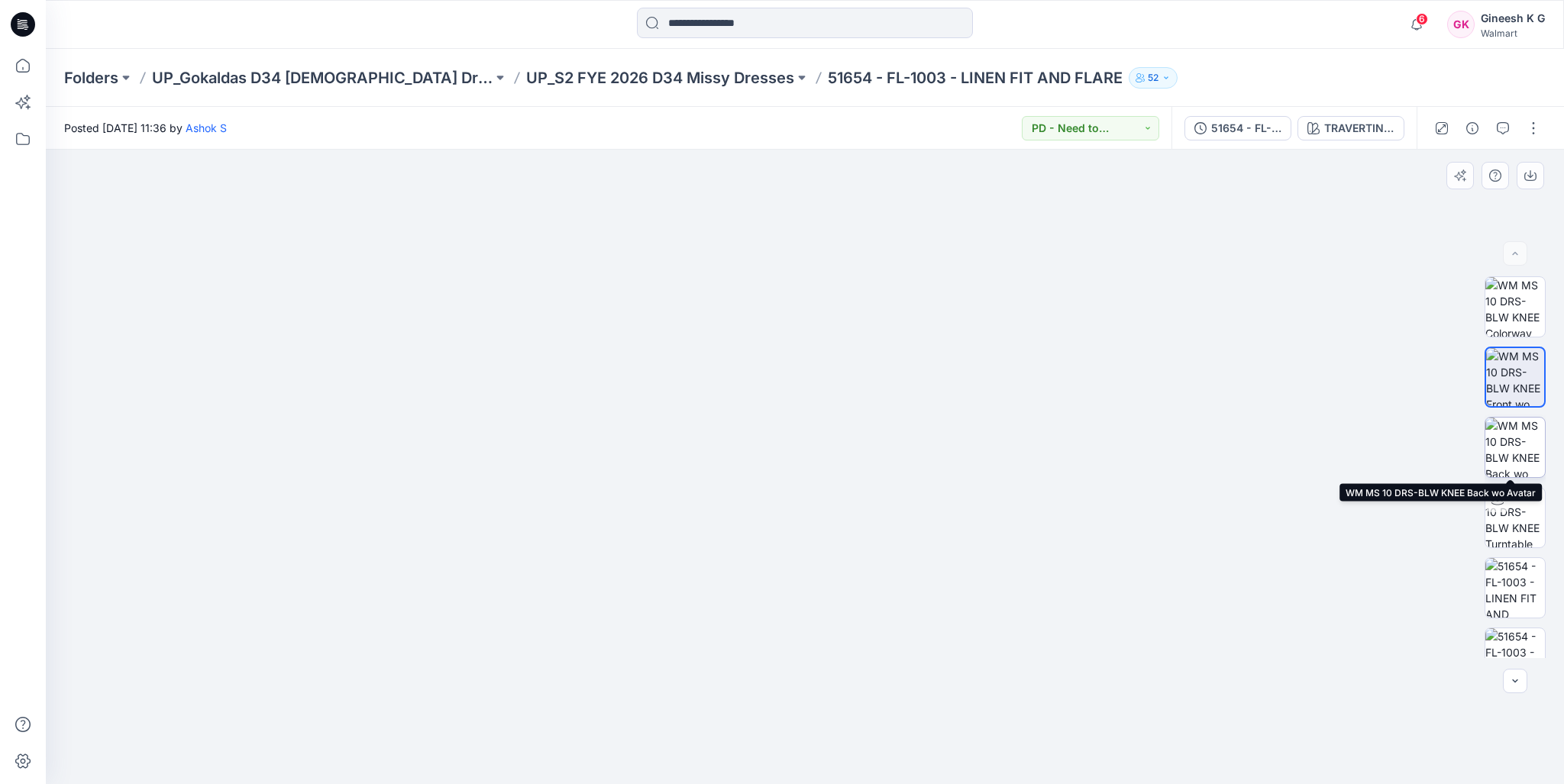
click at [1513, 450] on img at bounding box center [1515, 447] width 60 height 59
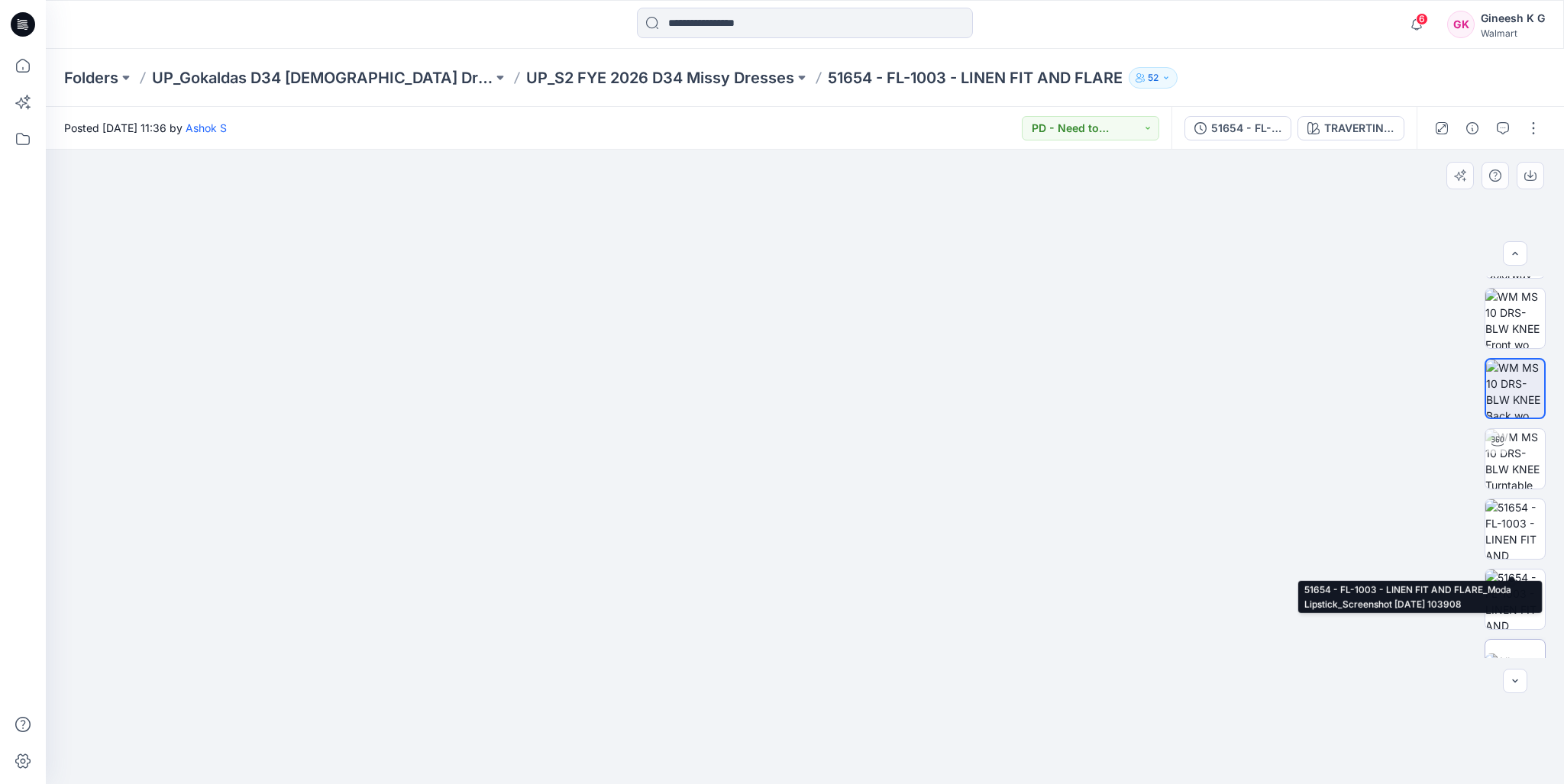
scroll to position [100, 0]
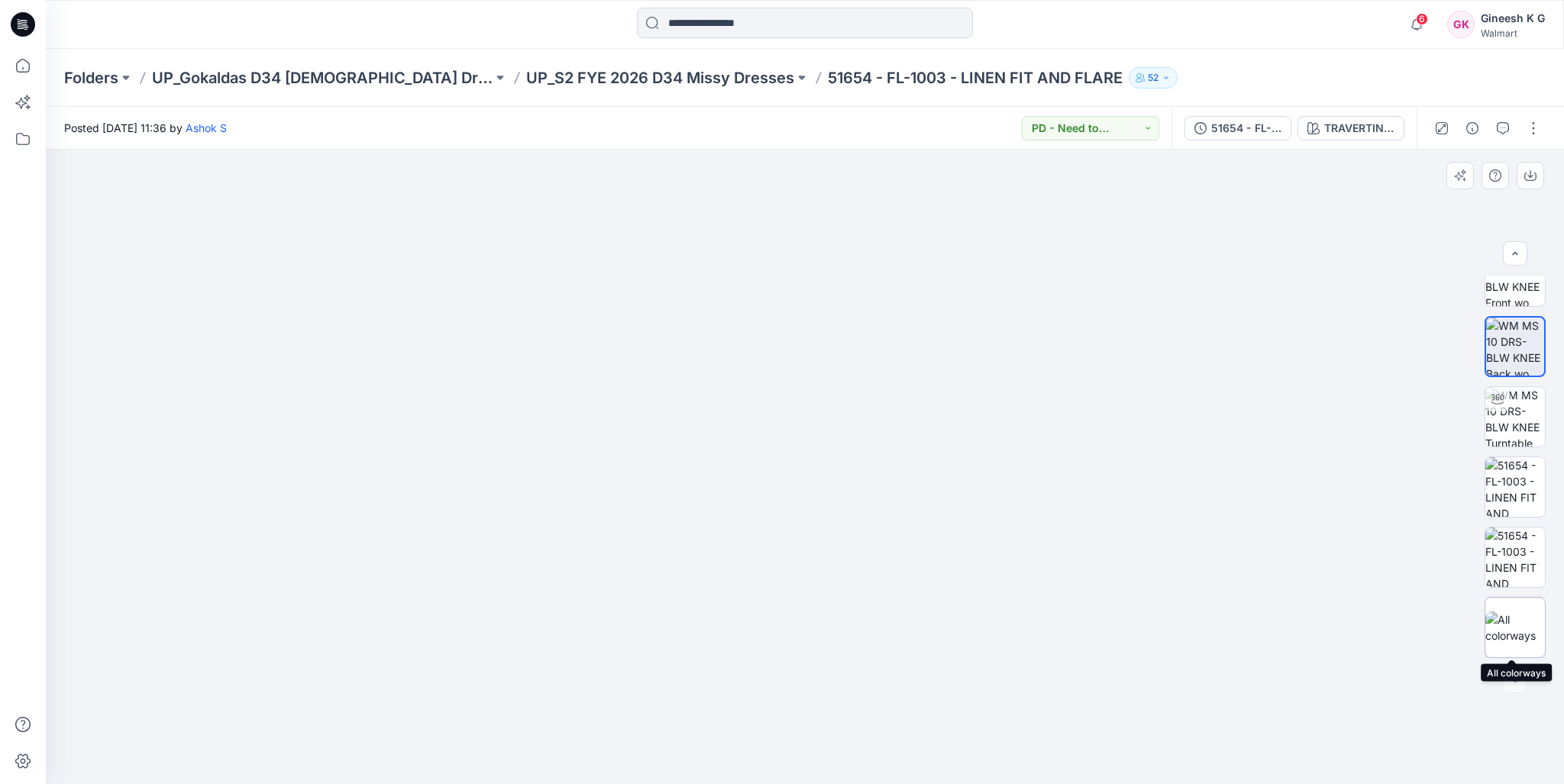
click at [1518, 630] on img at bounding box center [1515, 627] width 60 height 32
click at [1516, 685] on div at bounding box center [1515, 681] width 24 height 24
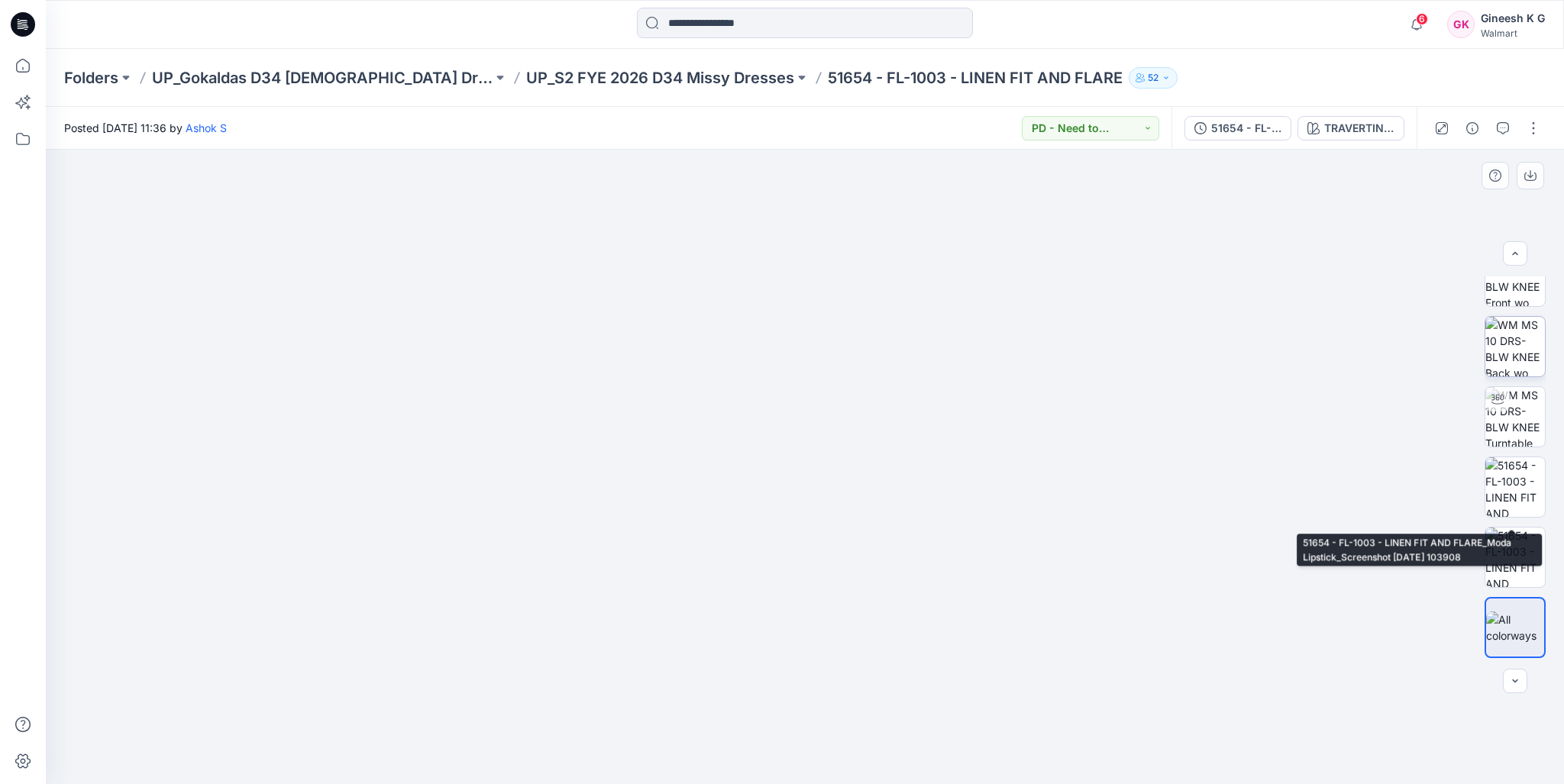
scroll to position [0, 0]
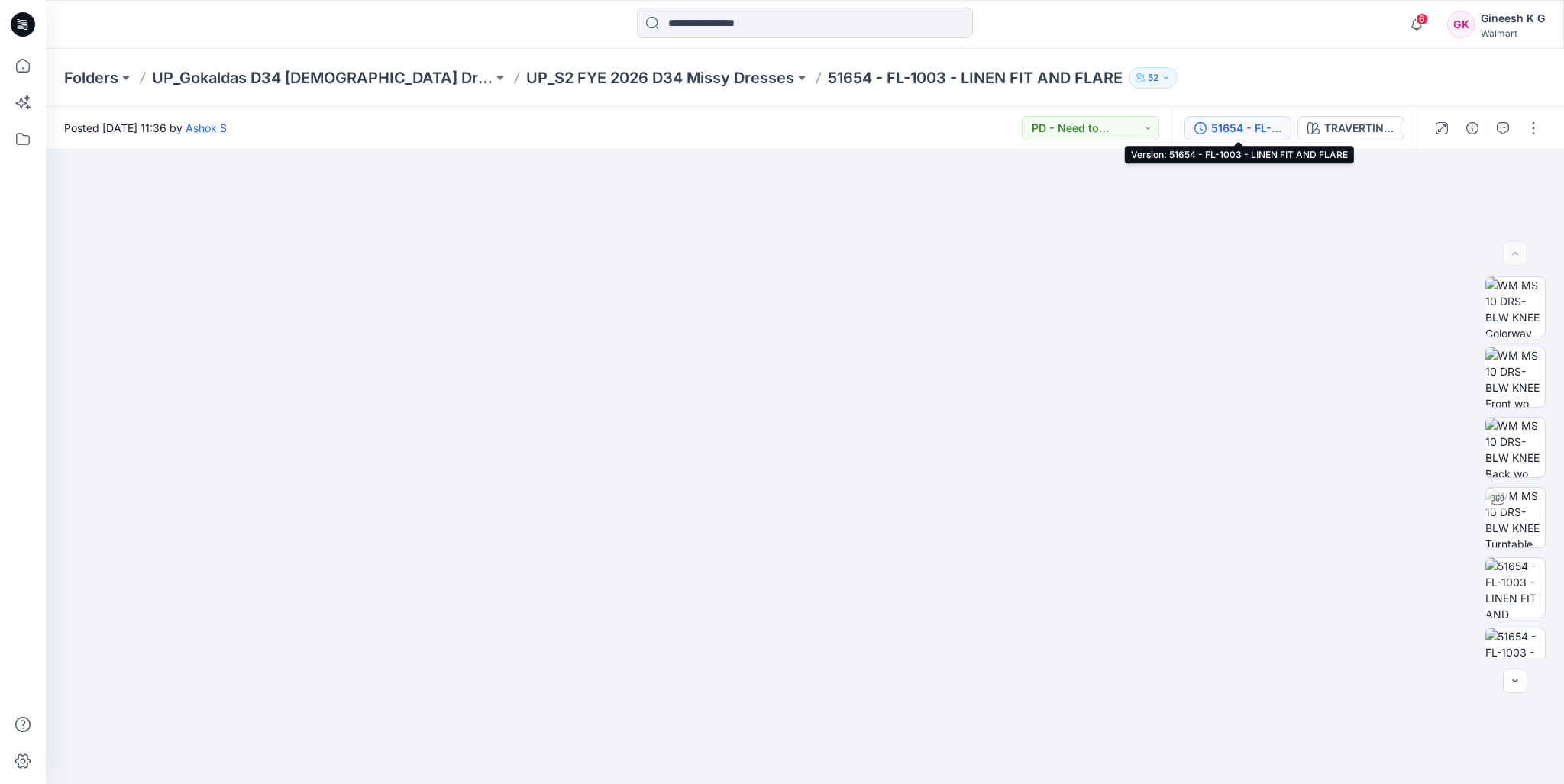
click at [1239, 135] on div "51654 - FL-1003 - LINEN FIT AND FLARE" at bounding box center [1247, 128] width 70 height 17
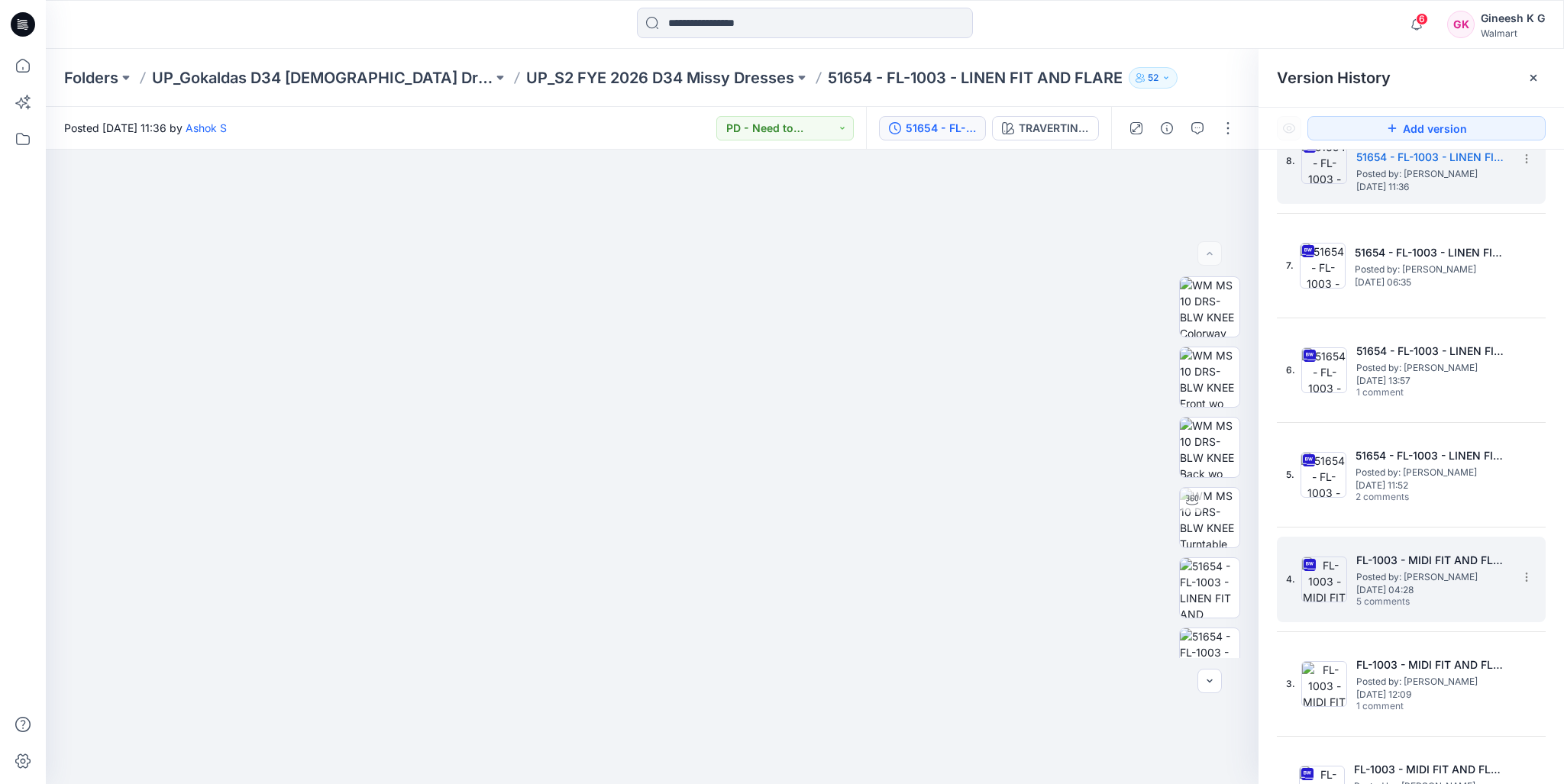
scroll to position [89, 0]
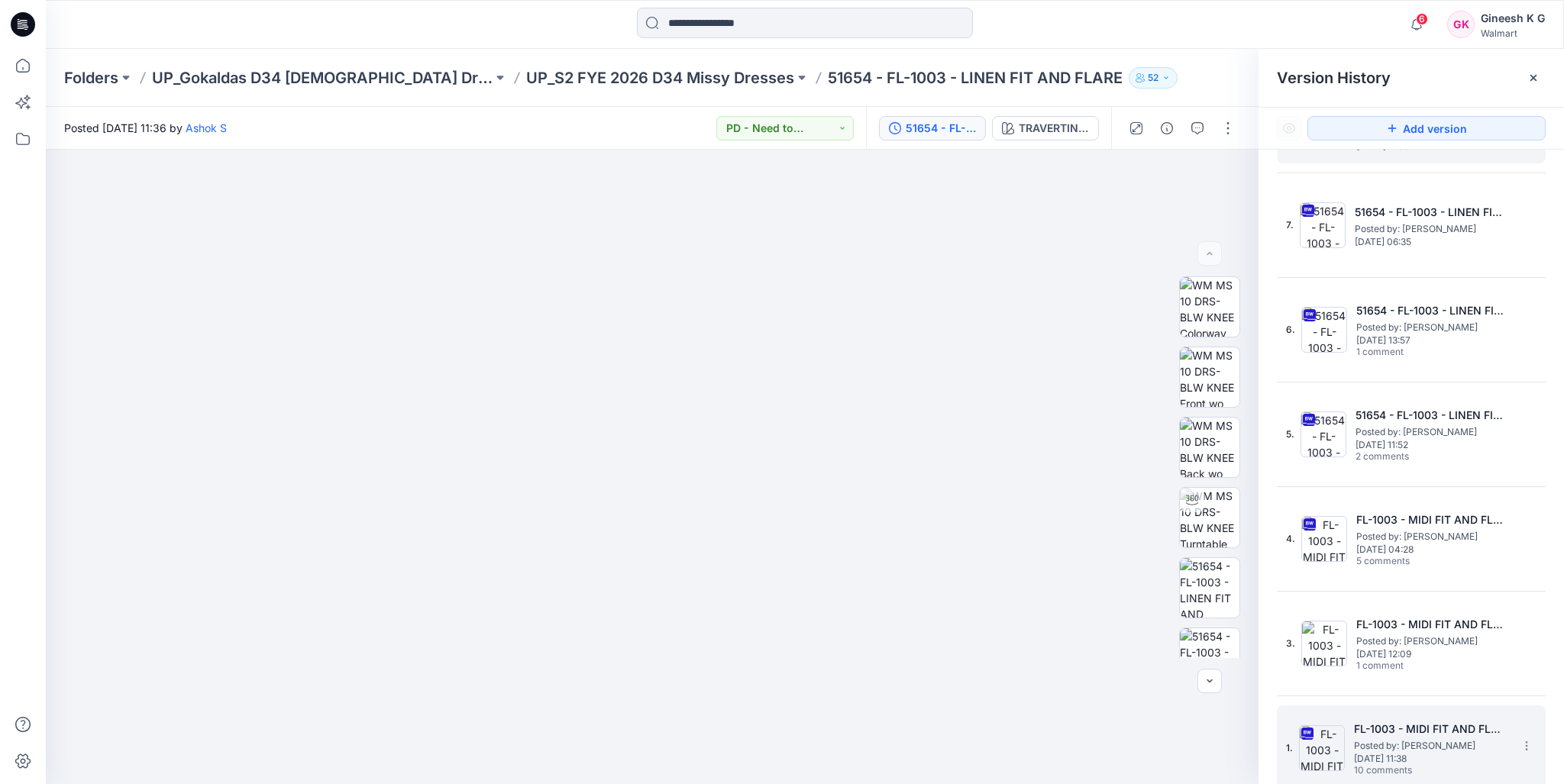
click at [1415, 745] on span "Posted by: Ashok S" at bounding box center [1430, 746] width 153 height 16
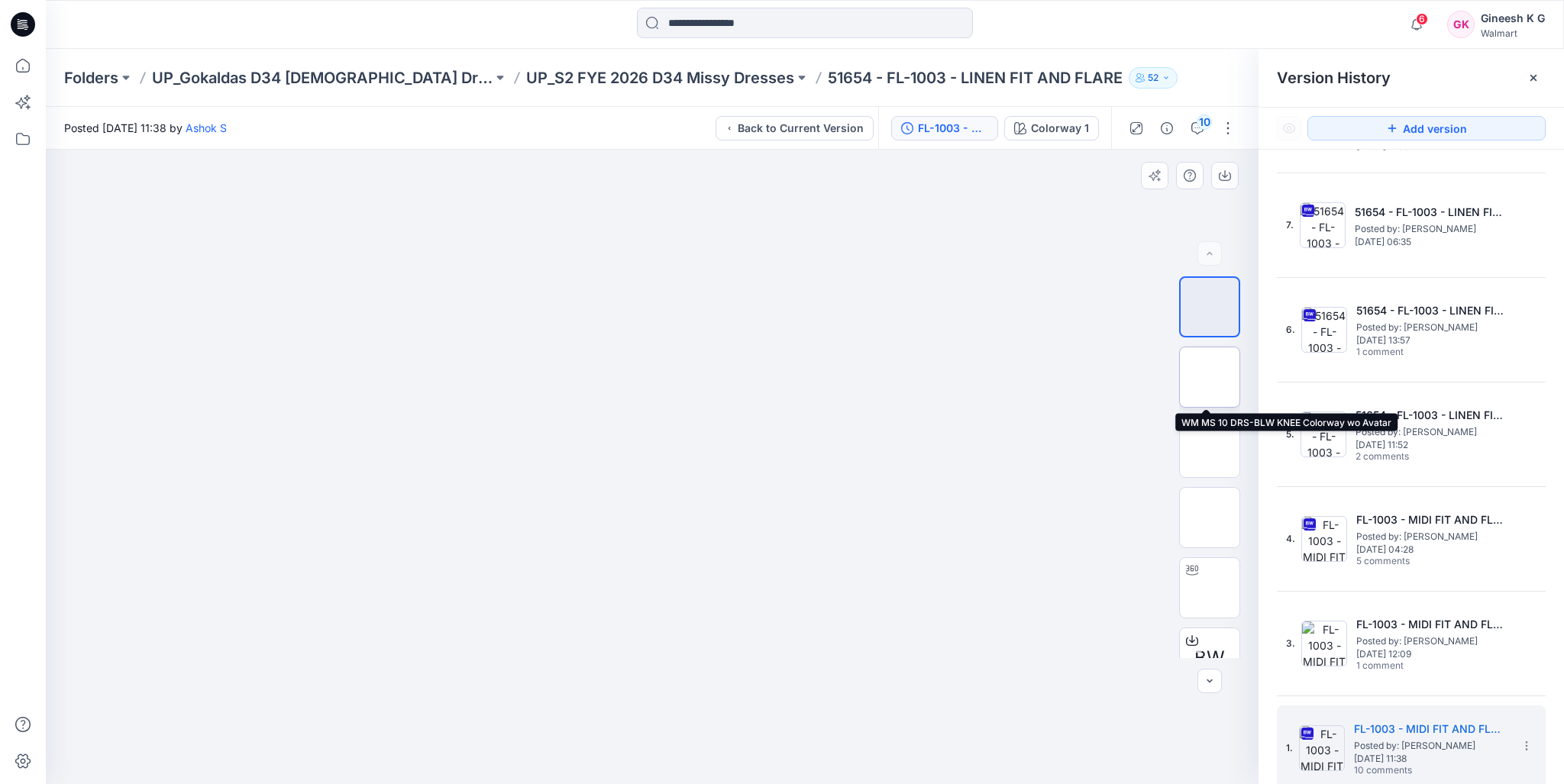
click at [1210, 377] on img at bounding box center [1210, 377] width 0 height 0
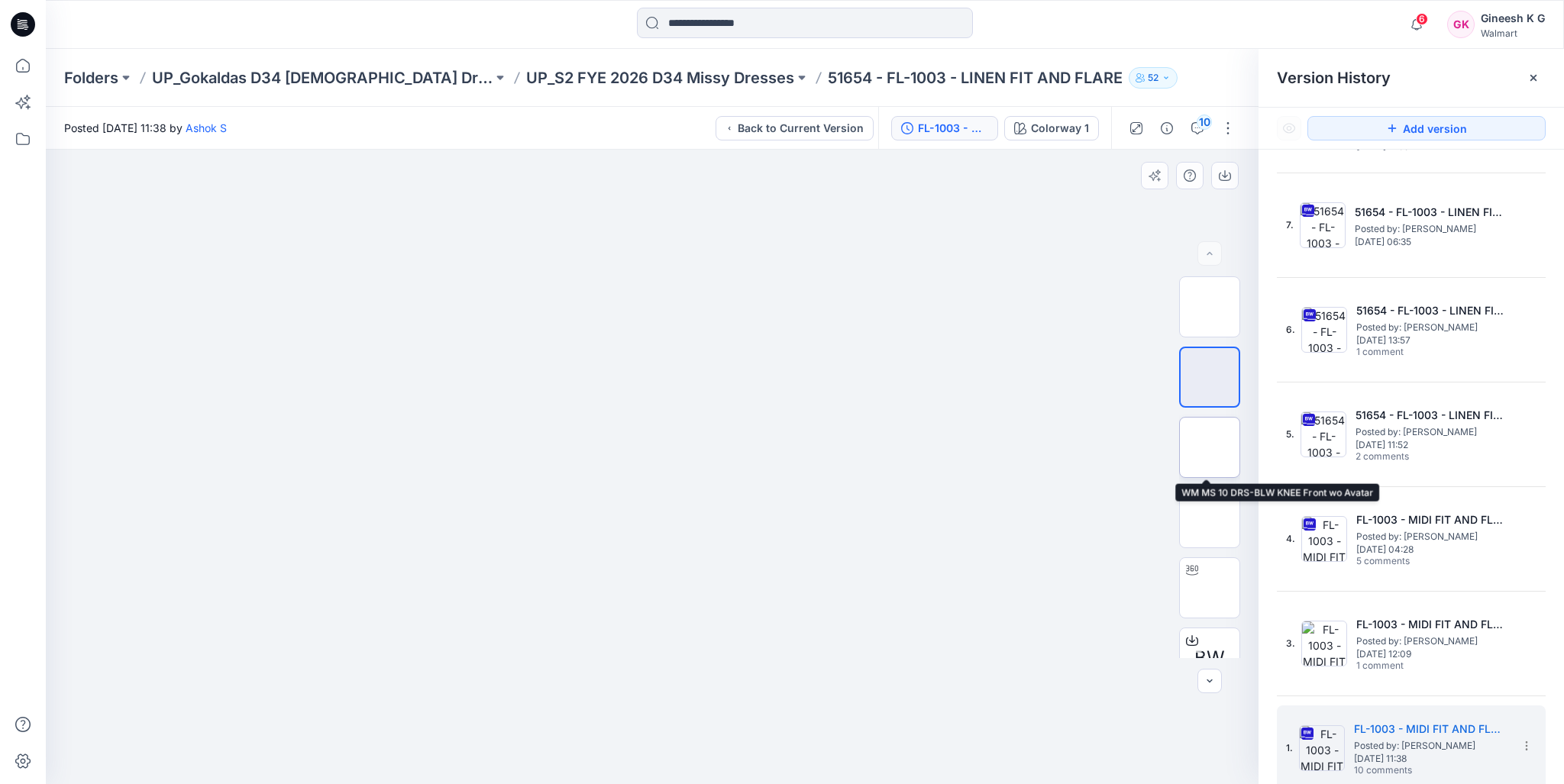
click at [1210, 448] on img at bounding box center [1210, 448] width 0 height 0
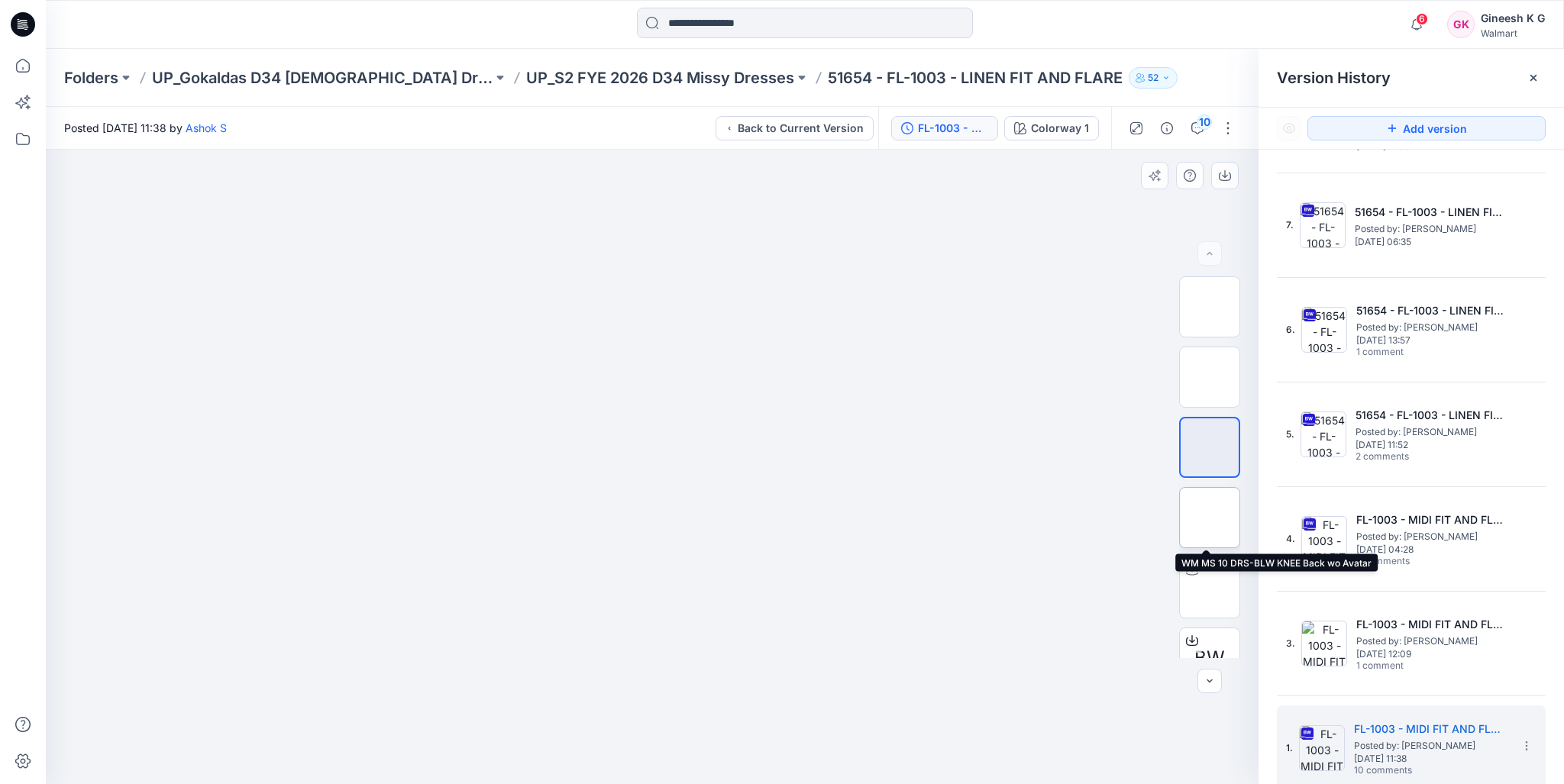
click at [1210, 518] on img at bounding box center [1210, 518] width 0 height 0
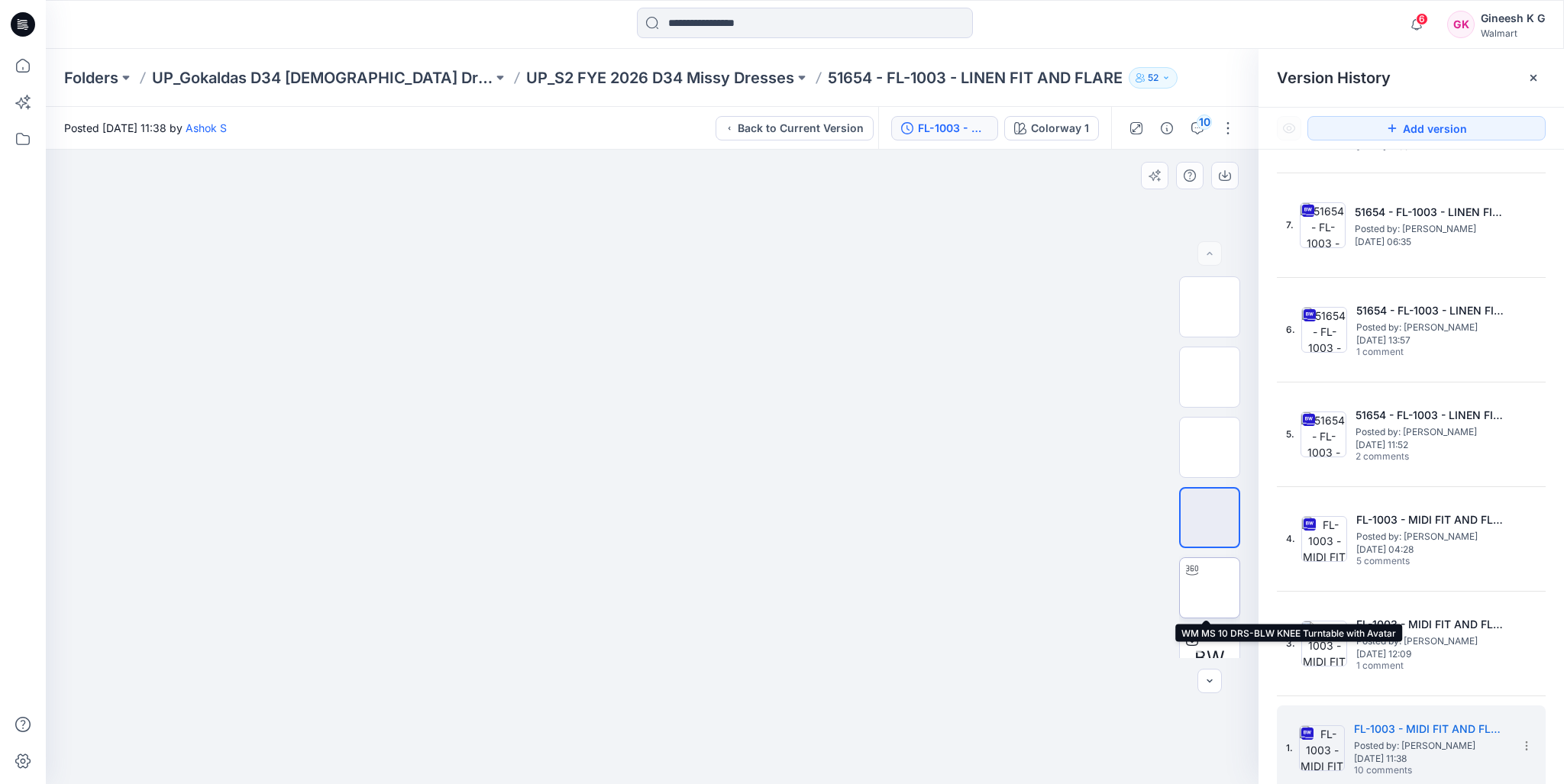
click at [1210, 588] on img at bounding box center [1210, 588] width 0 height 0
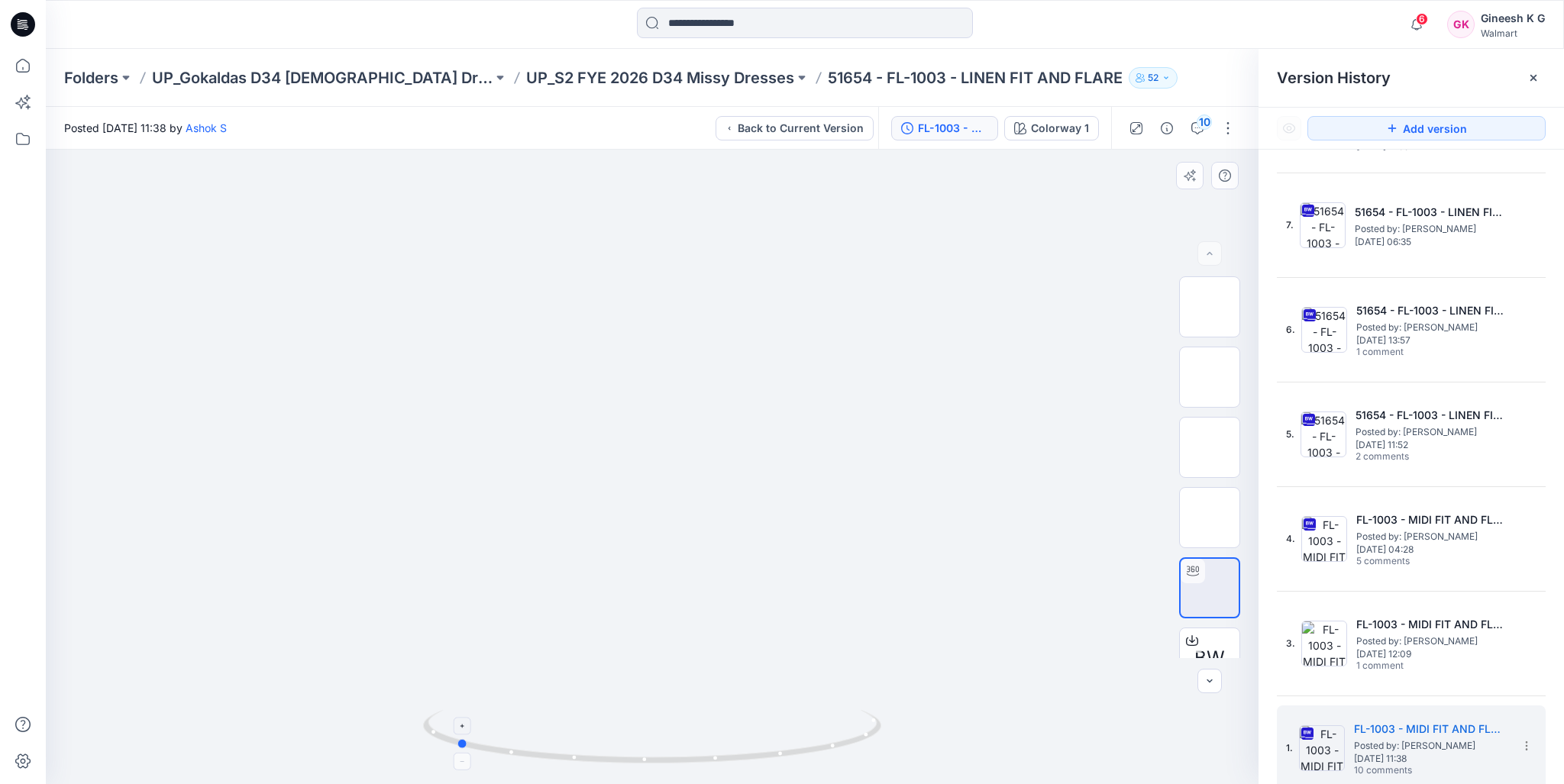
drag, startPoint x: 678, startPoint y: 764, endPoint x: 482, endPoint y: 743, distance: 197.1
click at [482, 743] on icon at bounding box center [655, 738] width 462 height 58
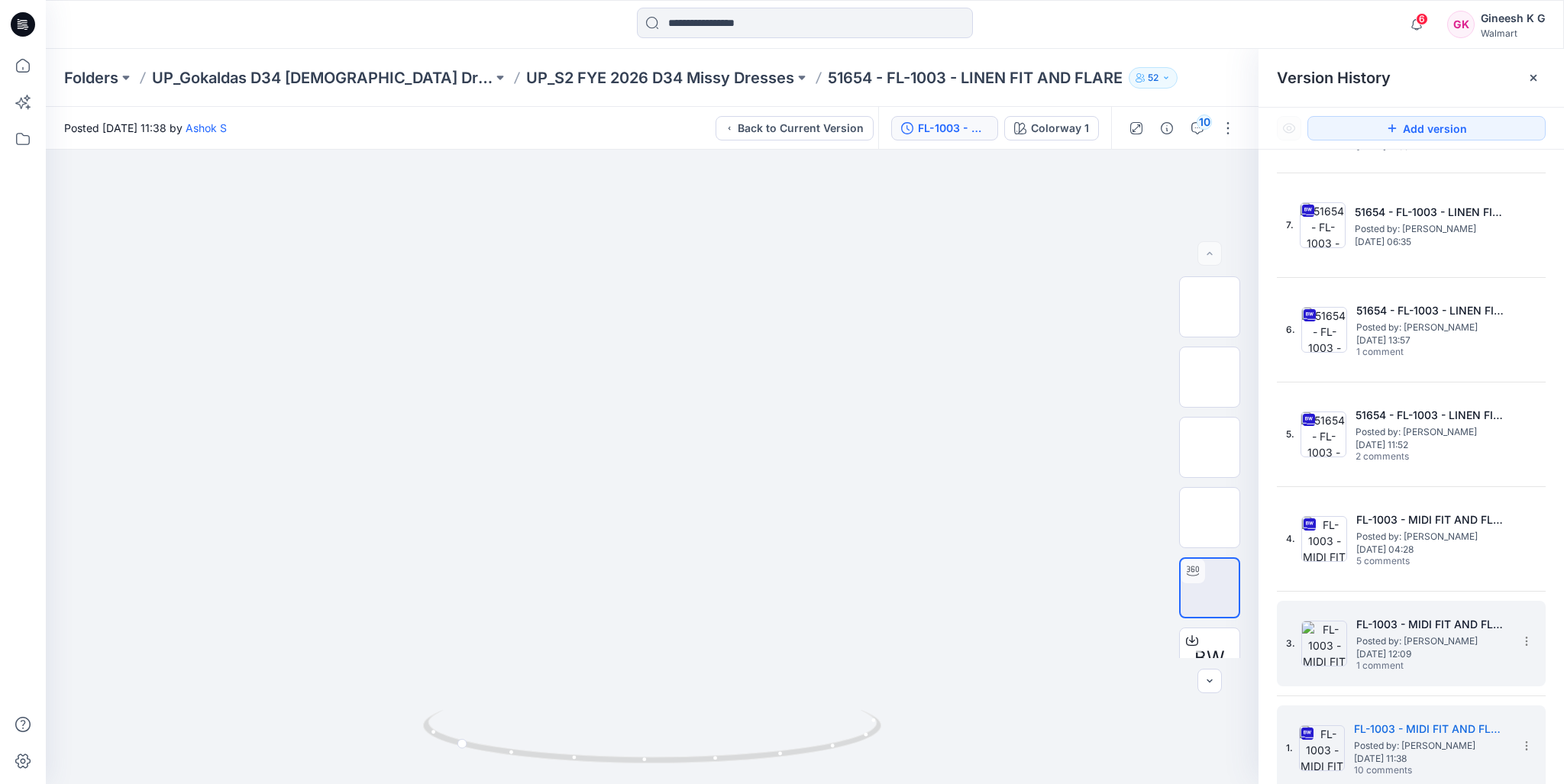
click at [1389, 639] on span "Posted by: Ashok S" at bounding box center [1432, 642] width 153 height 16
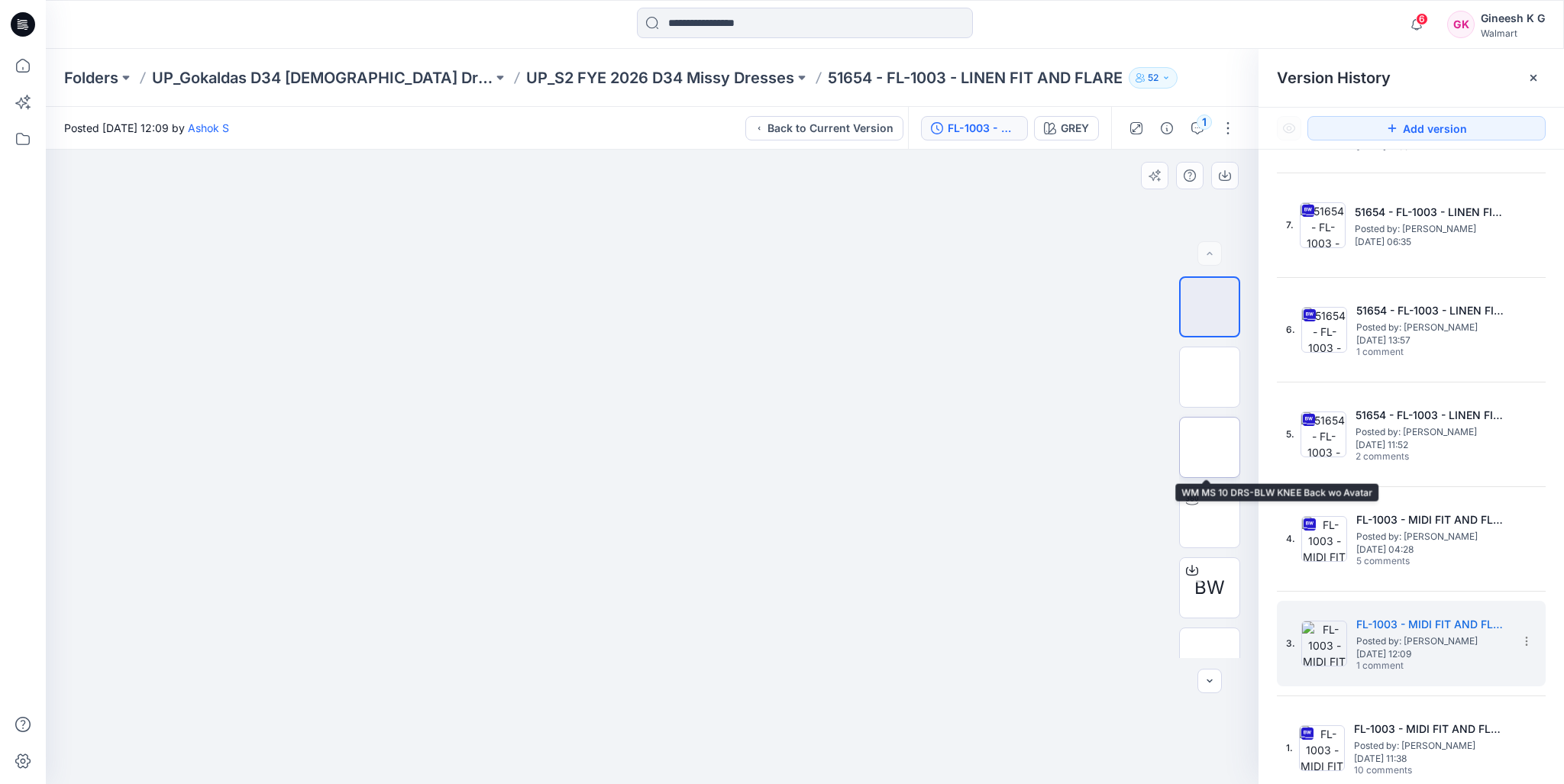
click at [1210, 448] on img at bounding box center [1210, 448] width 0 height 0
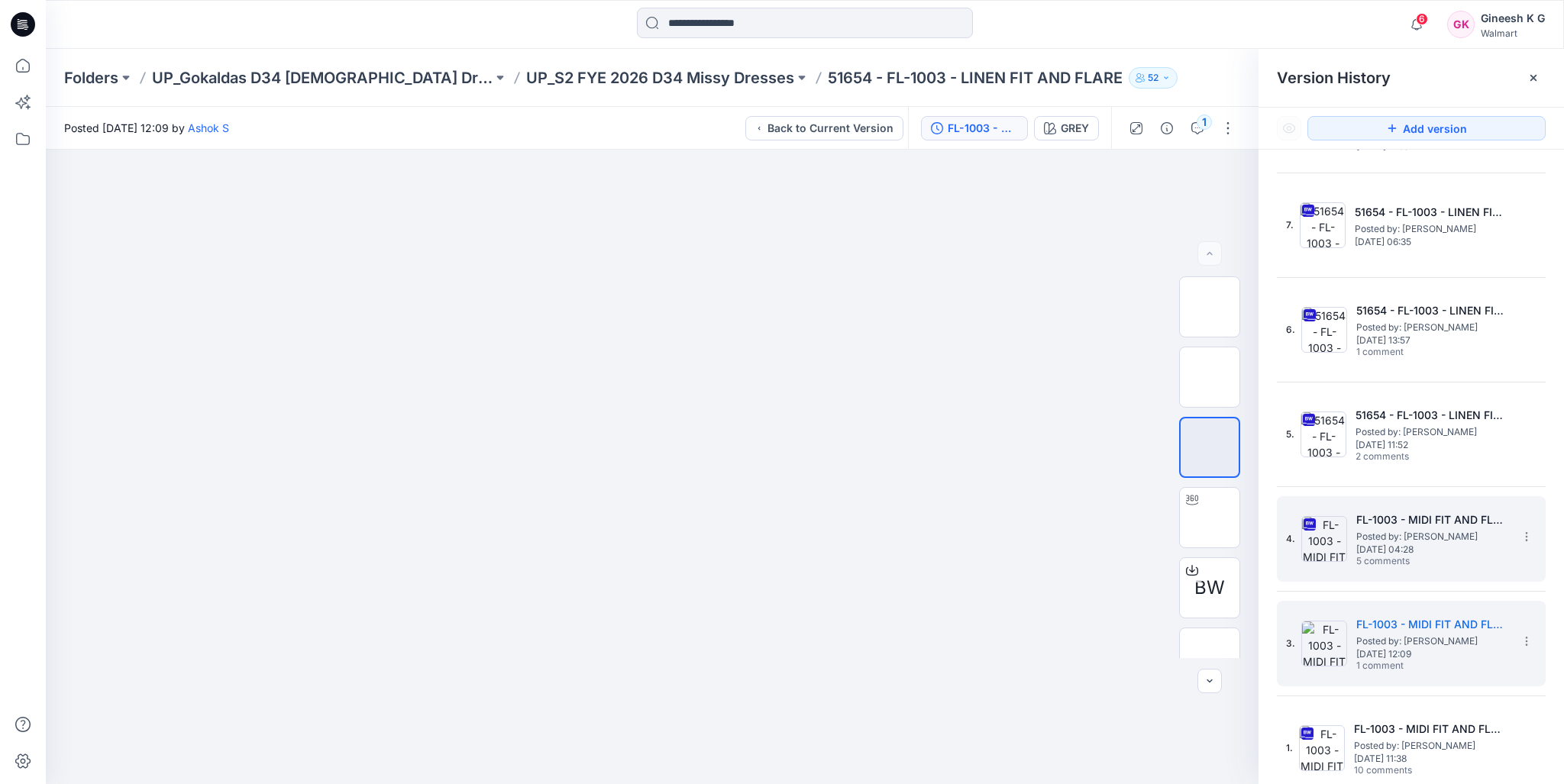
click at [1402, 534] on span "Posted by: Ashok S" at bounding box center [1432, 537] width 153 height 16
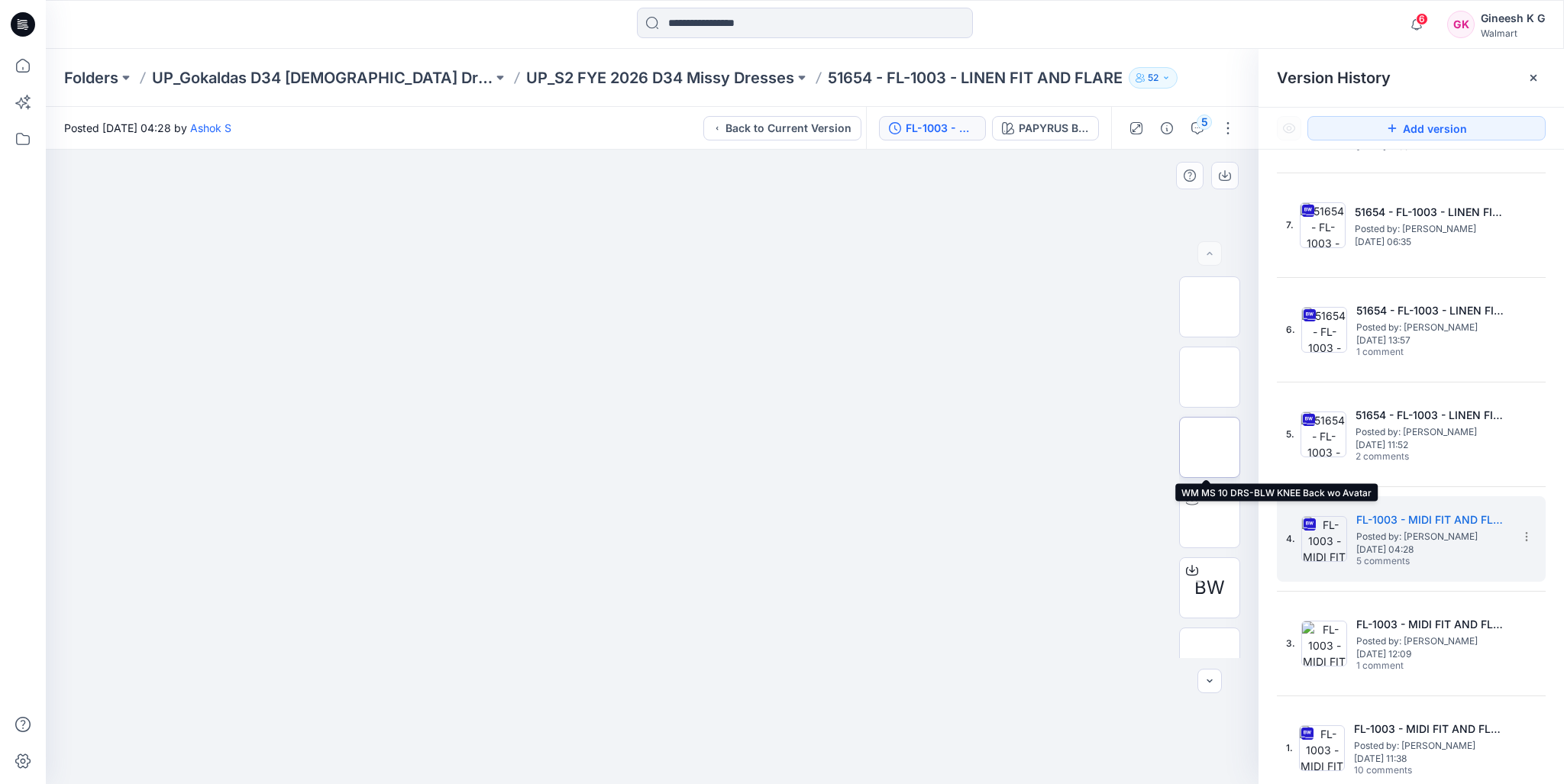
click at [1210, 448] on img at bounding box center [1210, 448] width 0 height 0
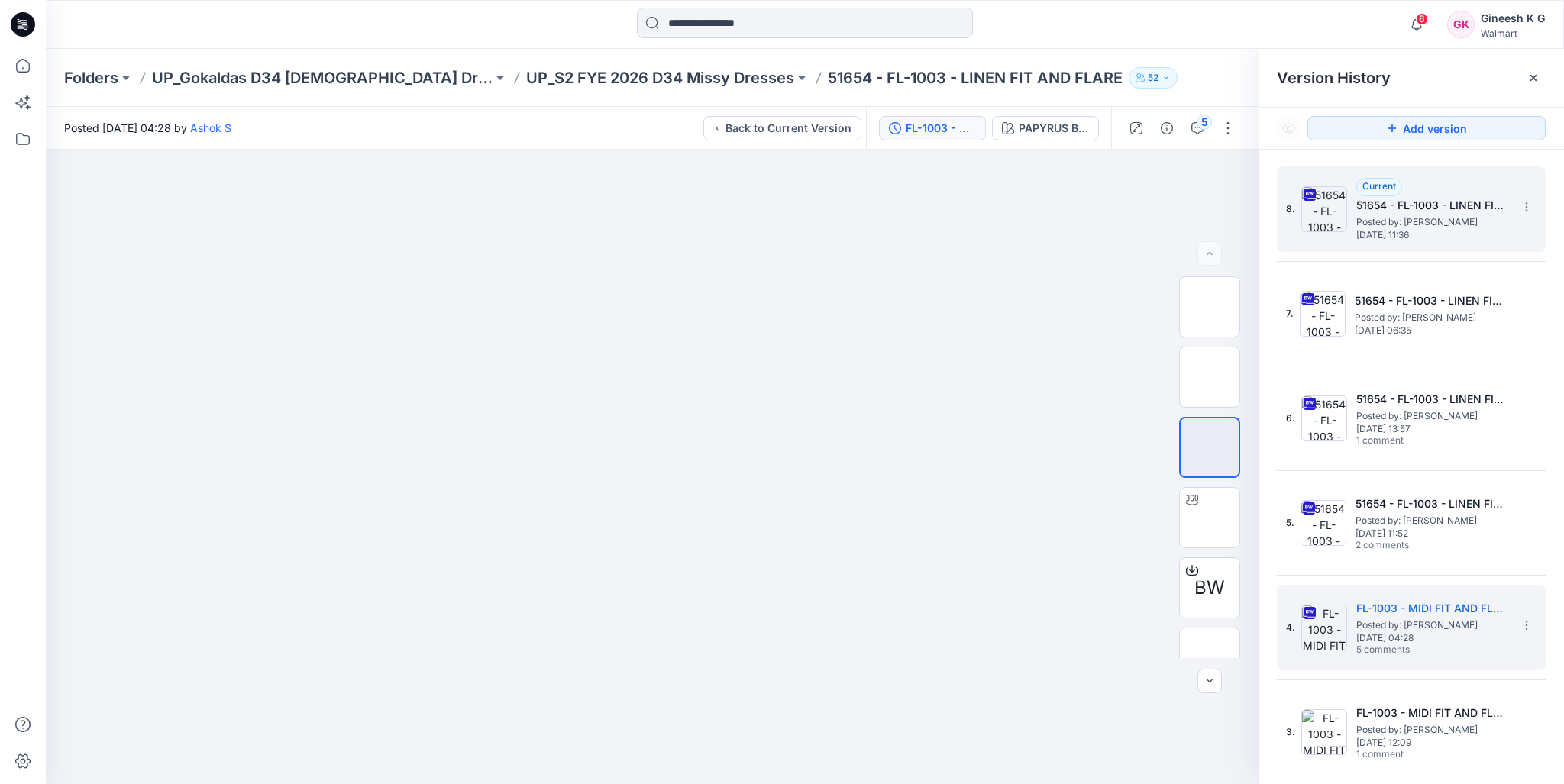
click at [1386, 212] on h5 "51654 - FL-1003 - LINEN FIT AND FLARE" at bounding box center [1432, 205] width 153 height 19
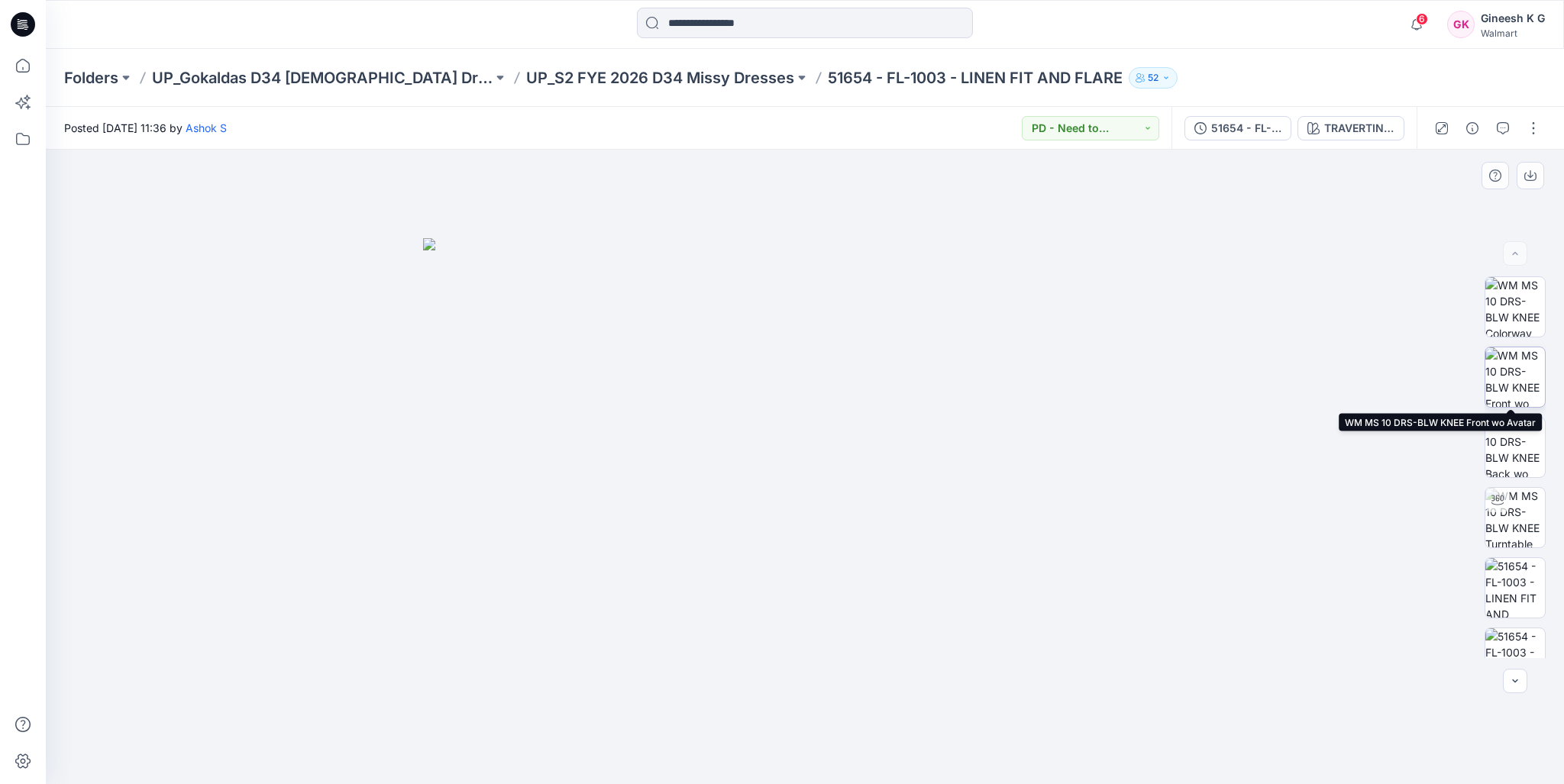
click at [1512, 375] on img at bounding box center [1515, 376] width 60 height 59
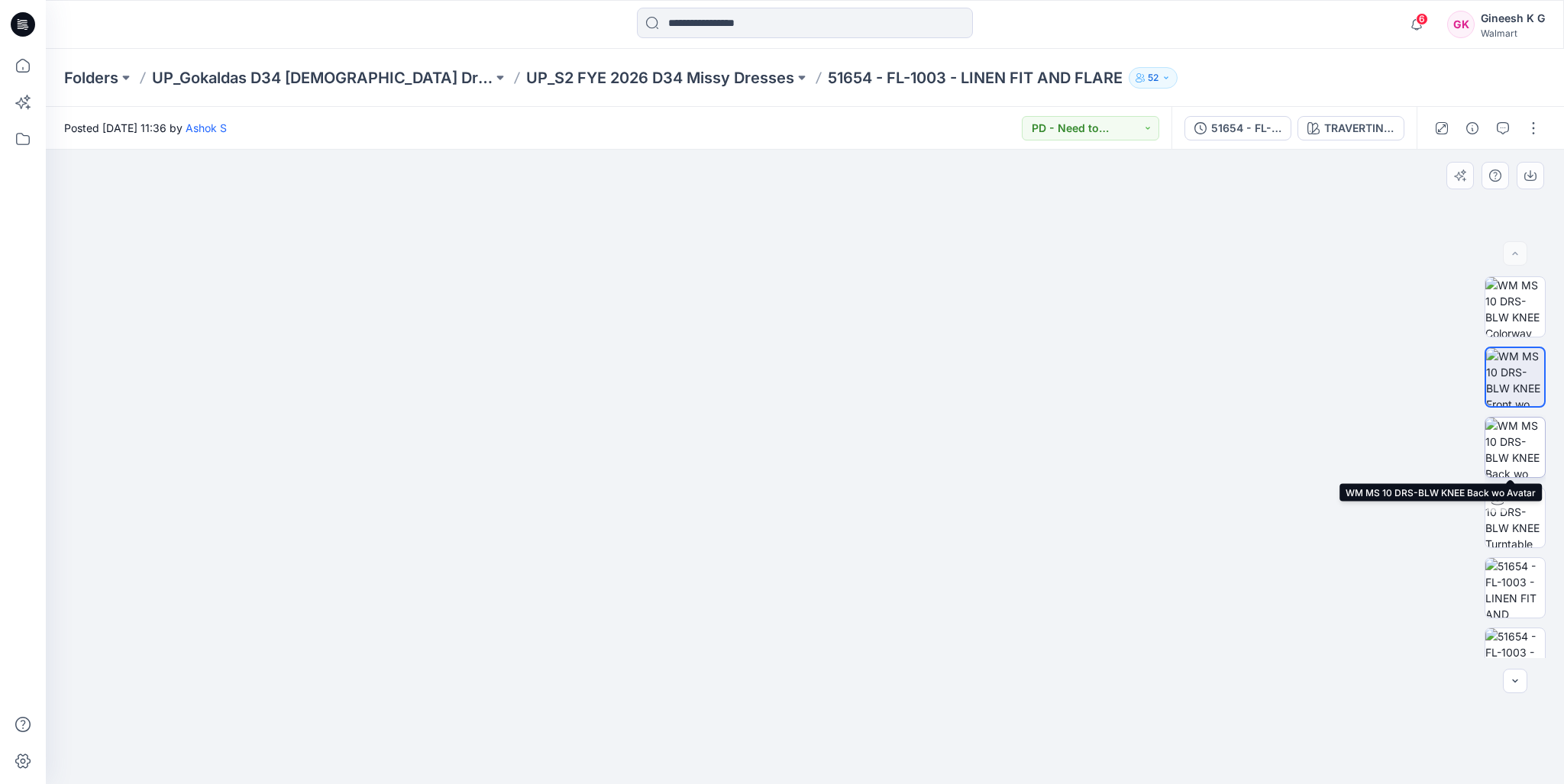
click at [1498, 438] on img at bounding box center [1515, 447] width 60 height 59
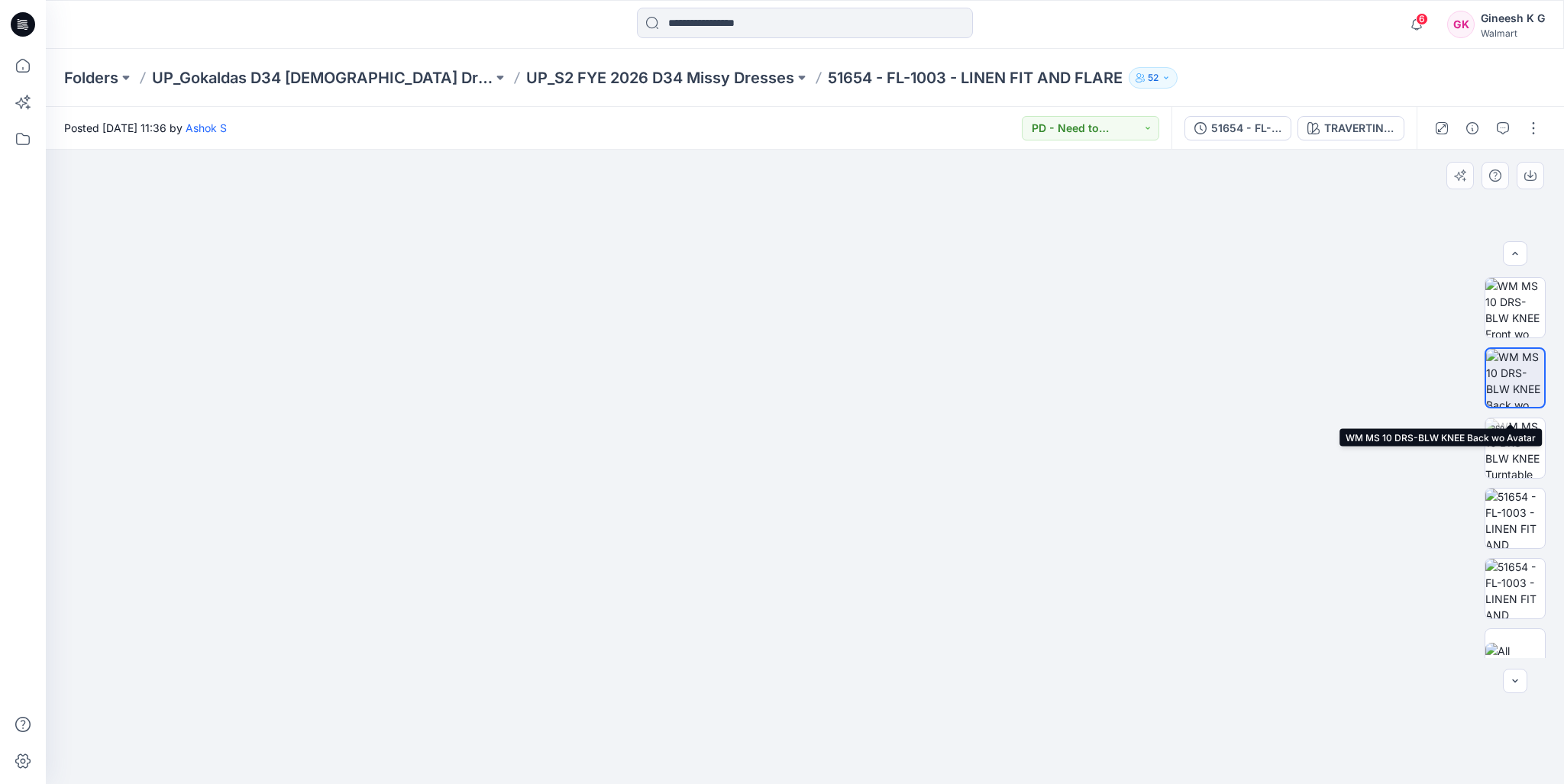
scroll to position [100, 0]
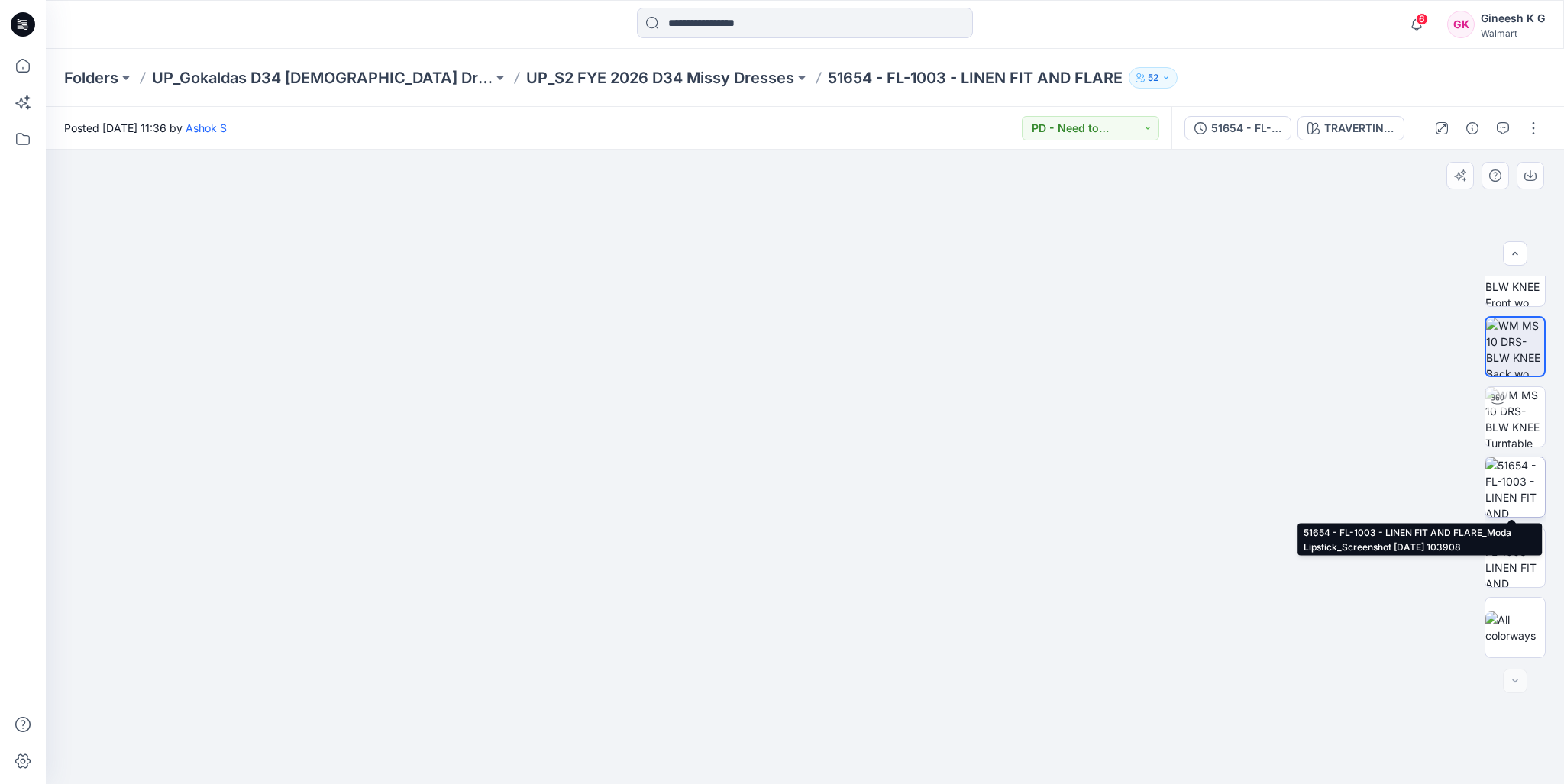
click at [1525, 485] on img at bounding box center [1515, 487] width 60 height 59
